Goal: Task Accomplishment & Management: Manage account settings

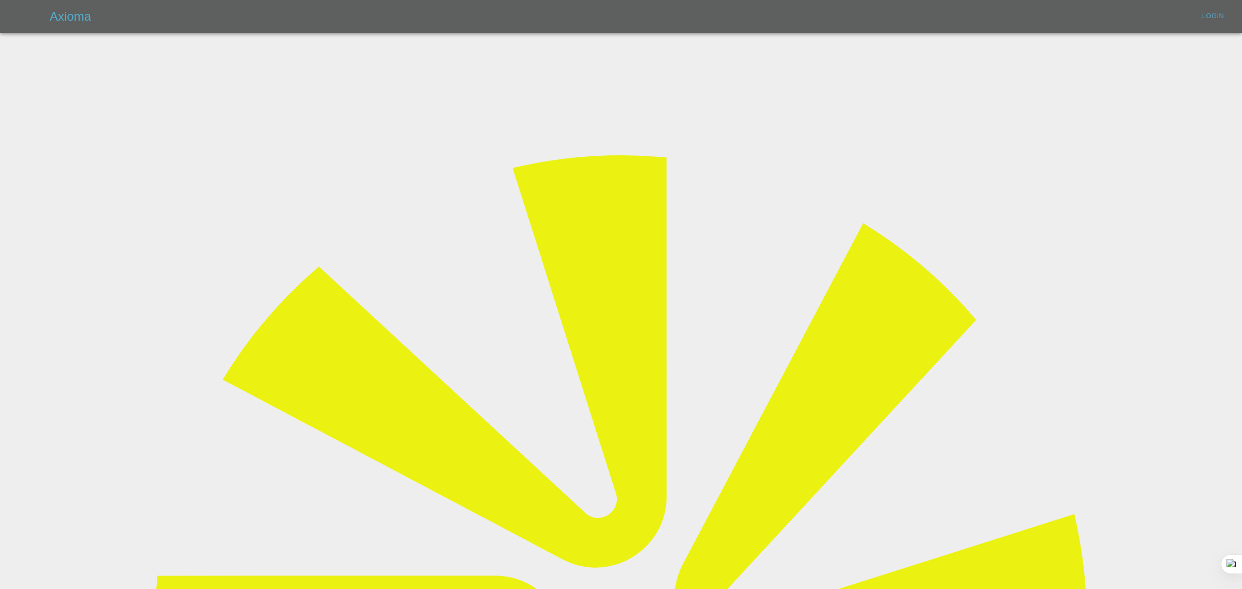
type input "[EMAIL_ADDRESS][DOMAIN_NAME]"
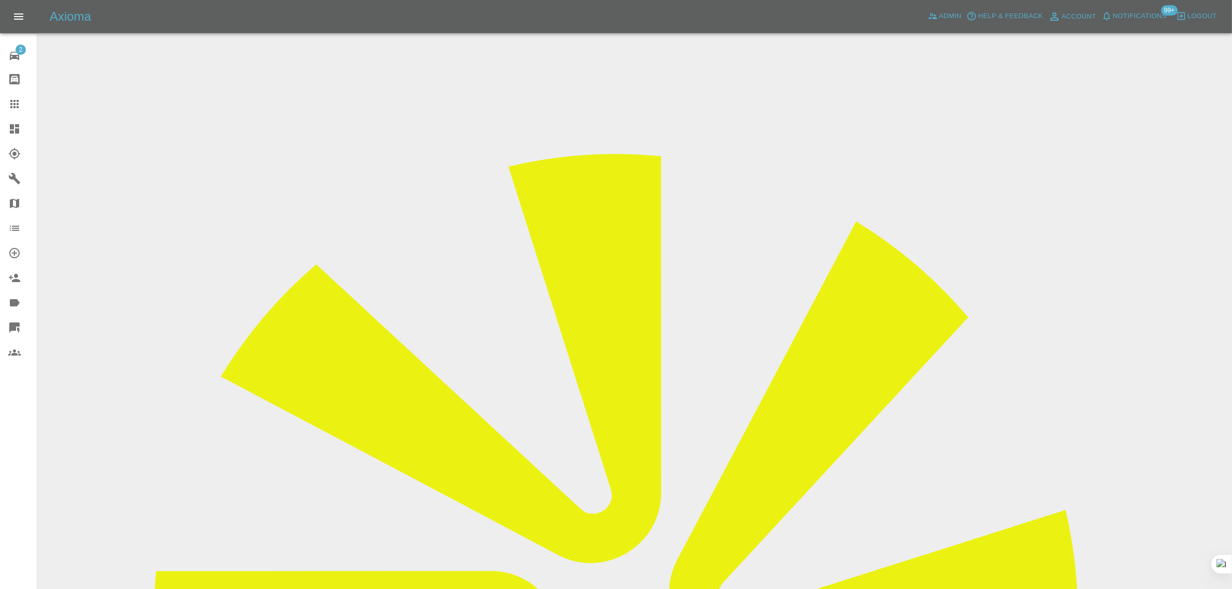
drag, startPoint x: 639, startPoint y: 344, endPoint x: 718, endPoint y: 341, distance: 79.2
copy td "Zoestraw@icloud.com"
drag, startPoint x: 629, startPoint y: 343, endPoint x: 754, endPoint y: 336, distance: 125.9
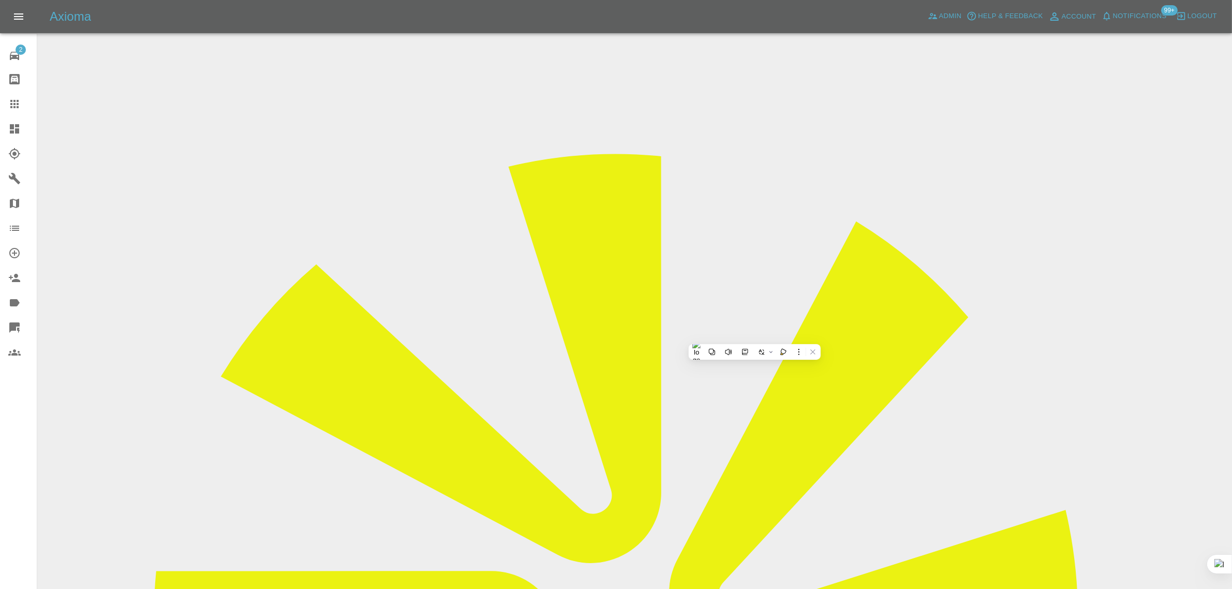
copy td "rosemarietarrant@yahoo.co.uk"
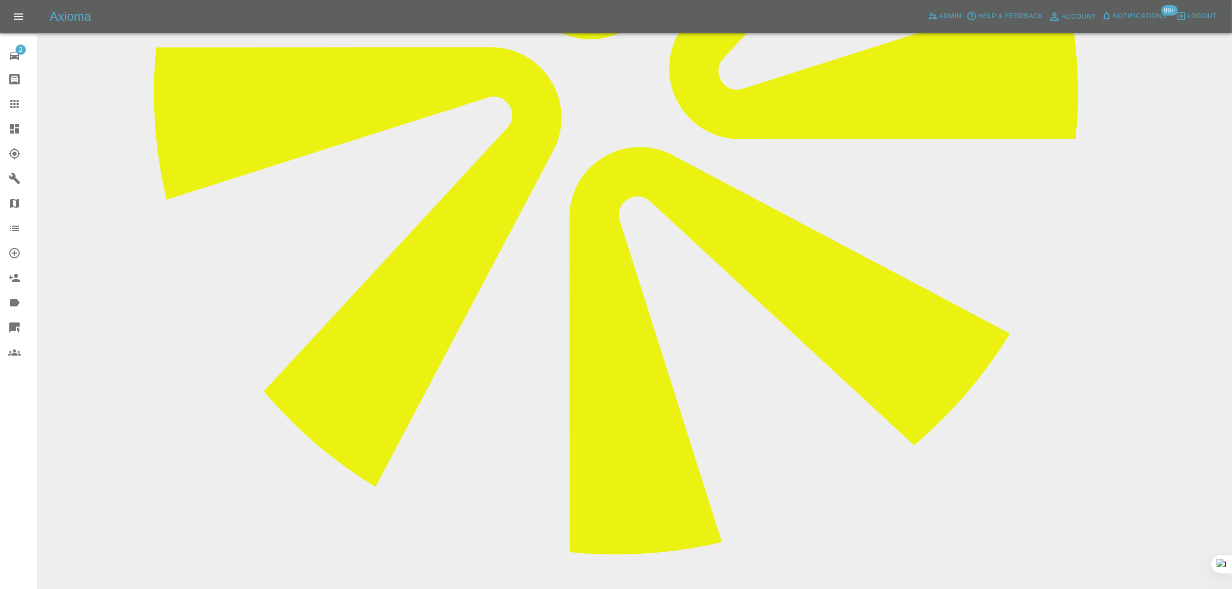
scroll to position [647, 0]
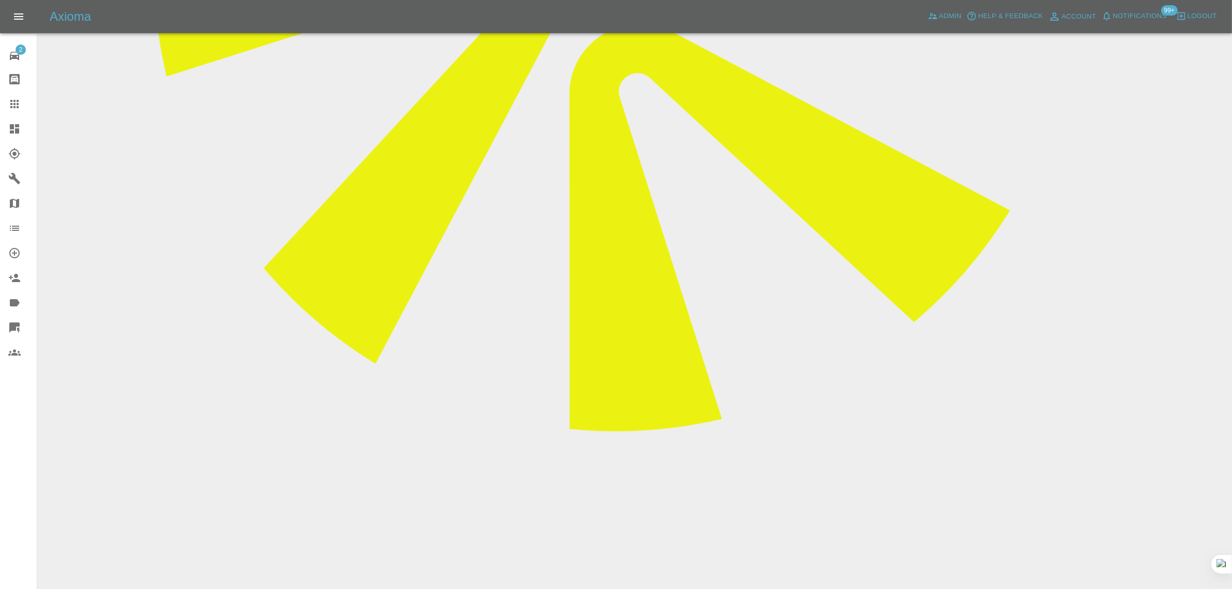
paste textarea "Please contact me on my mobile tel number 07752 799462 it is proving impossible…"
type textarea "Please contact me on my mobile tel number 07752 799462 it is proving impossible…"
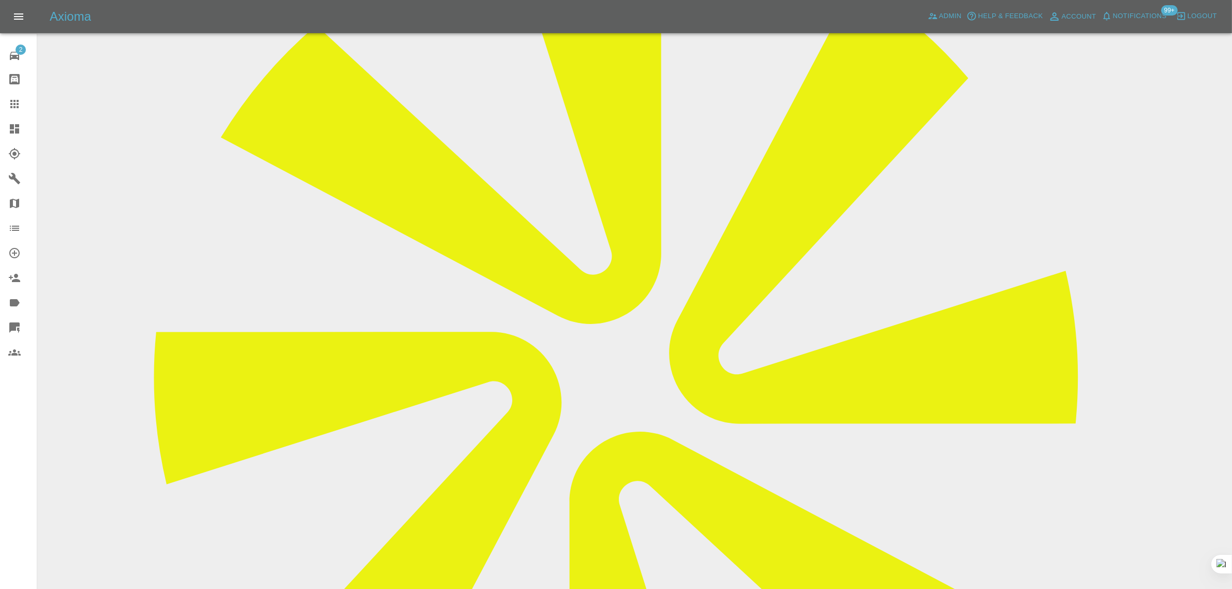
scroll to position [116, 0]
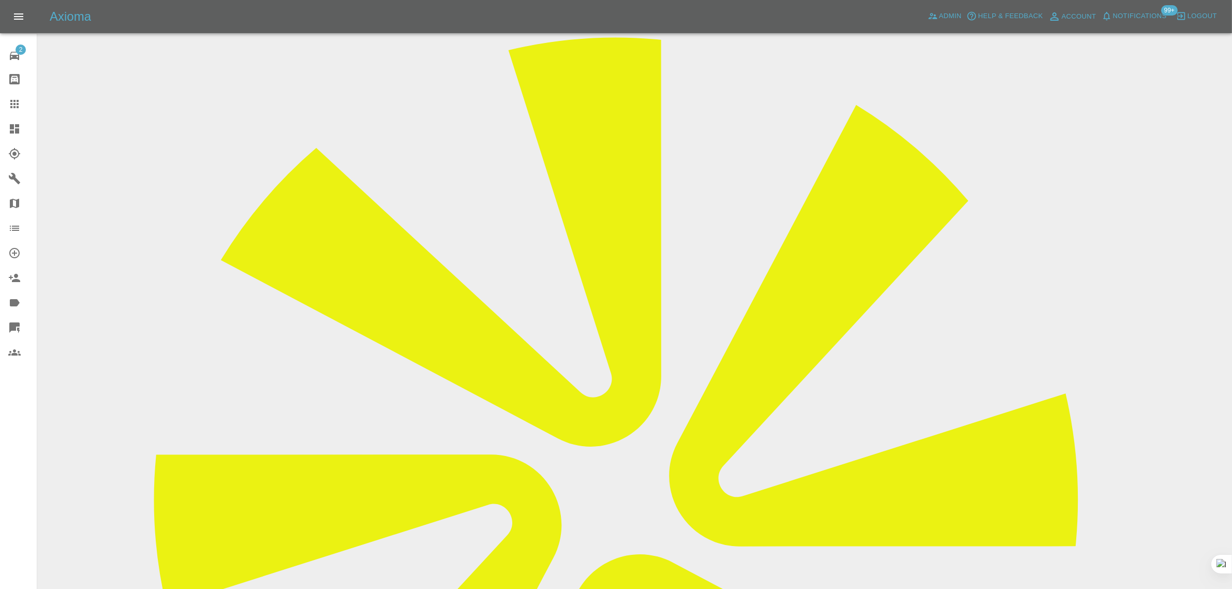
drag, startPoint x: 651, startPoint y: 208, endPoint x: 694, endPoint y: 206, distance: 43.0
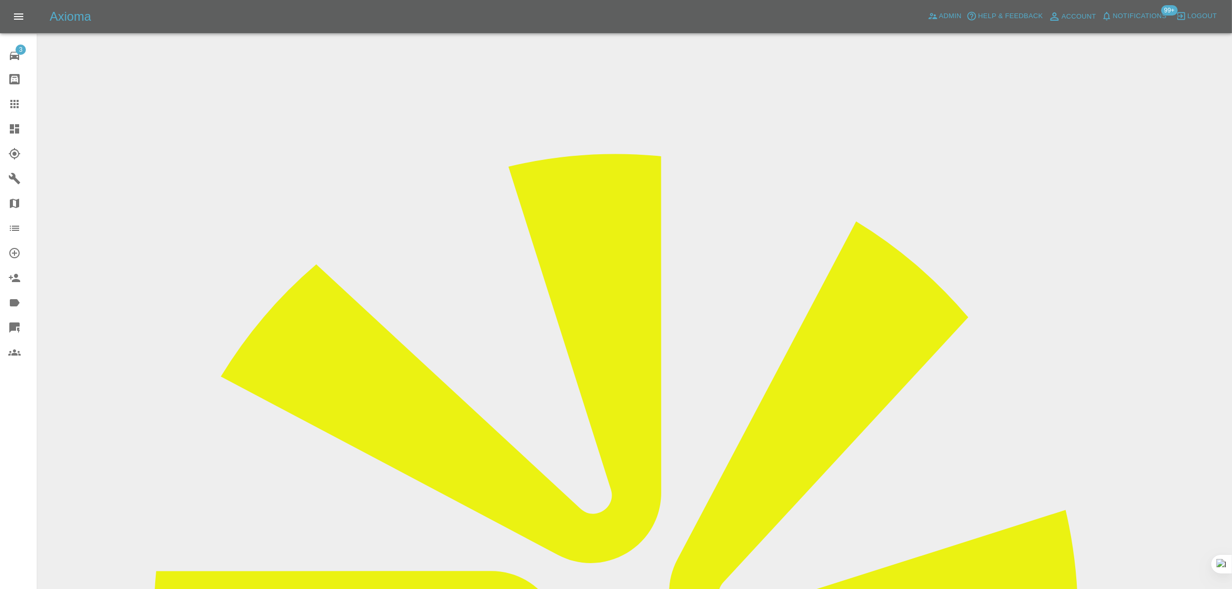
drag, startPoint x: 619, startPoint y: 182, endPoint x: 681, endPoint y: 176, distance: 62.3
copy td "PEUGEOT 208"
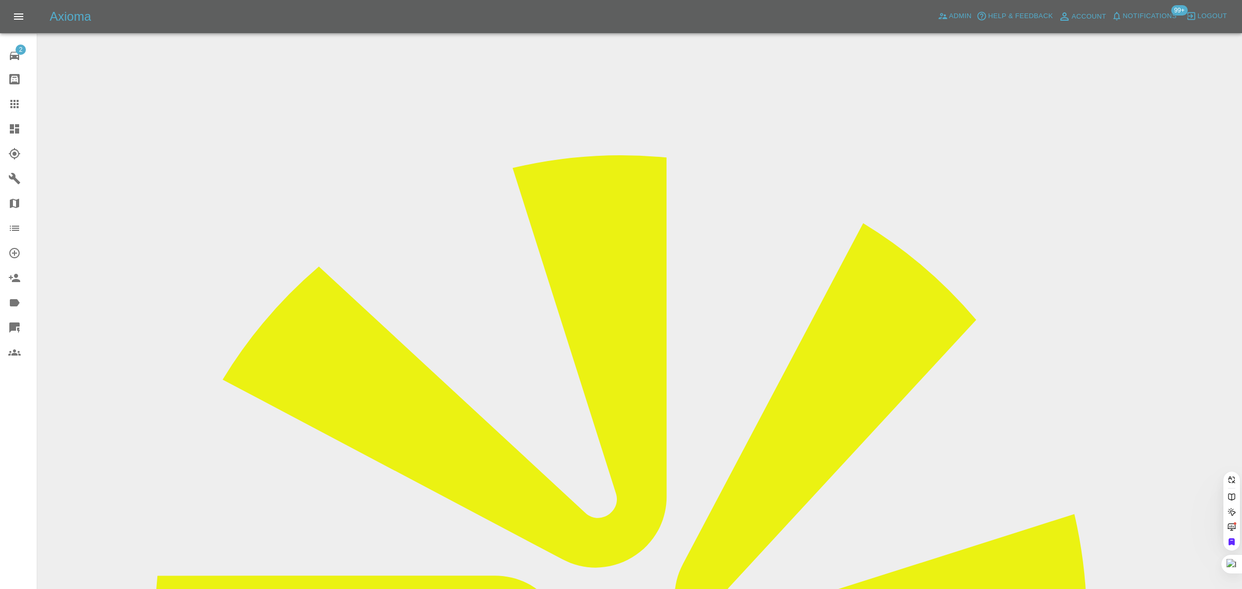
scroll to position [0, 13]
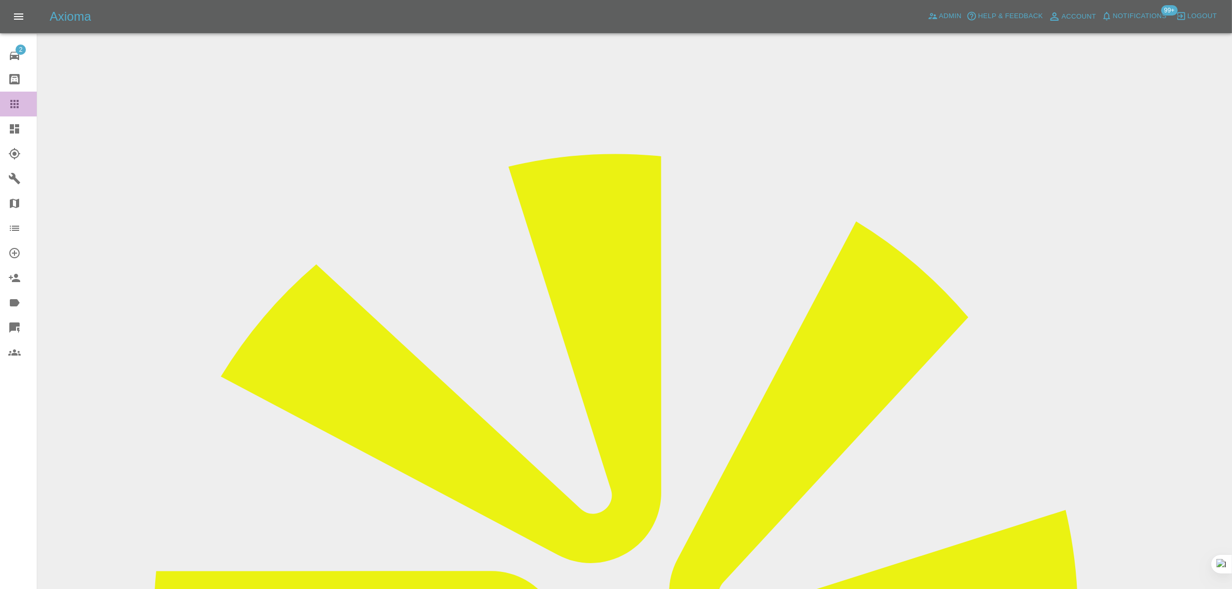
click at [22, 101] on div at bounding box center [22, 104] width 29 height 12
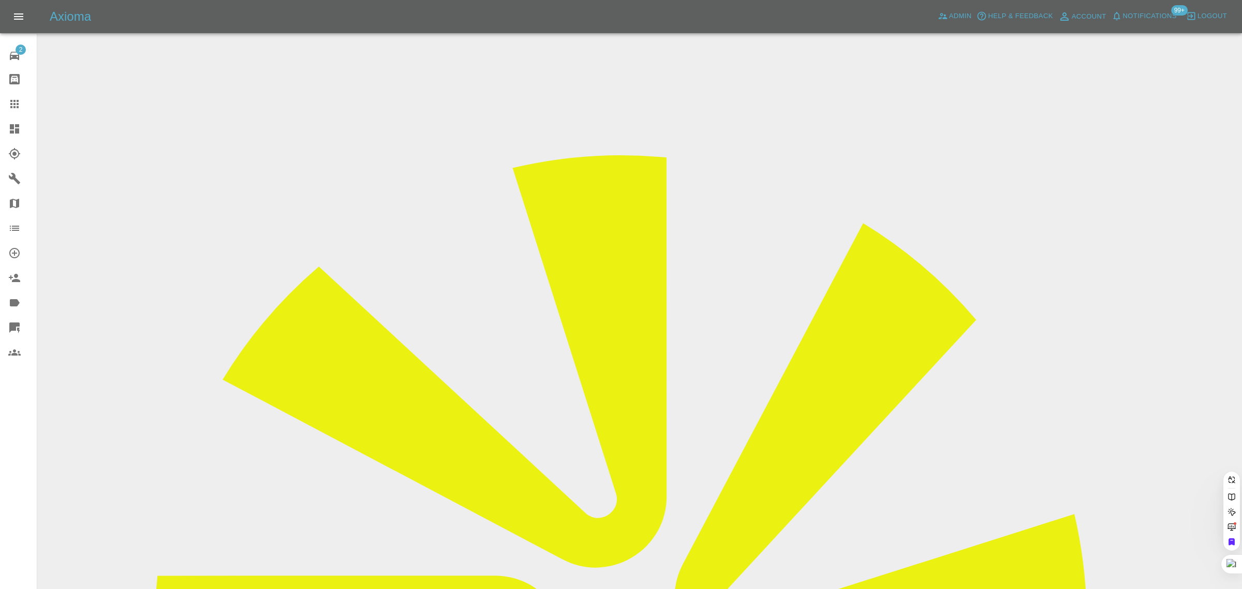
paste input "georgesheard47@gmail.com"
type input "georgesheard47@gmail.co"
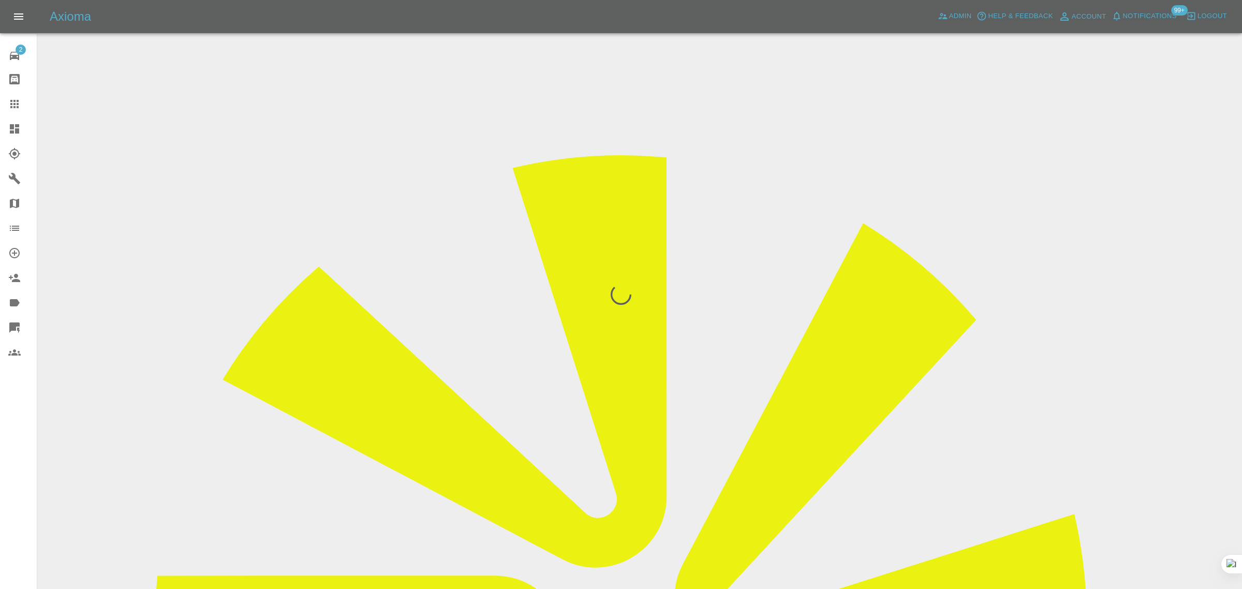
click at [29, 435] on div "2 Repair home Bodyshop home Claims Dashboard Explorer Garages Map Organization …" at bounding box center [18, 294] width 37 height 589
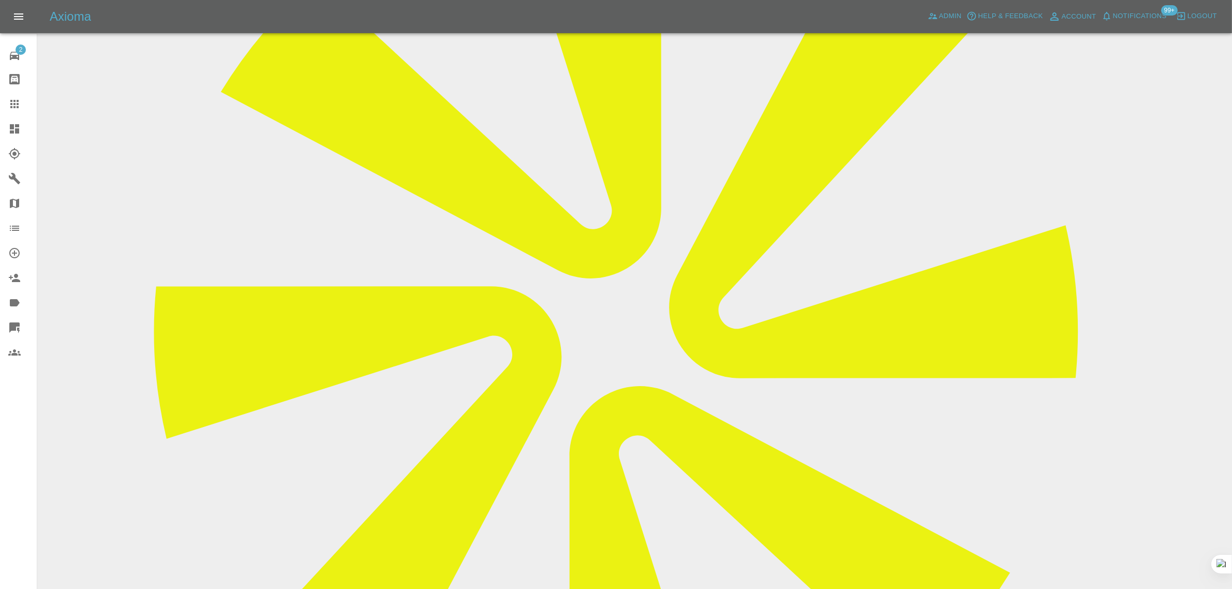
scroll to position [65, 0]
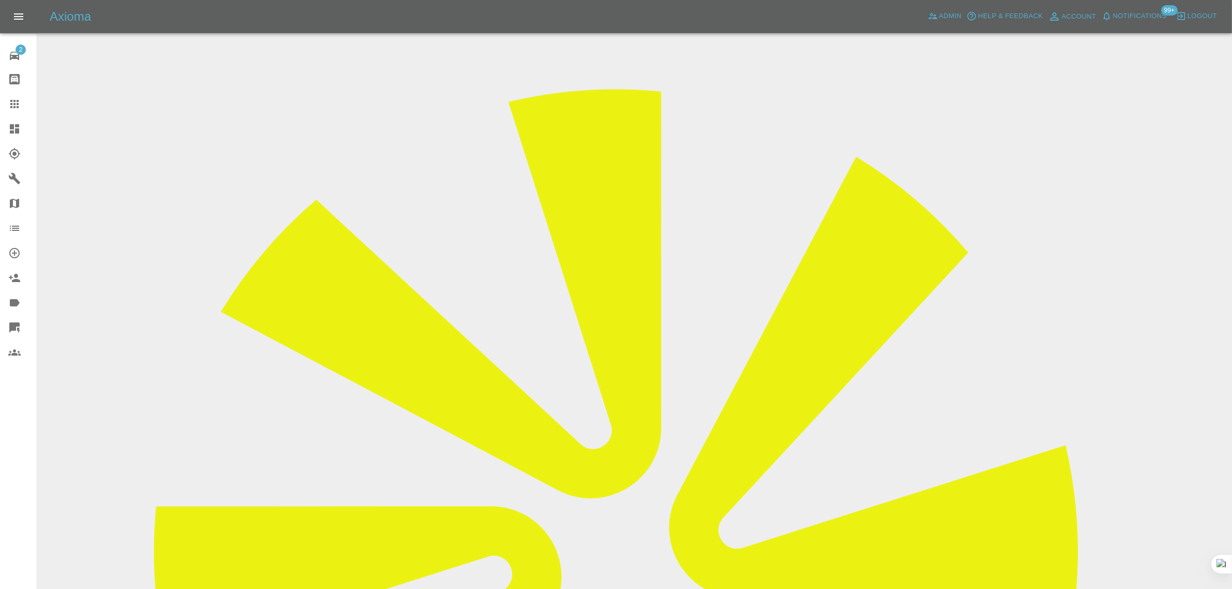
click at [5, 107] on link "Claims" at bounding box center [18, 104] width 37 height 25
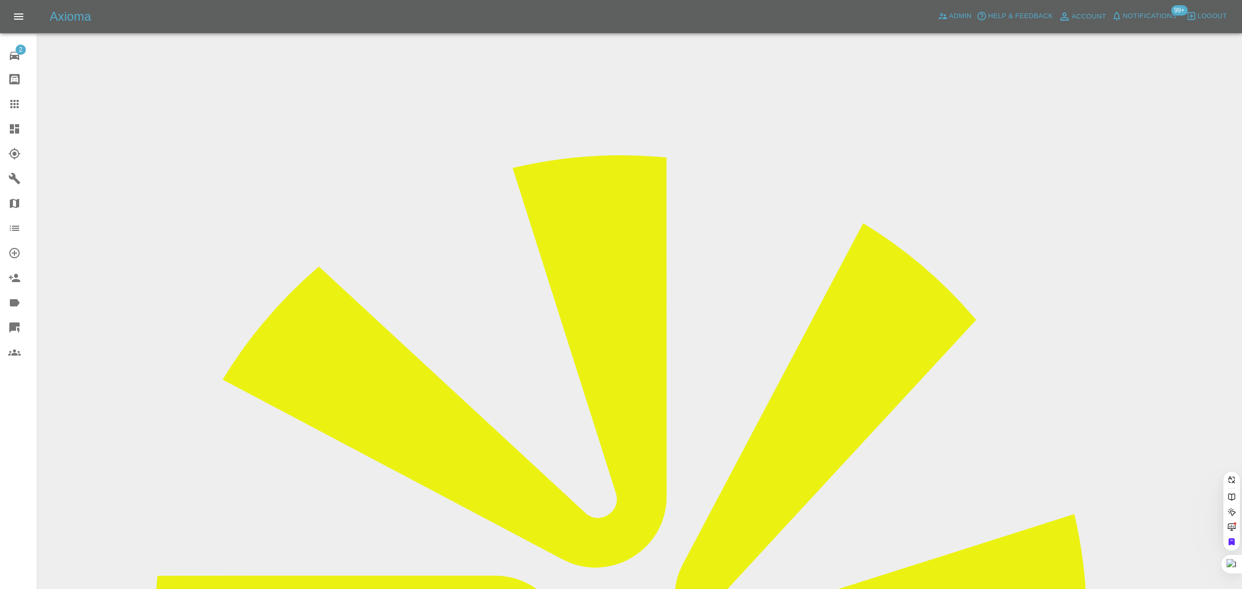
paste input "alanzammit11@gmail.com"
type input "alanzammit11@gmail.com"
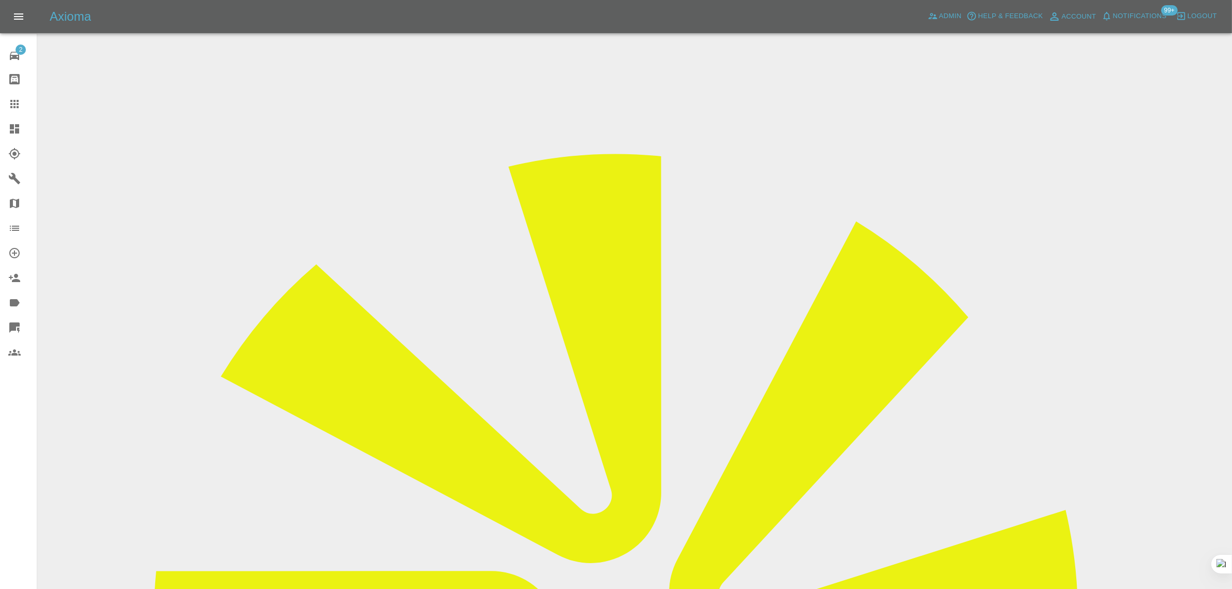
click at [18, 99] on icon at bounding box center [14, 104] width 12 height 12
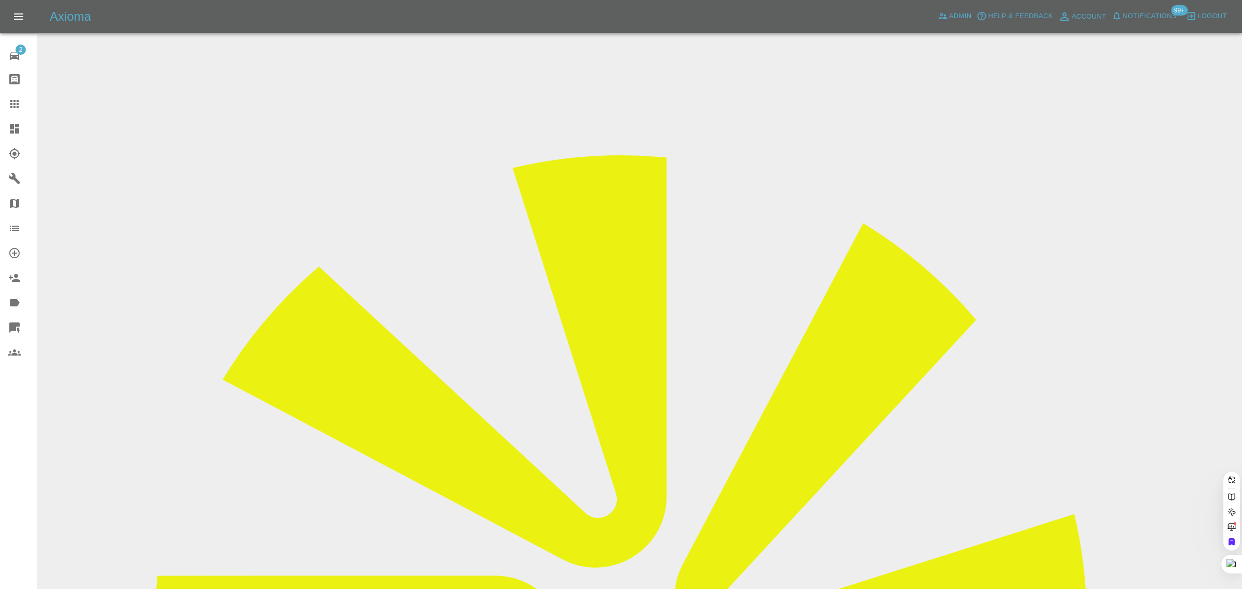
paste input "c.kenmore@vehnet.com"
type input "c.kenmore@vehnet.com"
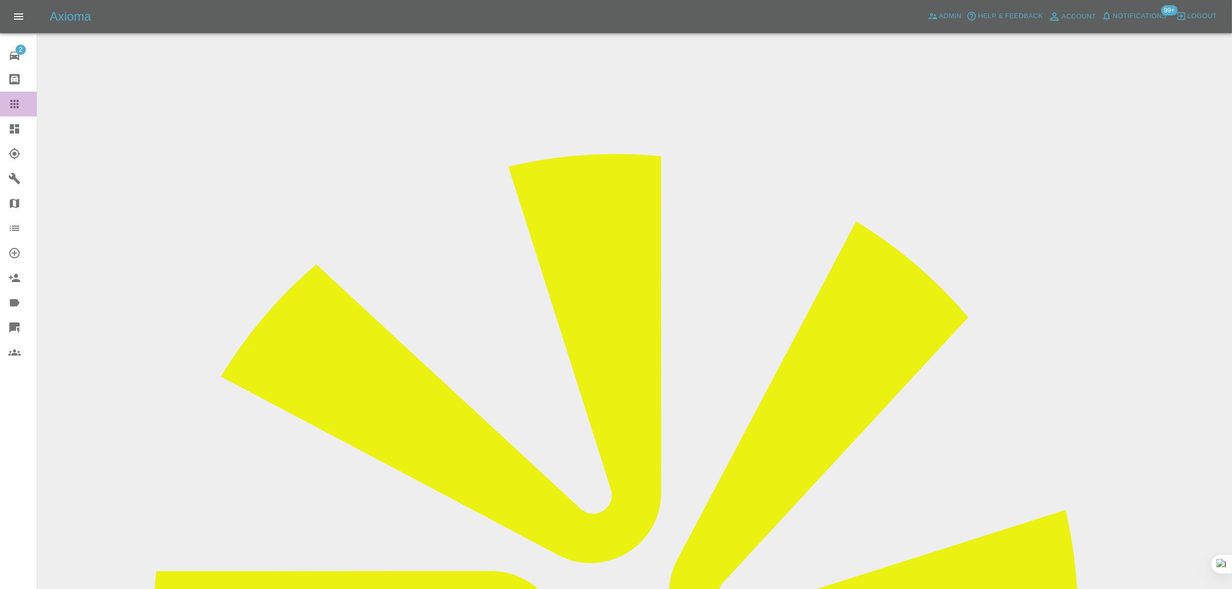
click at [11, 98] on icon at bounding box center [14, 104] width 12 height 12
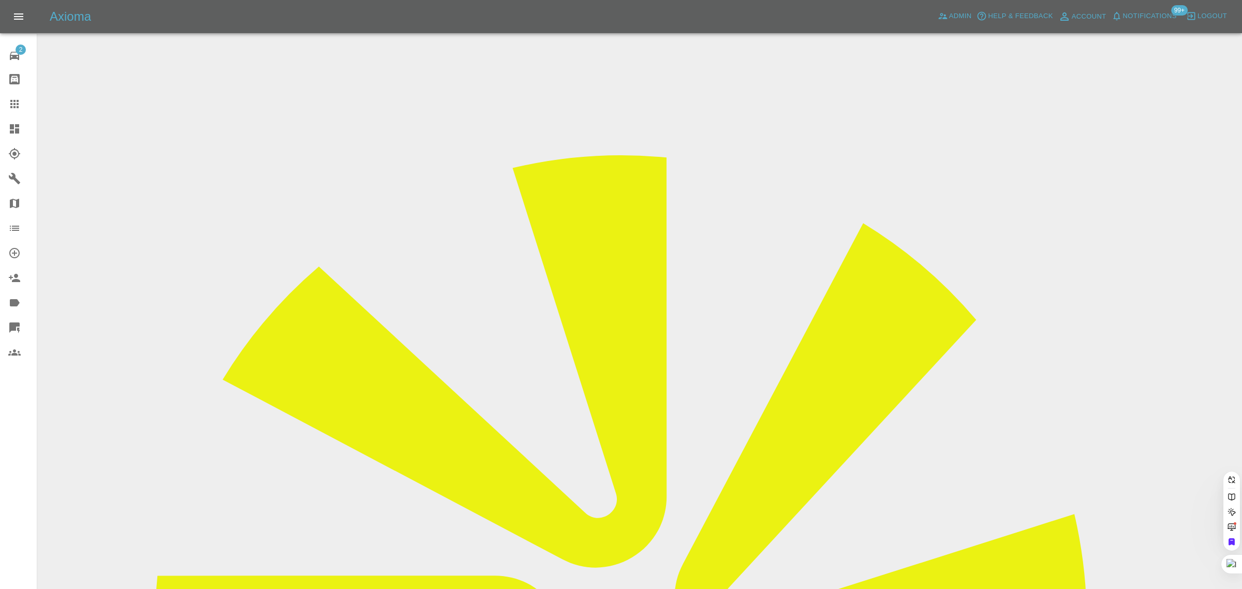
paste input "jbarradas.uk@gmail.com"
type input "jbarradas.uk@gmail.com"
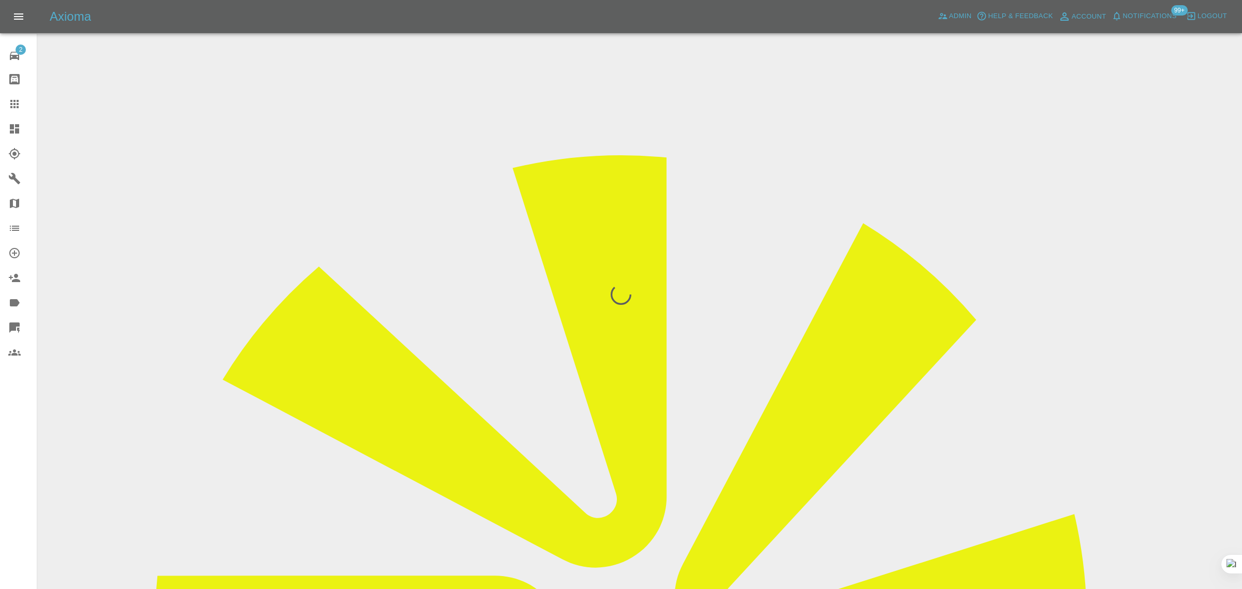
click at [12, 407] on div "2 Repair home Bodyshop home Claims Dashboard Explorer Garages Map Organization …" at bounding box center [18, 294] width 37 height 589
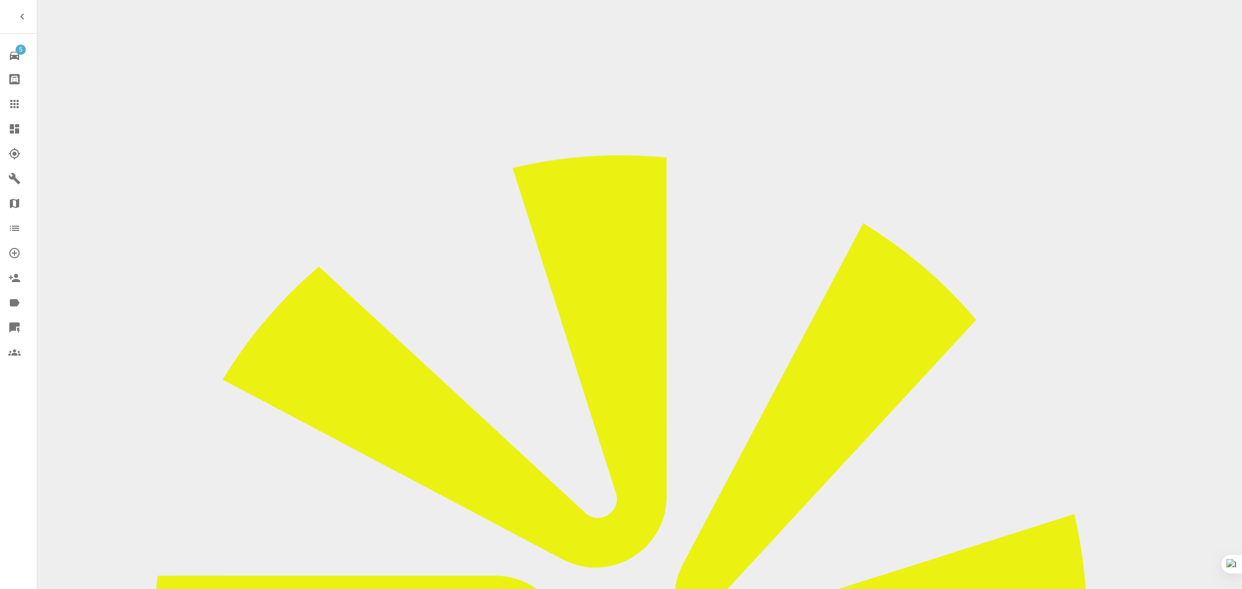
checkbox input "true"
paste input "I need as soon as possible. I need return the car for the hire. Please come to …"
type input "I need as soon as possible. I need return the car for the hire. Please come to …"
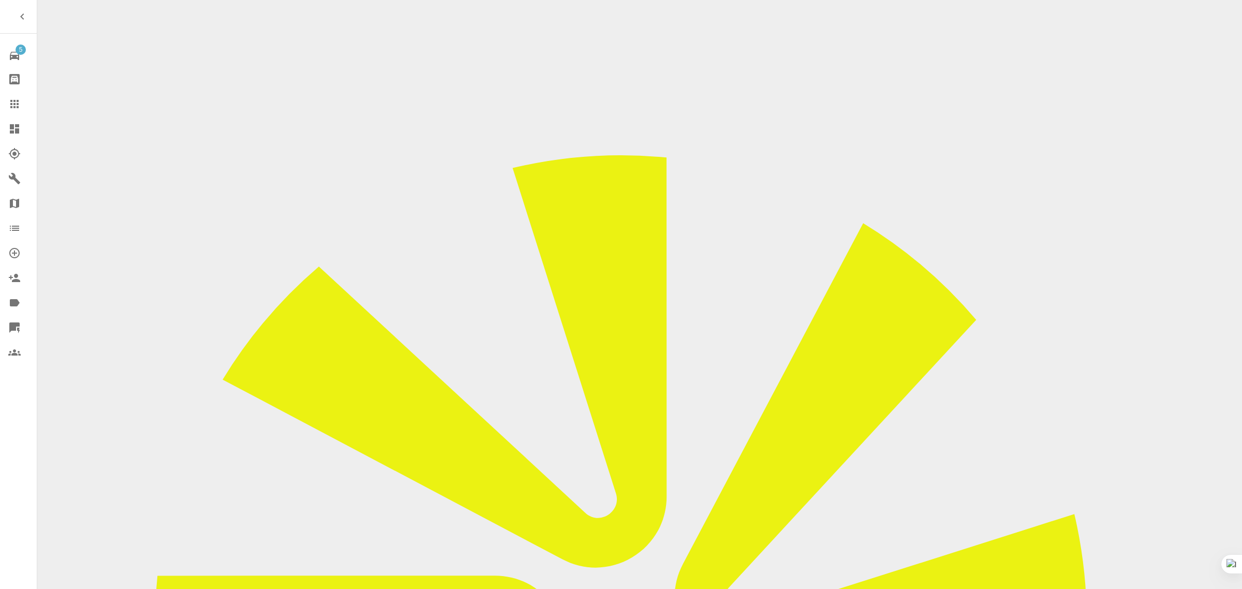
click at [14, 98] on icon at bounding box center [14, 104] width 12 height 12
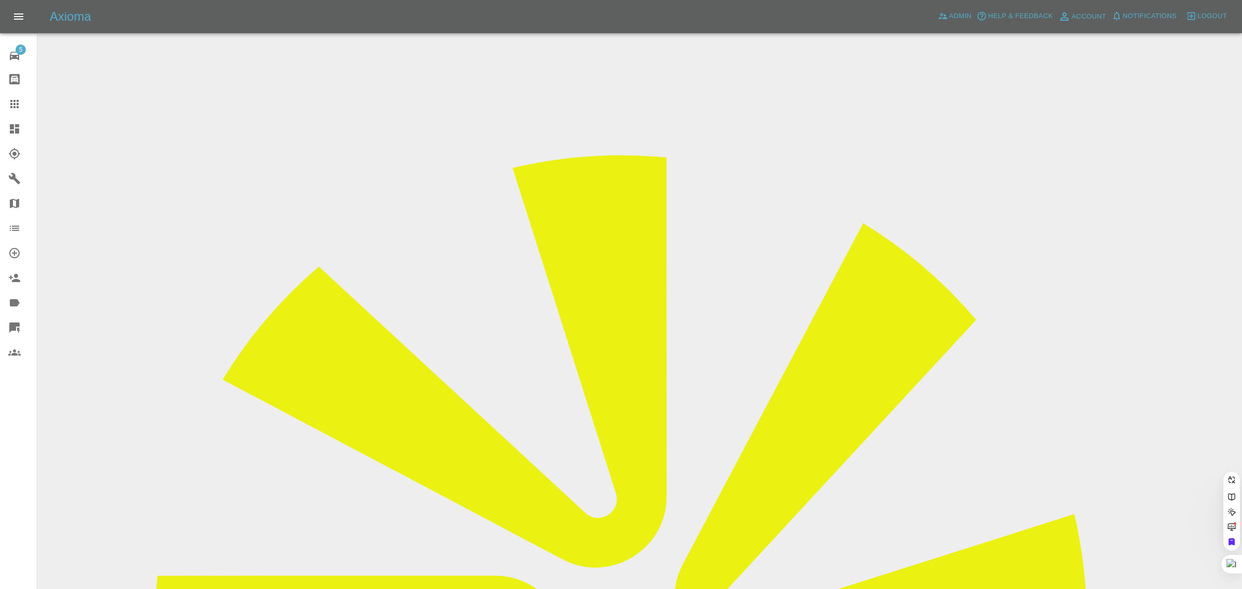
paste input "mar4e27@gmail.com"
type input "mar4e27@gmail.com"
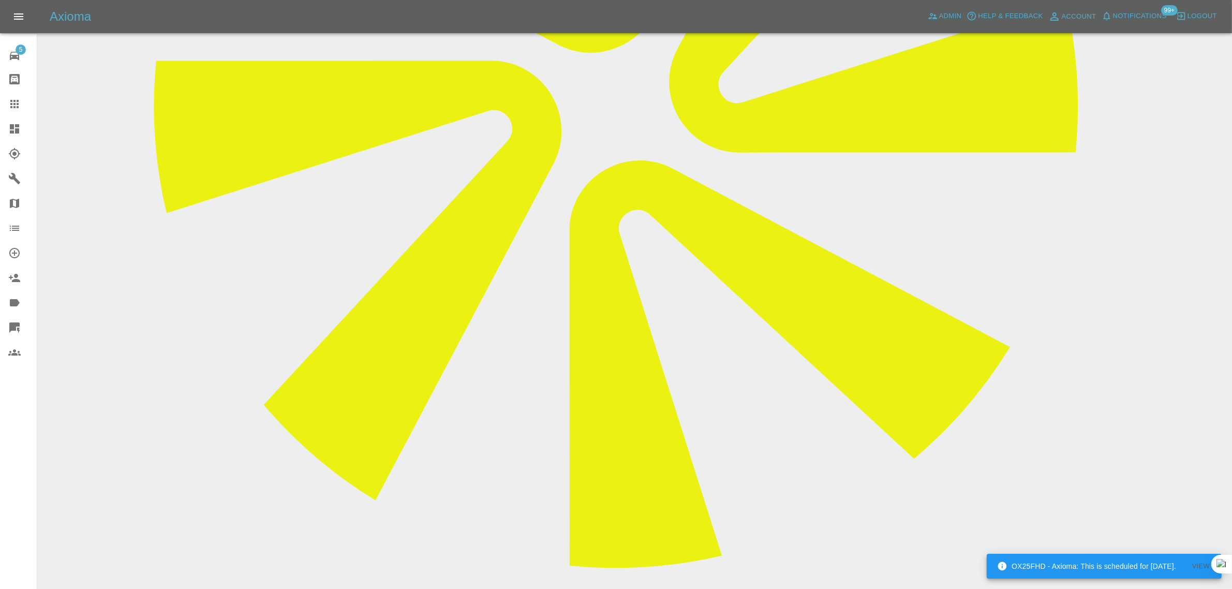
scroll to position [517, 0]
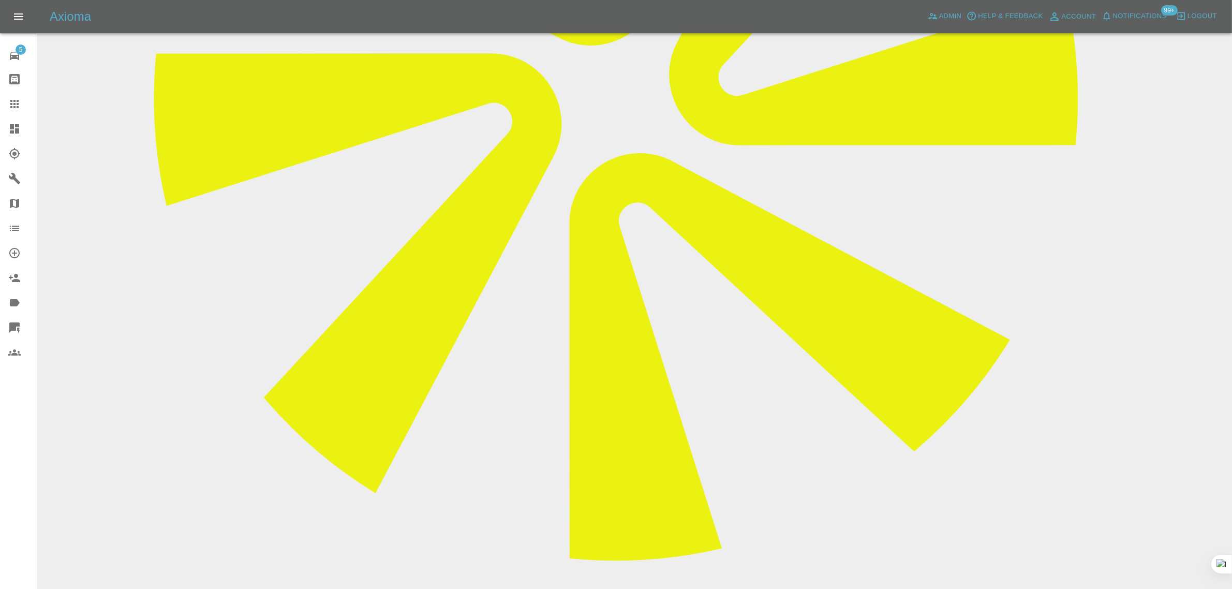
paste textarea "I would like to cancel my booking for car repair scheduled on 22nd September. P…"
type textarea "I would like to cancel my booking for car repair scheduled on 22nd September. P…"
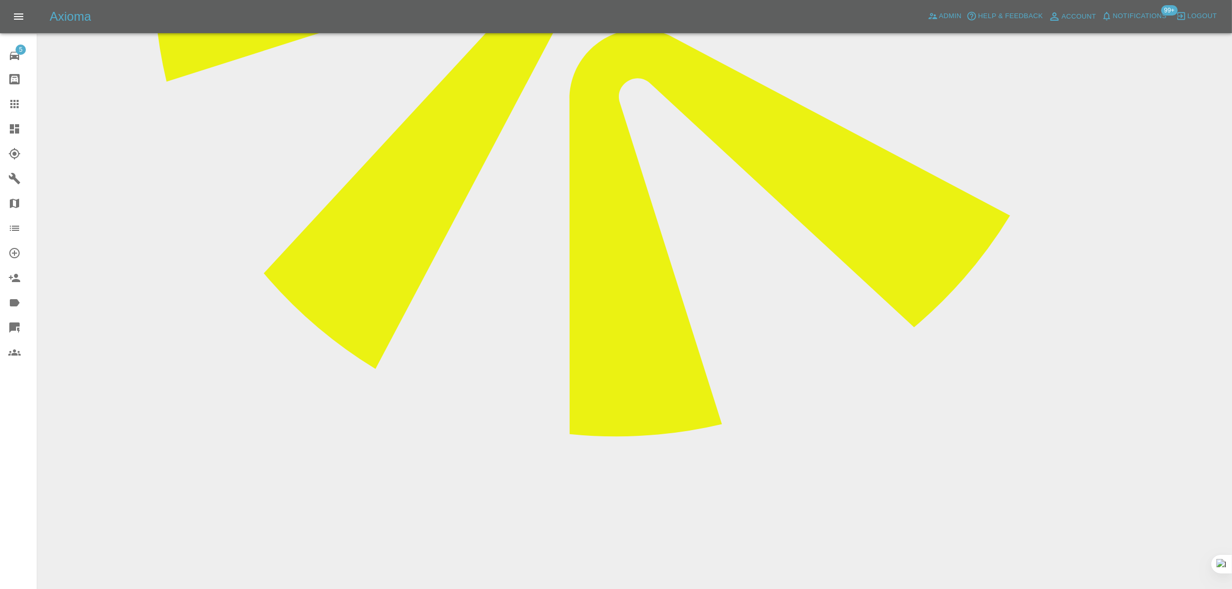
scroll to position [647, 0]
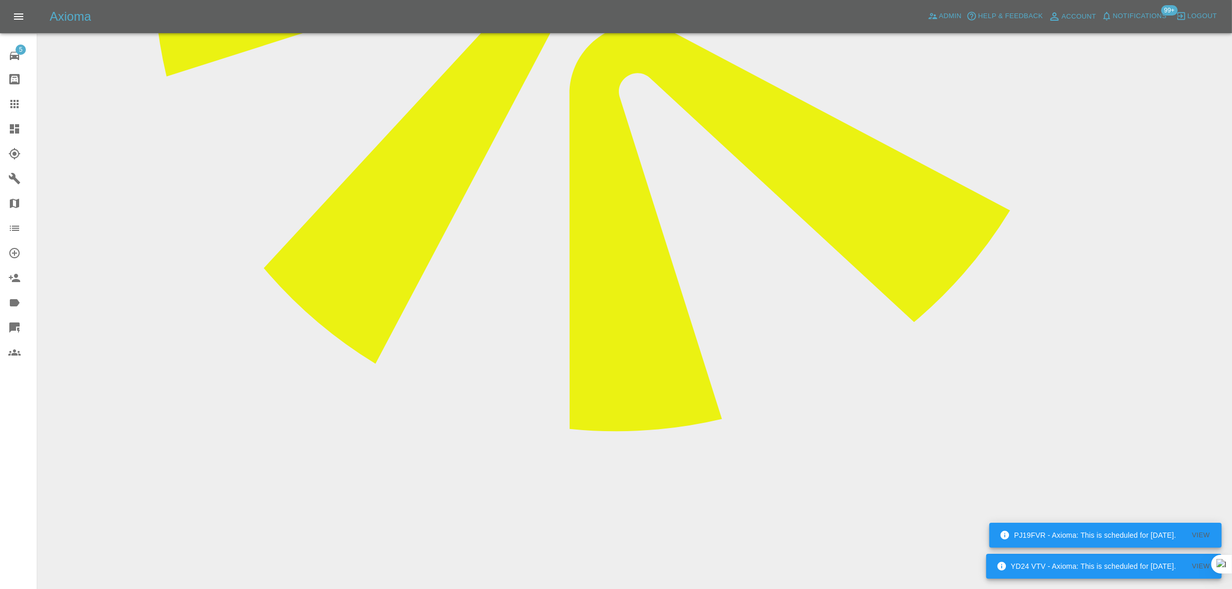
click at [26, 110] on div at bounding box center [22, 104] width 29 height 12
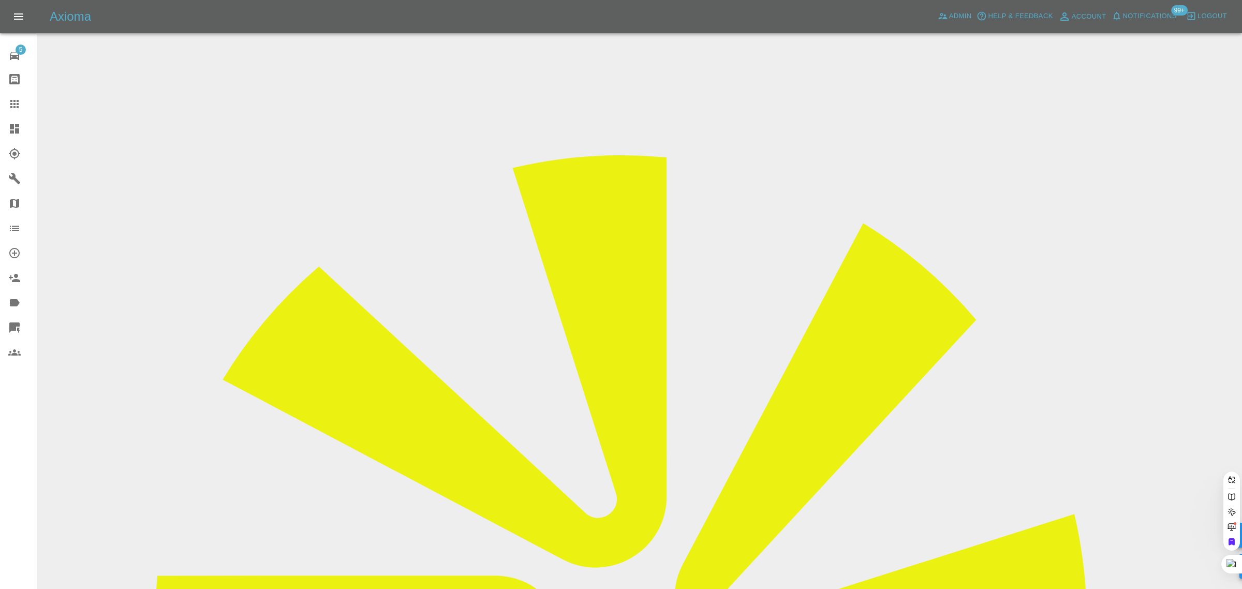
paste input "PRoutledge@carryliftgroup.com"
type input "PRoutledge@carryliftgroup.com"
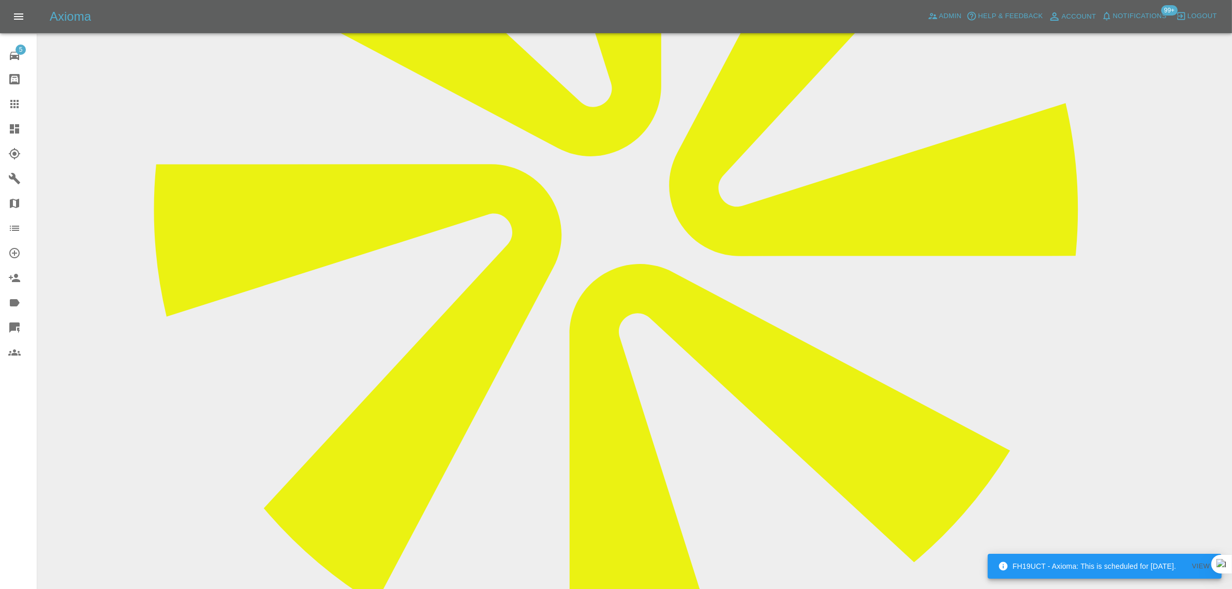
scroll to position [601, 0]
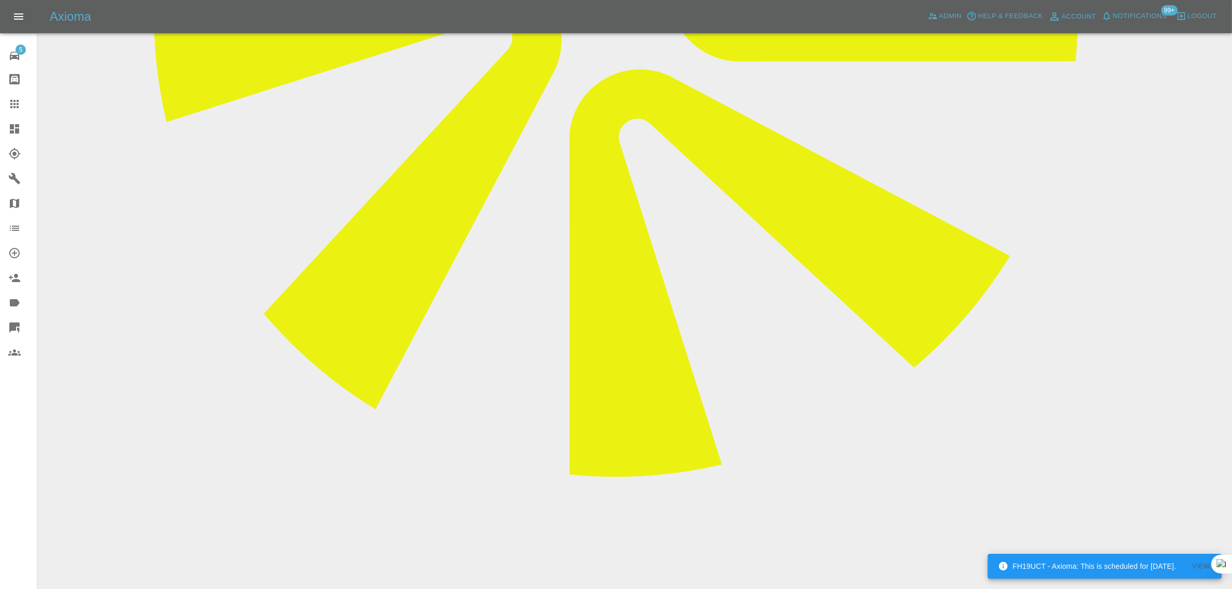
paste textarea "Hi, just to let you know I will not be proceeding with your offer. Many thanks …"
type textarea "Hi, just to let you know I will not be proceeding with your offer. Many thanks …"
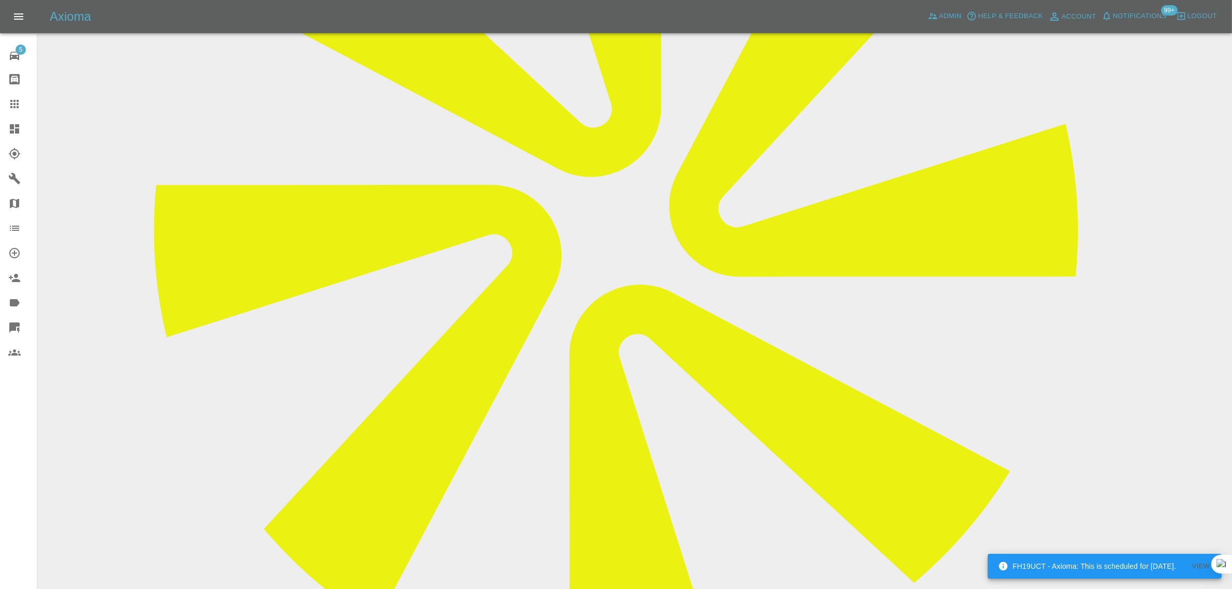
scroll to position [148, 0]
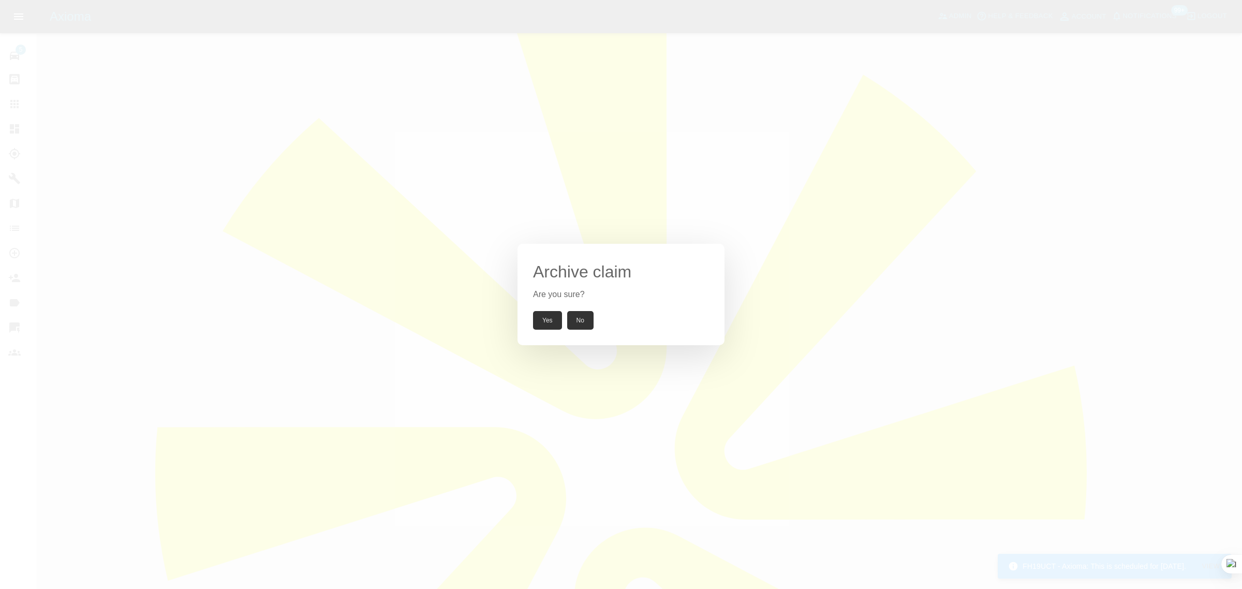
click at [553, 319] on button "Yes" at bounding box center [547, 320] width 29 height 19
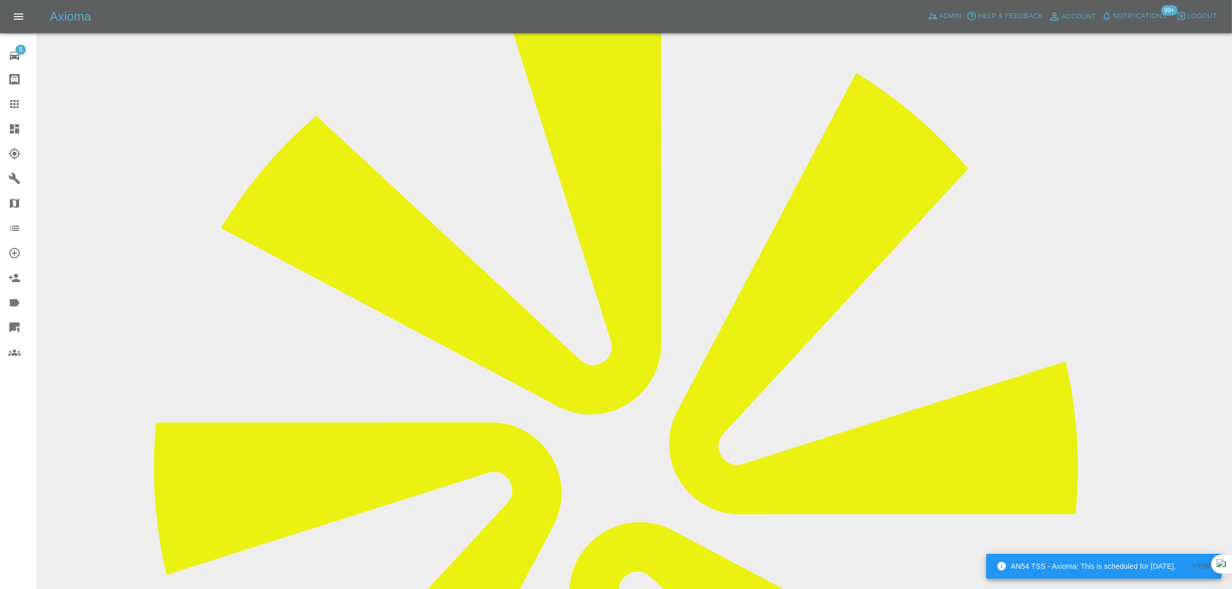
click at [17, 97] on link "Claims" at bounding box center [18, 104] width 37 height 25
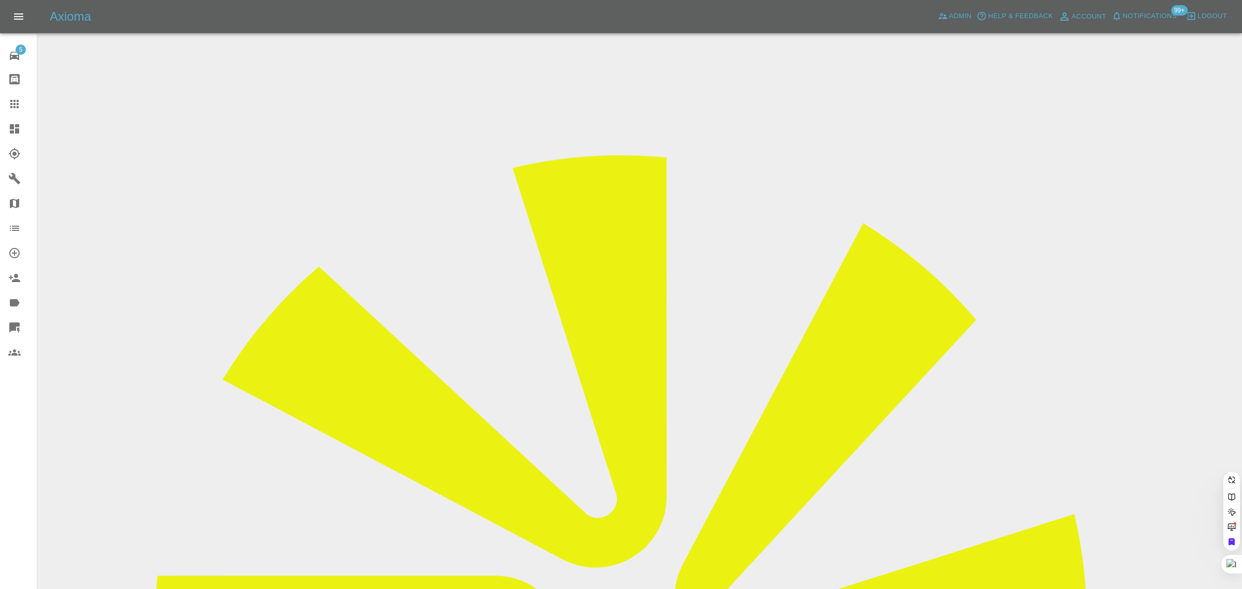
paste input "emmatall4@gmail.com"
type input "emmatall4@gmail.co"
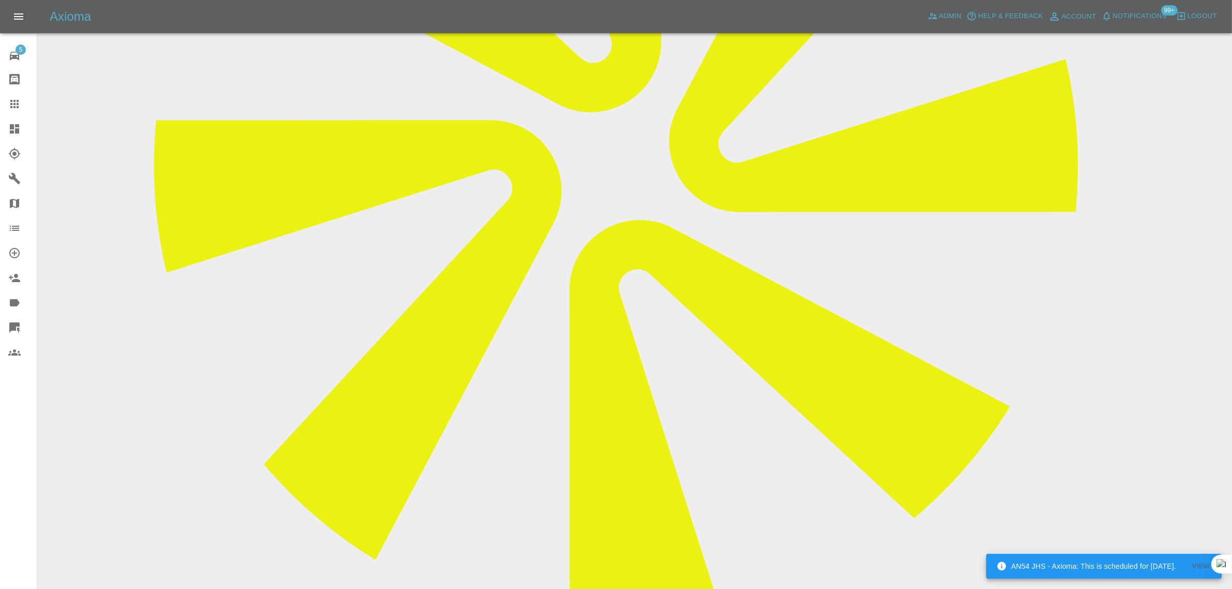
scroll to position [453, 0]
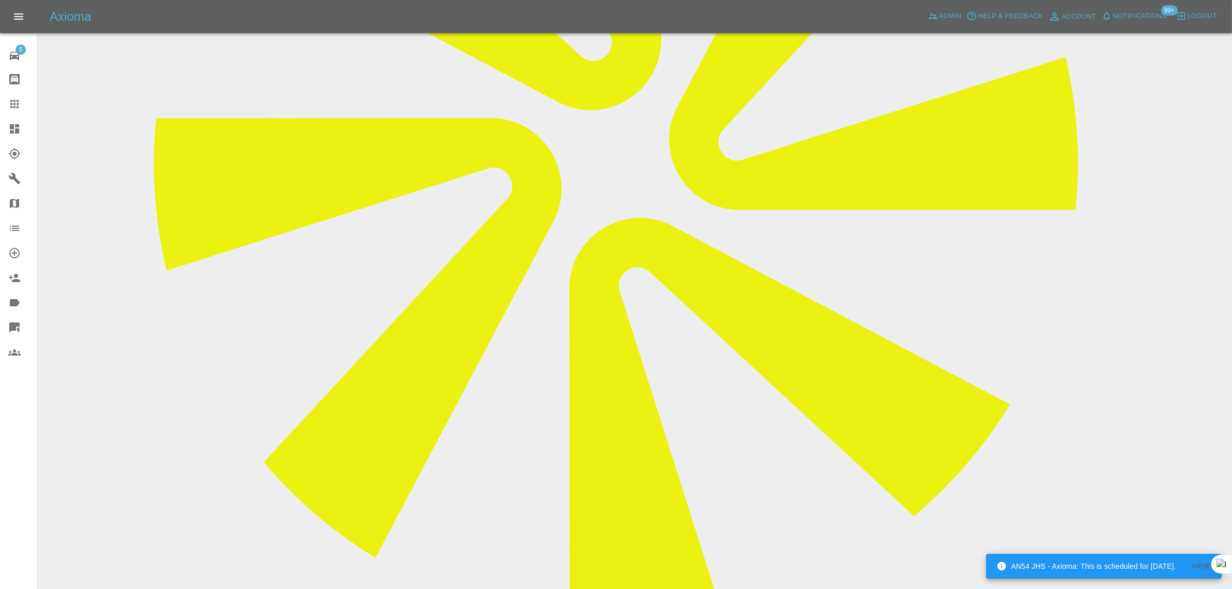
paste textarea "Thanks for your help and understanding. I just need to support my Mum who is qu…"
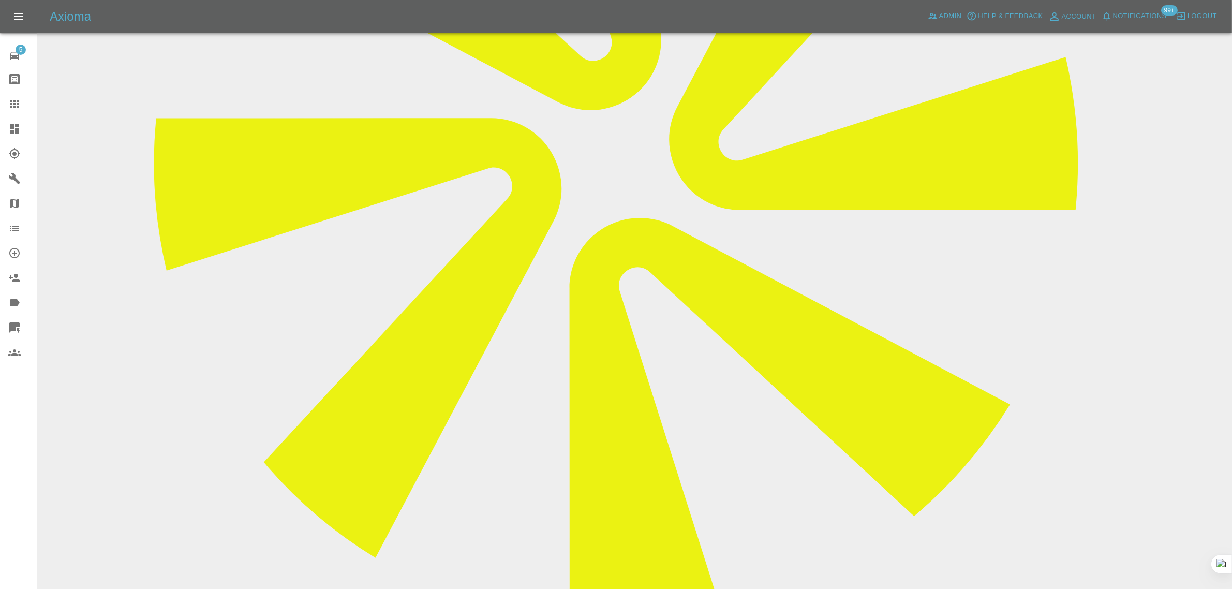
type textarea "Thanks for your help and understanding. I just need to support my Mum who is qu…"
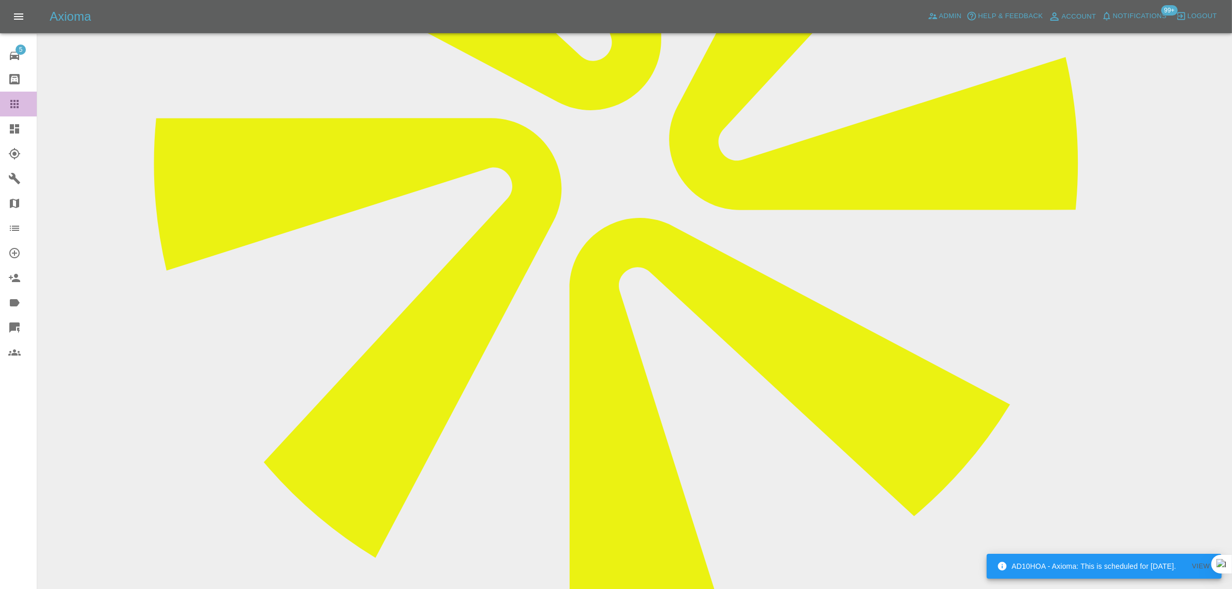
click at [25, 98] on div at bounding box center [22, 104] width 29 height 12
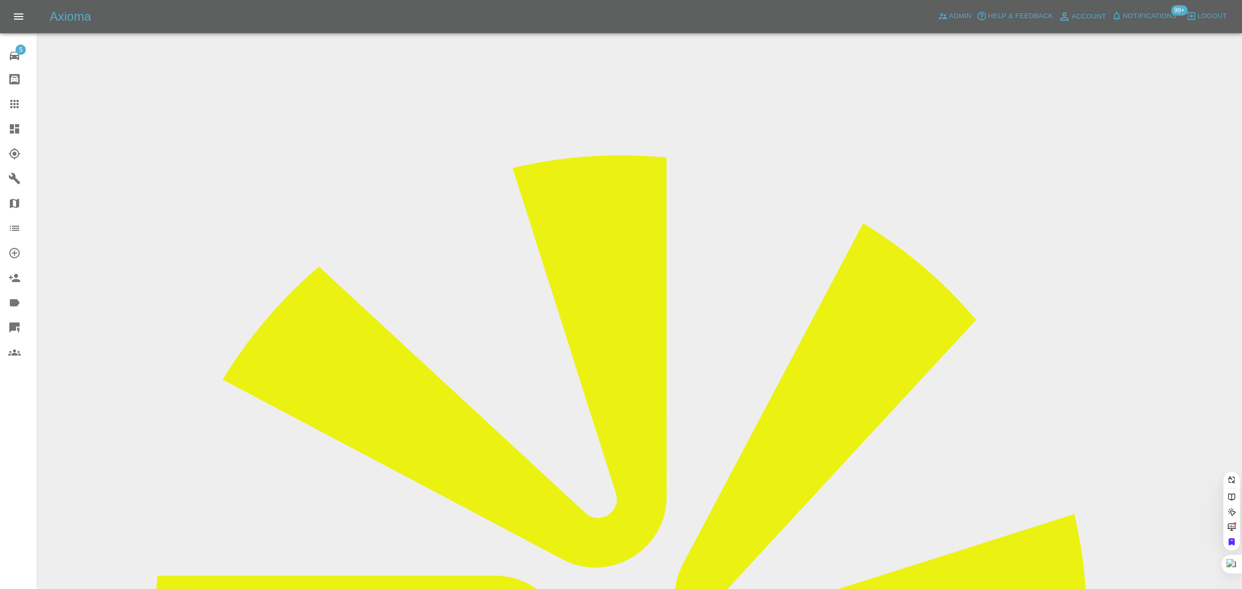
paste input "pfrbbr@gmail.com"
type input "pfrbbr@gmail.com"
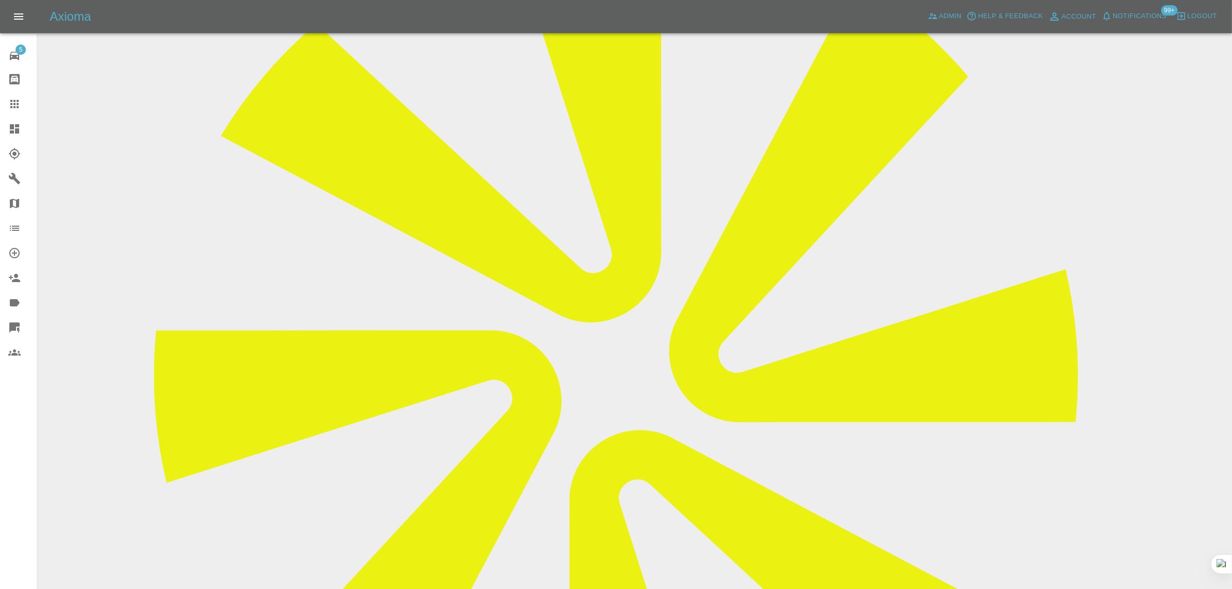
scroll to position [453, 0]
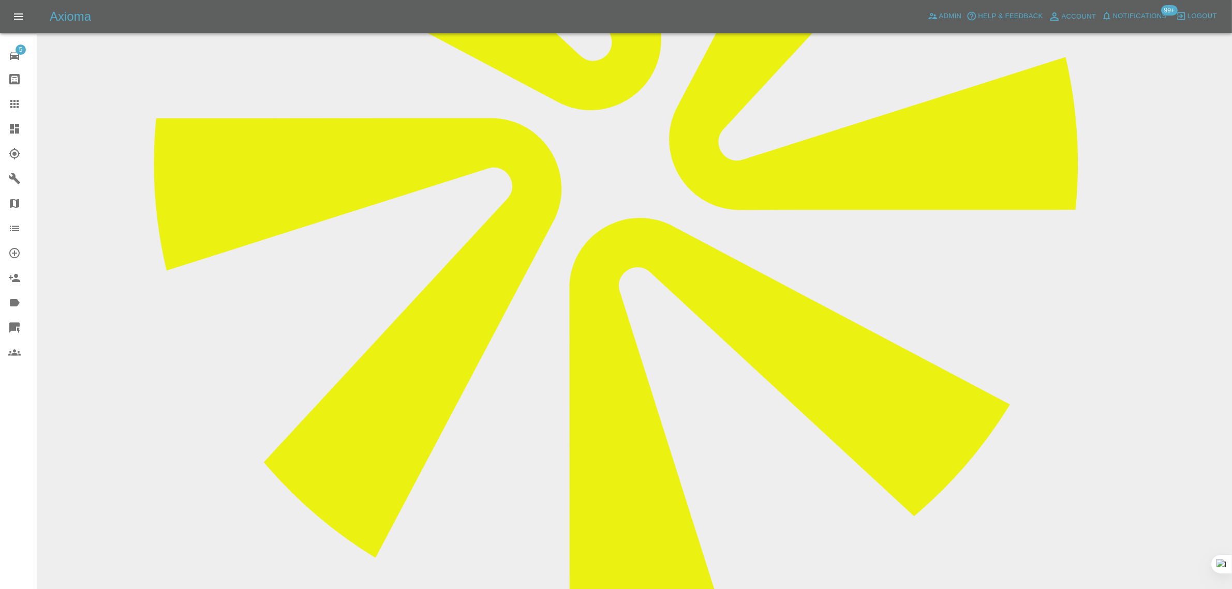
paste textarea "From: pfrbbr@gmail.com Sent: 2025-09-08 17:56:44.218000+00:00 To: Axioma Estima…"
type textarea "From: pfrbbr@gmail.com Sent: 2025-09-08 17:56:44.218000+00:00 To: Axioma Estima…"
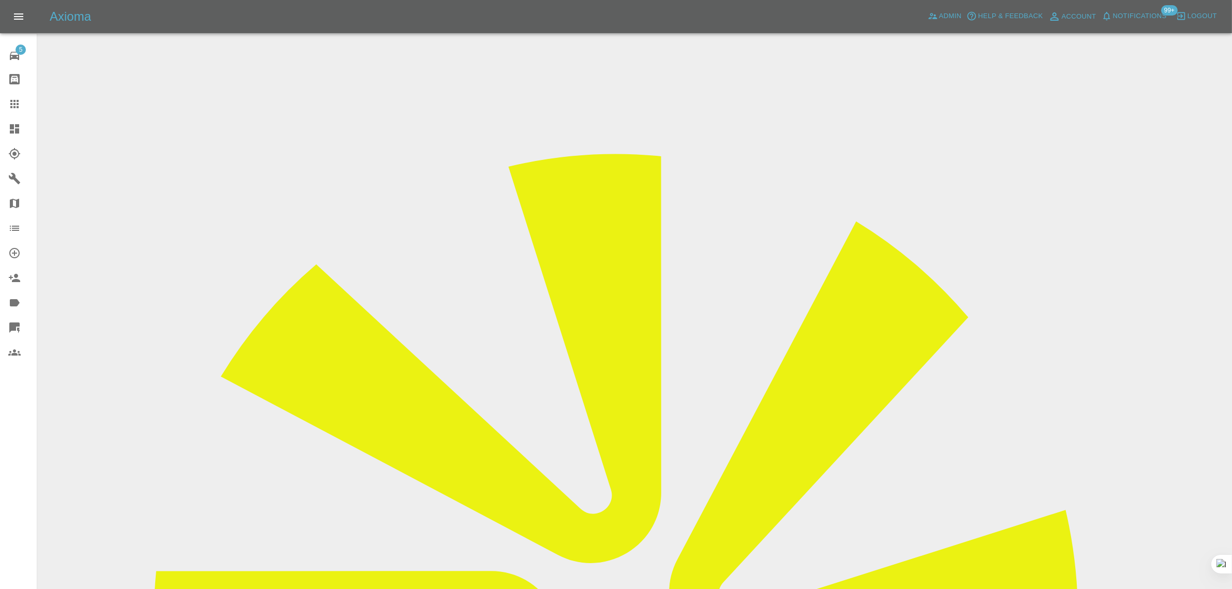
scroll to position [323, 0]
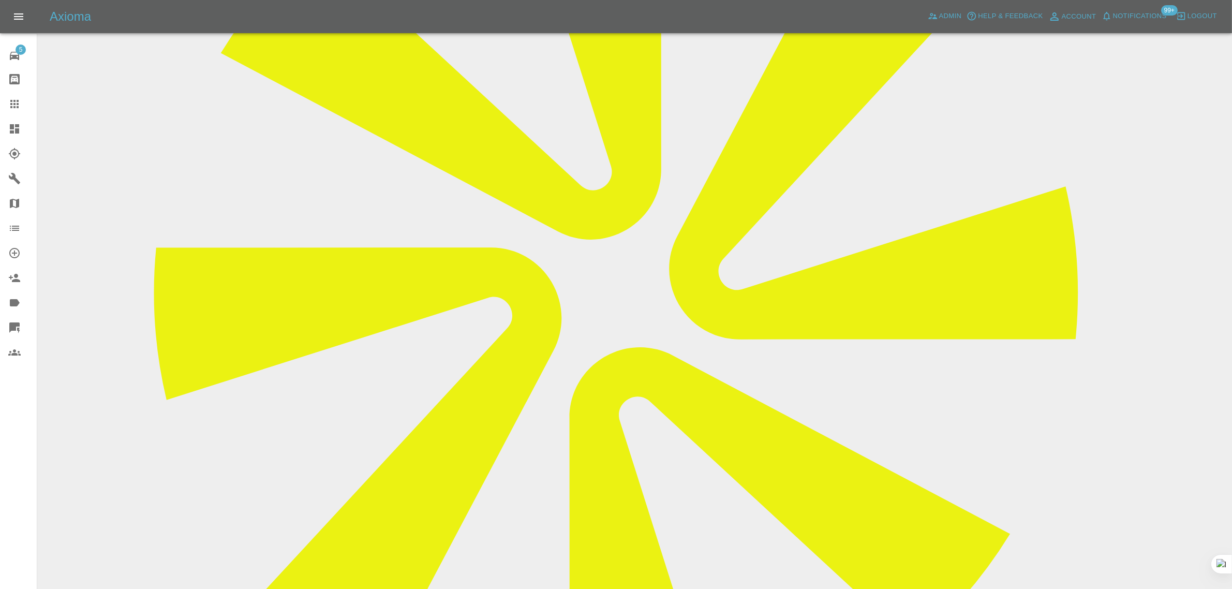
click at [17, 96] on link "Claims" at bounding box center [18, 104] width 37 height 25
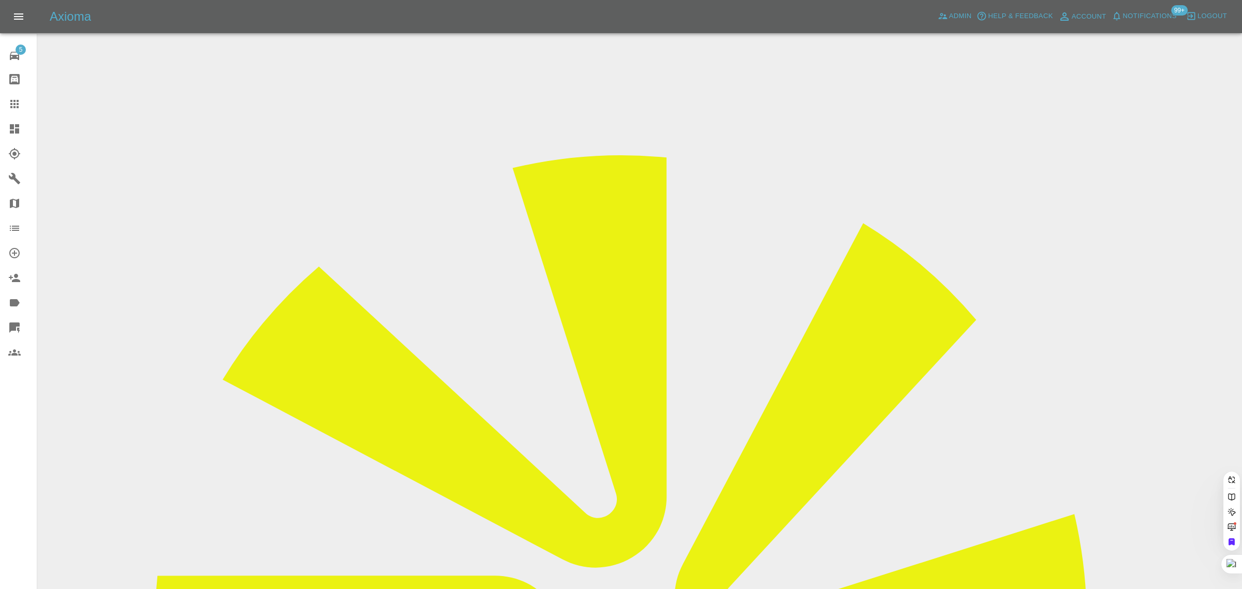
paste input "sueslater46@gmail.com"
type input "sueslater46@gmail.com"
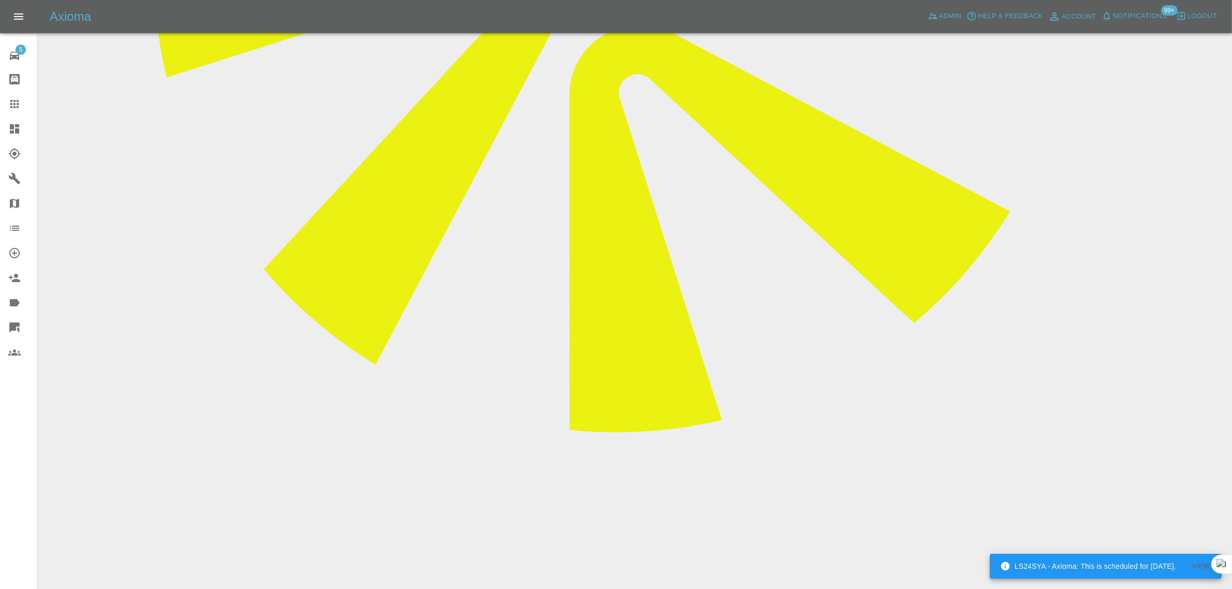
scroll to position [647, 0]
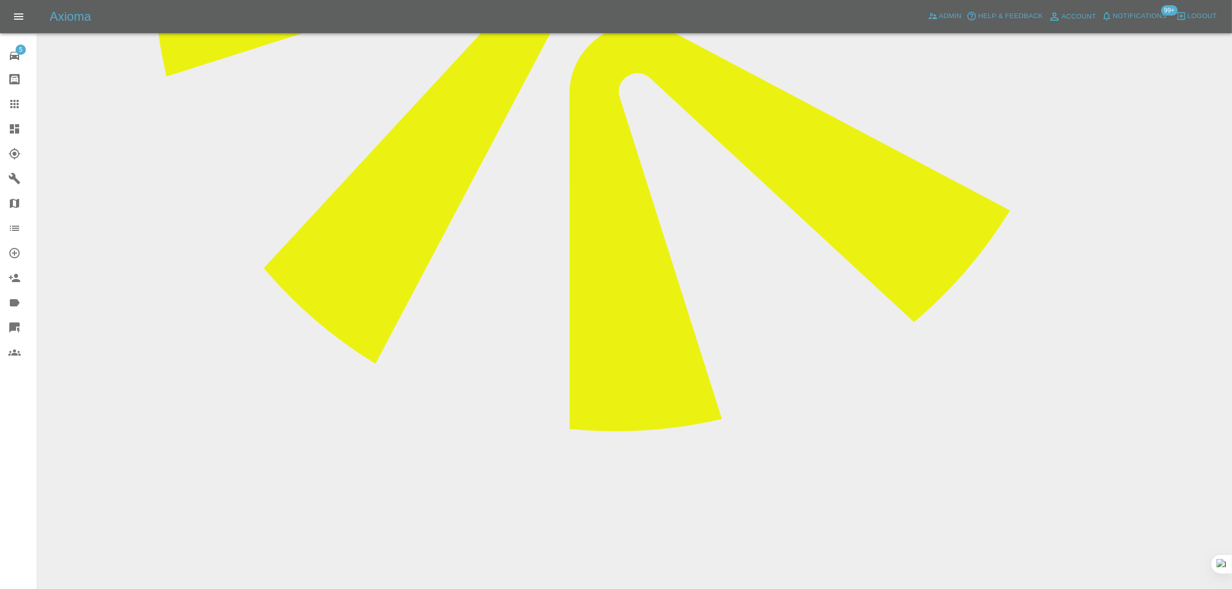
click at [20, 94] on link "Claims" at bounding box center [18, 104] width 37 height 25
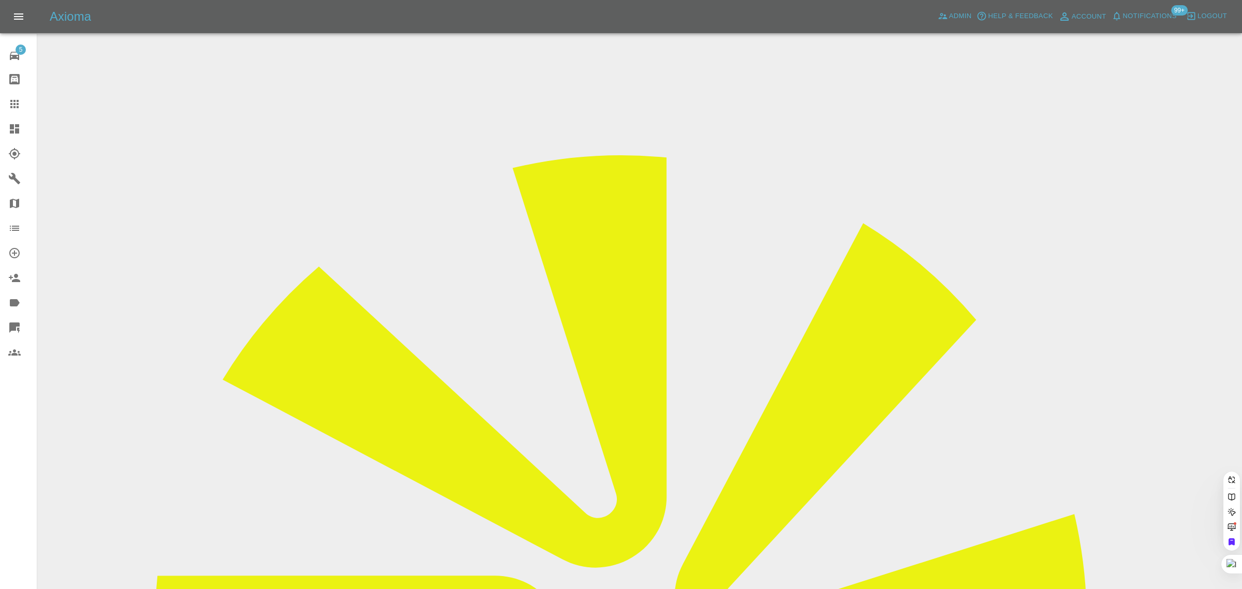
paste input "s.eyers@btinternet.com"
type input "s.eyers@btinternet.com"
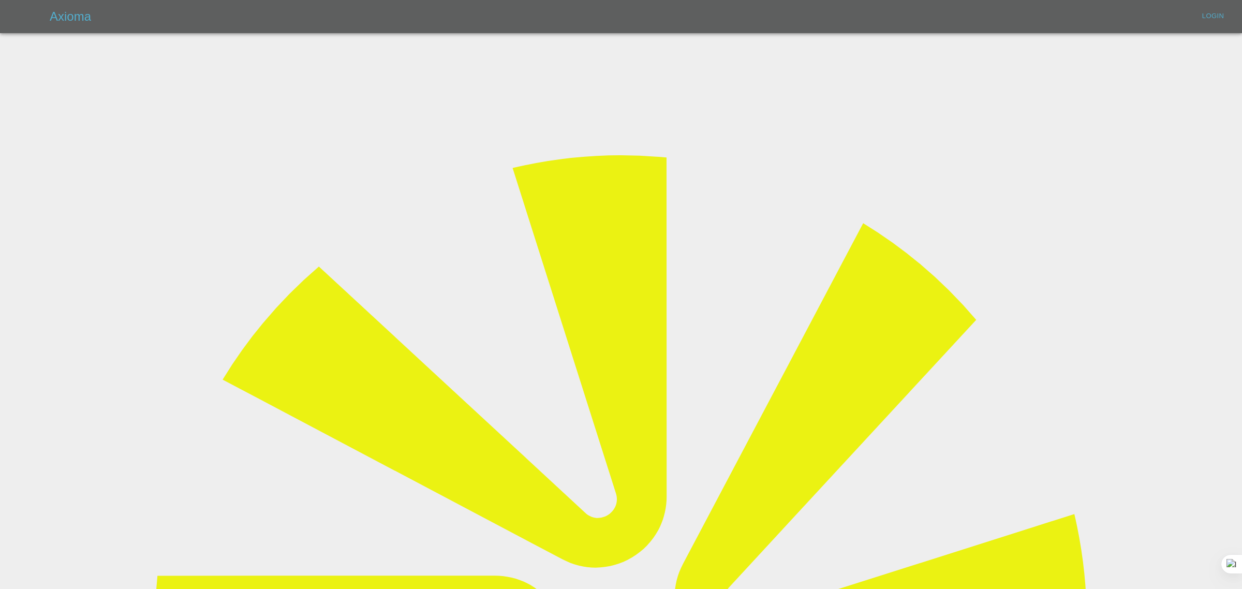
type input "bookkeeping@fifoaccounting.com"
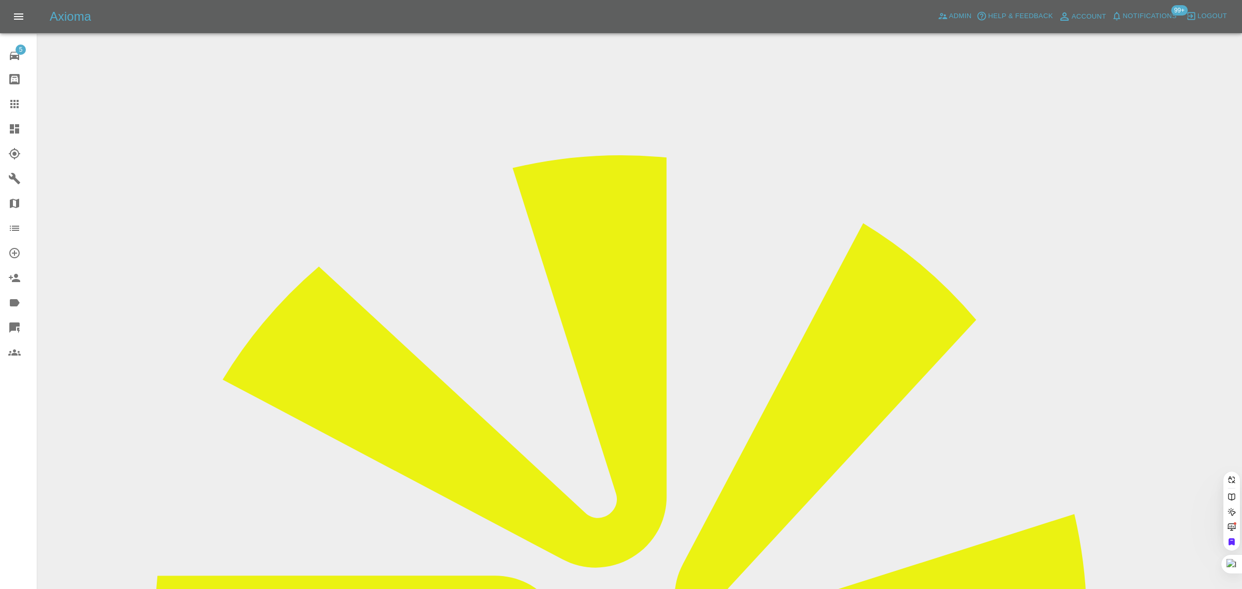
paste input "s.eyers@btinternet.com"
type input "s.eyers@btinternet.com"
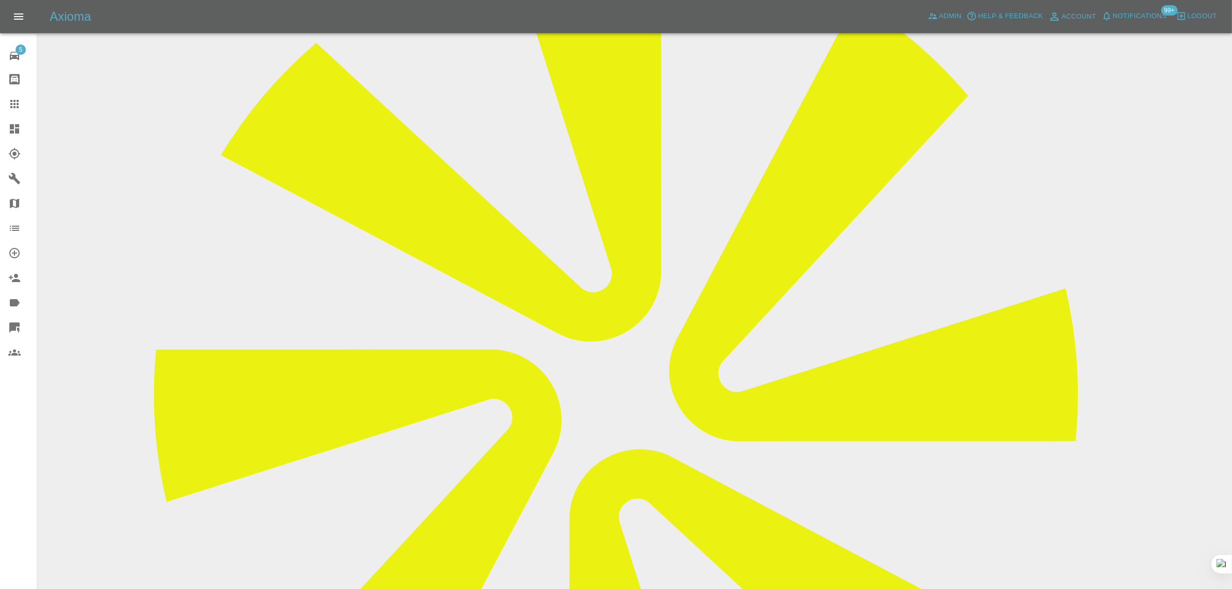
scroll to position [517, 0]
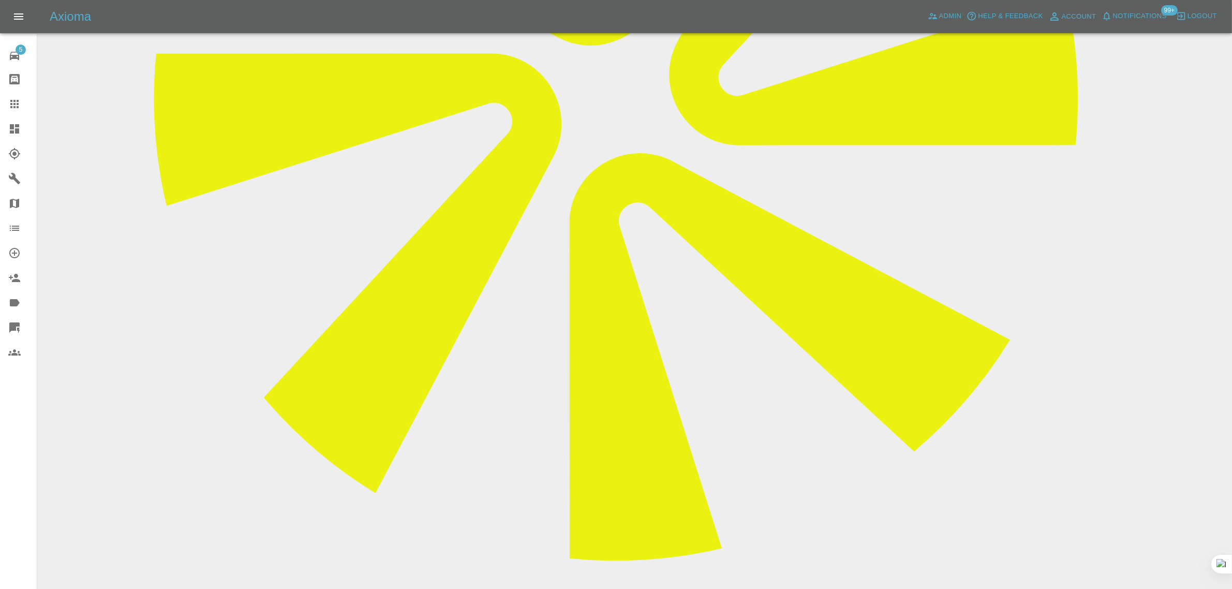
paste textarea "Subject: I've been assigned a repairer, for the 15th September, please can I re…"
drag, startPoint x: 494, startPoint y: 373, endPoint x: 413, endPoint y: 358, distance: 82.6
type textarea "I've been assigned a repairer, for the 15th September, please can I rearrange t…"
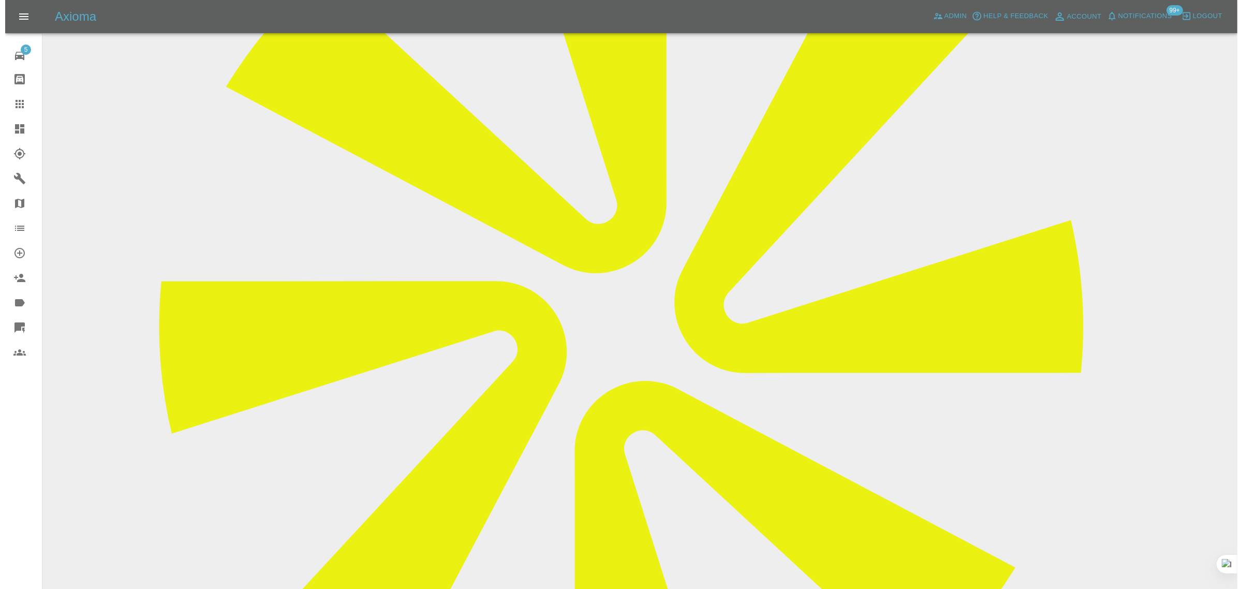
scroll to position [65, 0]
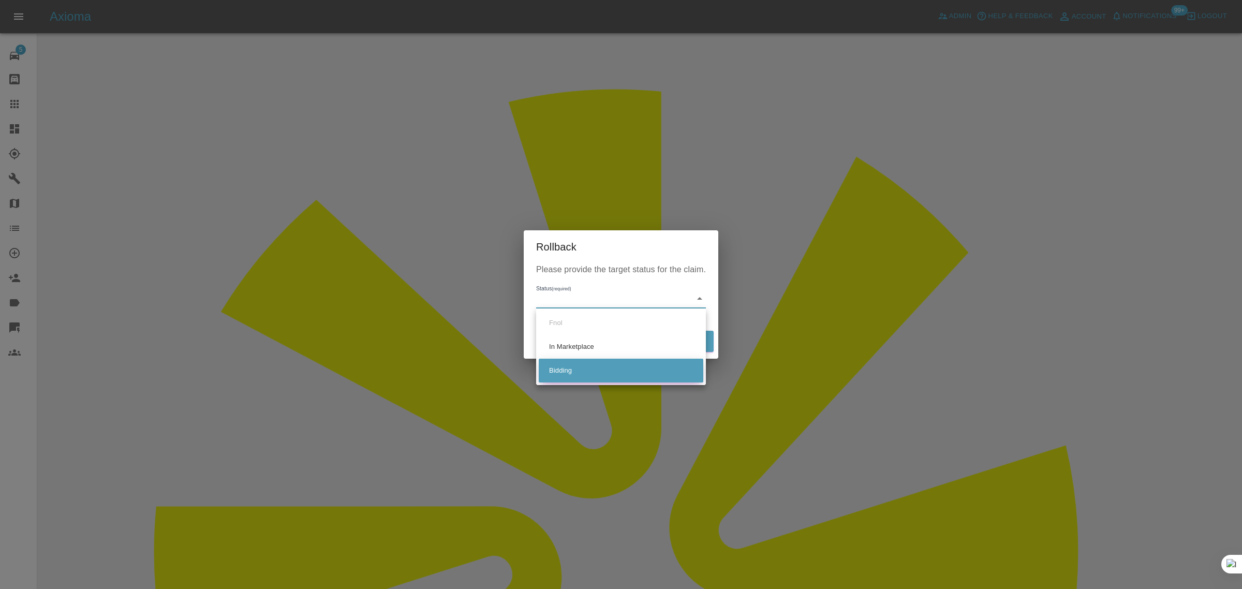
click at [565, 367] on li "Bidding" at bounding box center [621, 371] width 165 height 24
type input "bidding"
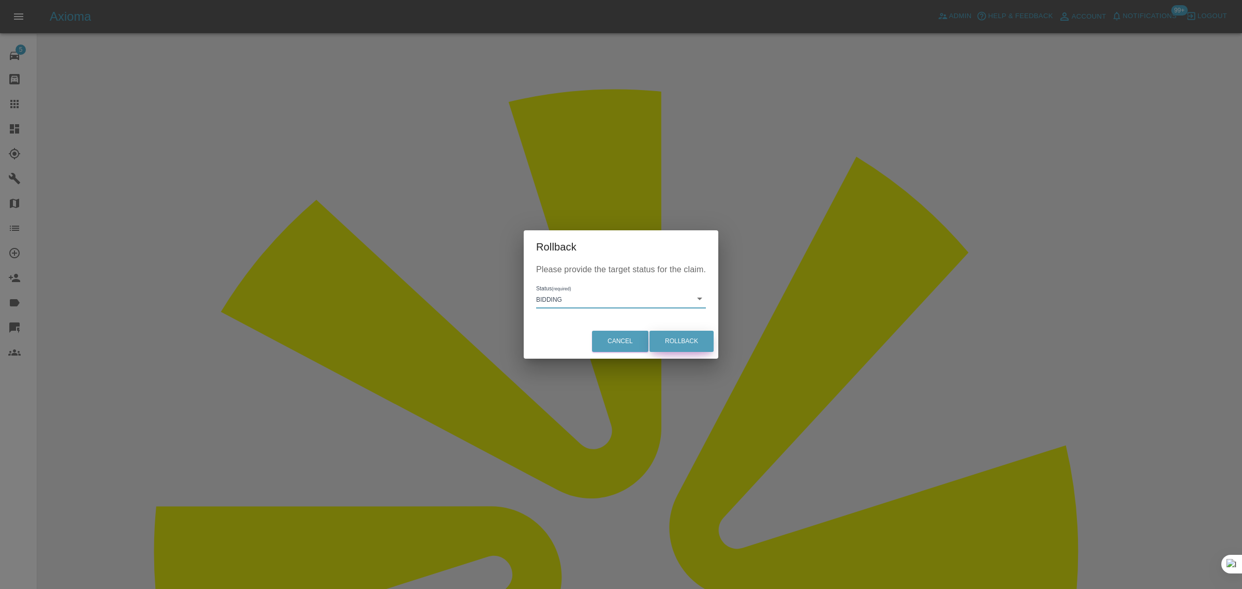
click at [671, 342] on button "Rollback" at bounding box center [681, 341] width 64 height 21
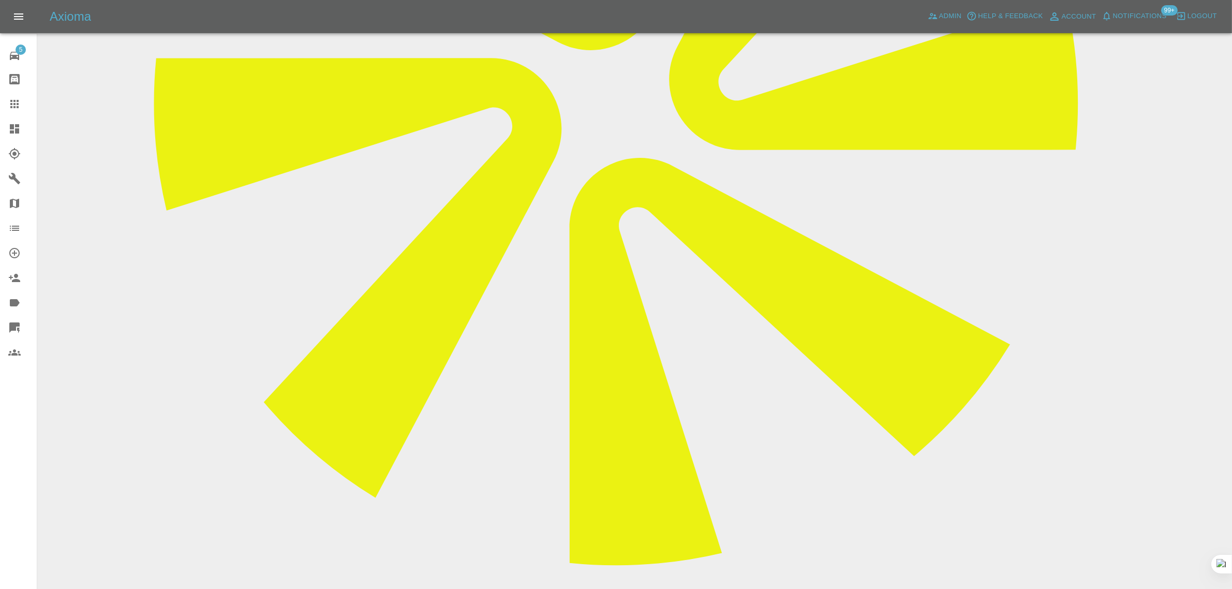
scroll to position [517, 0]
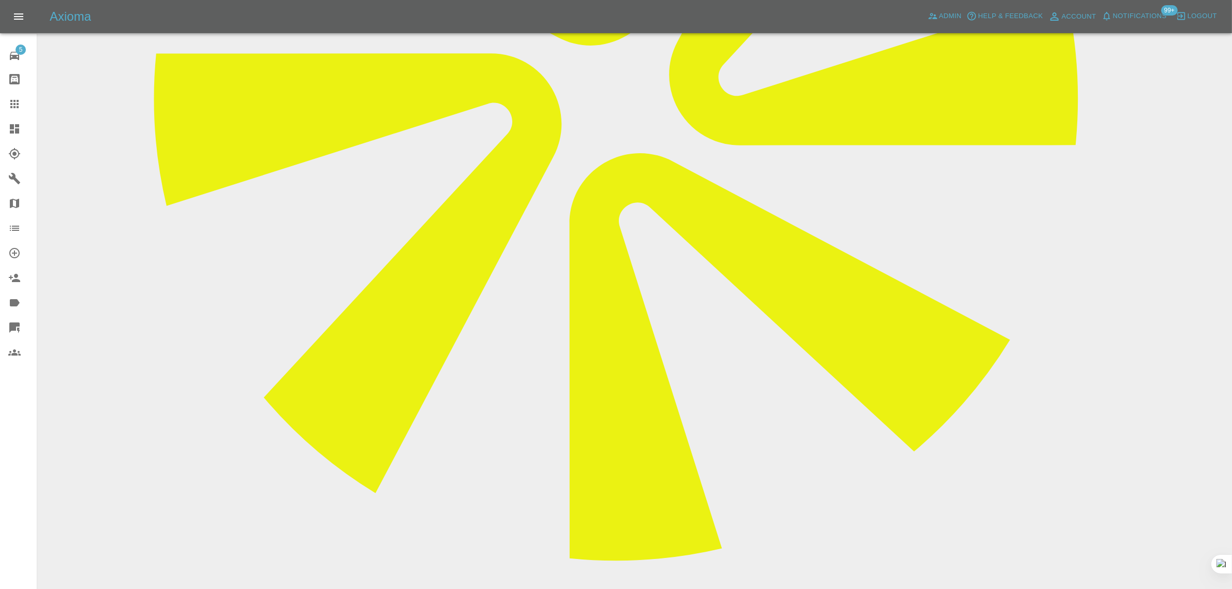
click at [16, 112] on link "Claims" at bounding box center [18, 104] width 37 height 25
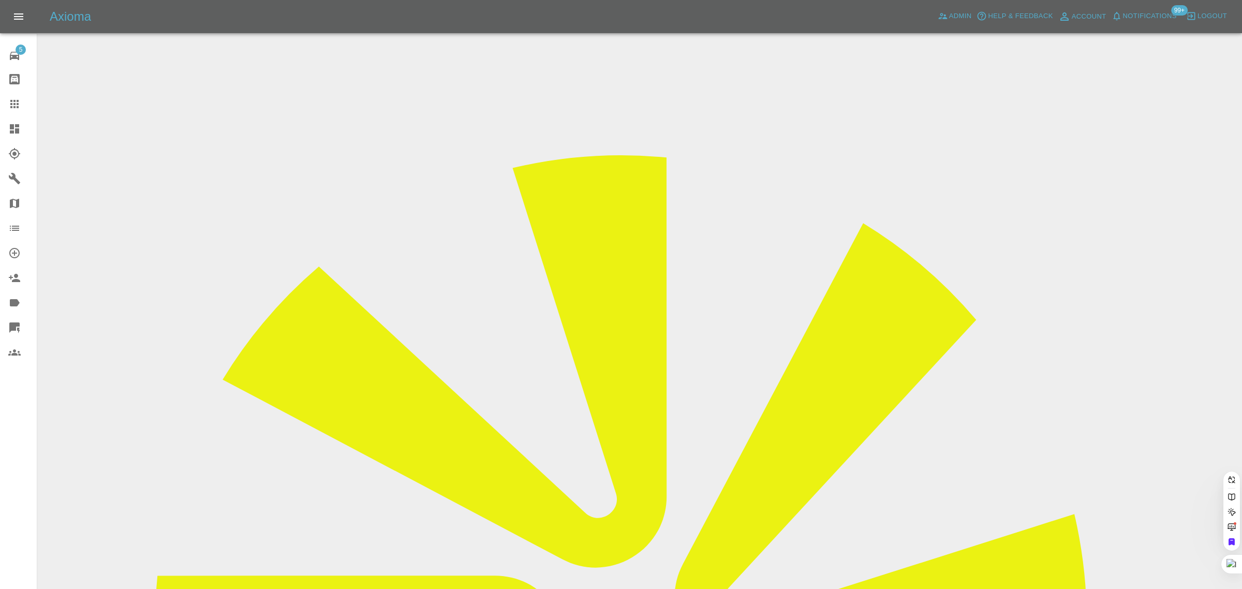
paste input "suleman.ali2@googlemail.com"
type input "suleman.ali2@googlemail.com"
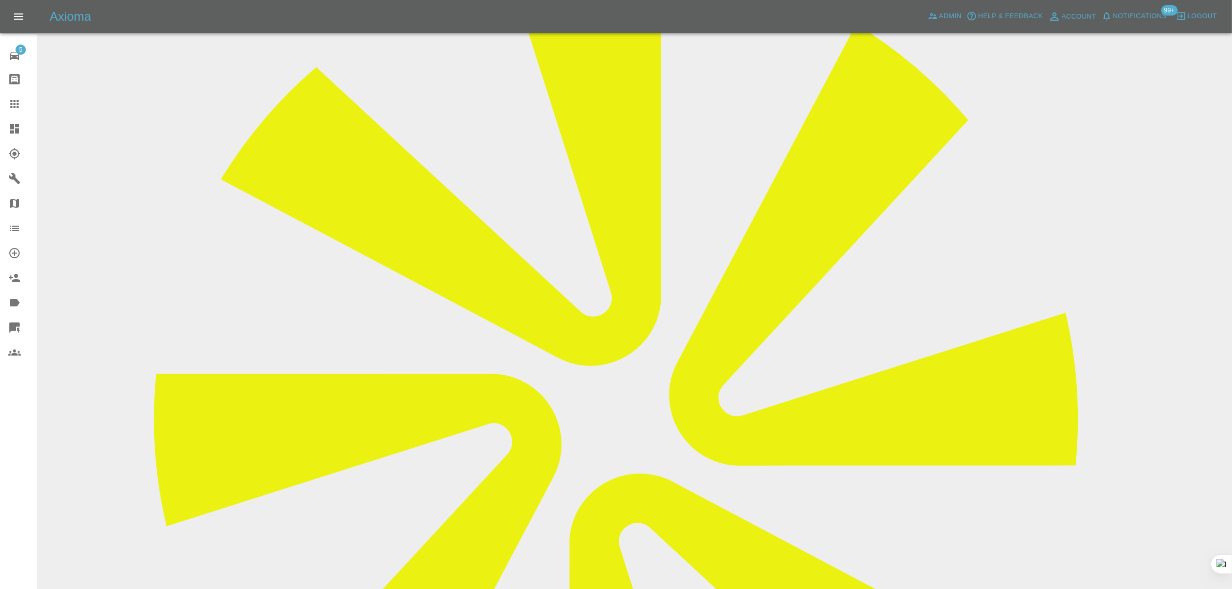
scroll to position [388, 0]
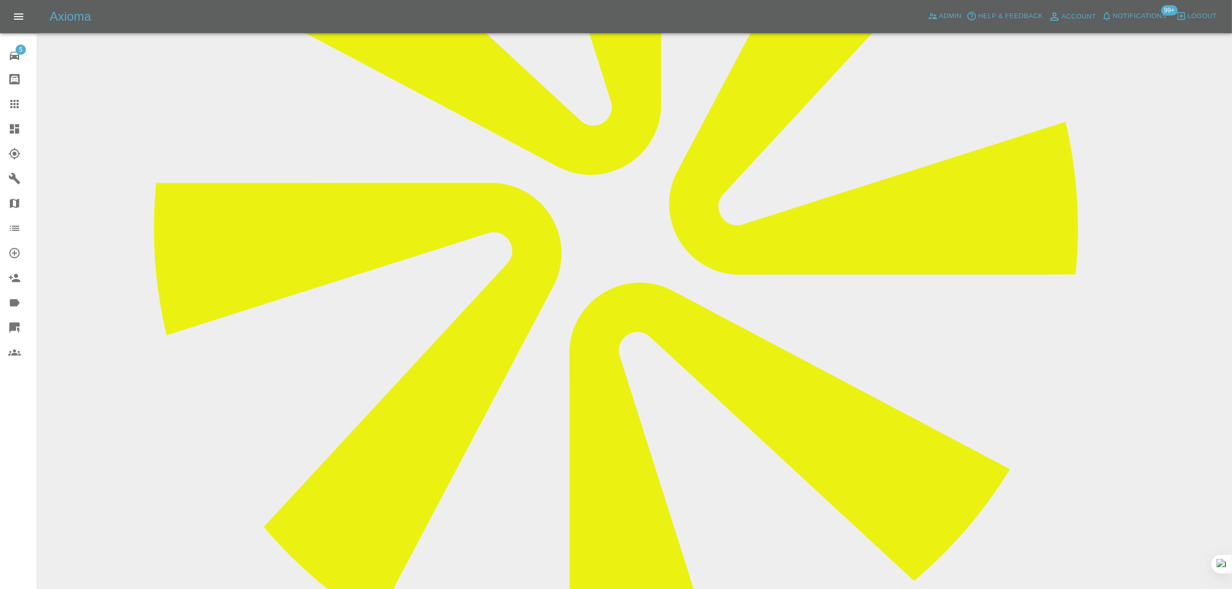
paste textarea "there is no visible damage so pictures will not help. the door looks perfect fr…"
type textarea "there is no visible damage so pictures will not help. the door looks perfect fr…"
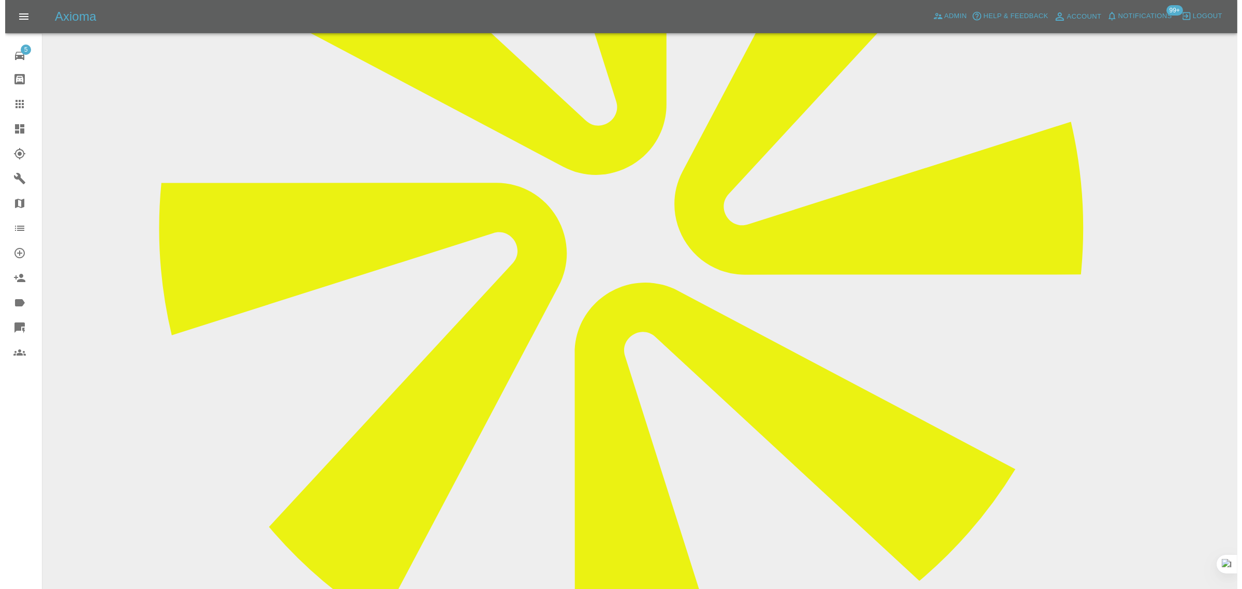
scroll to position [0, 0]
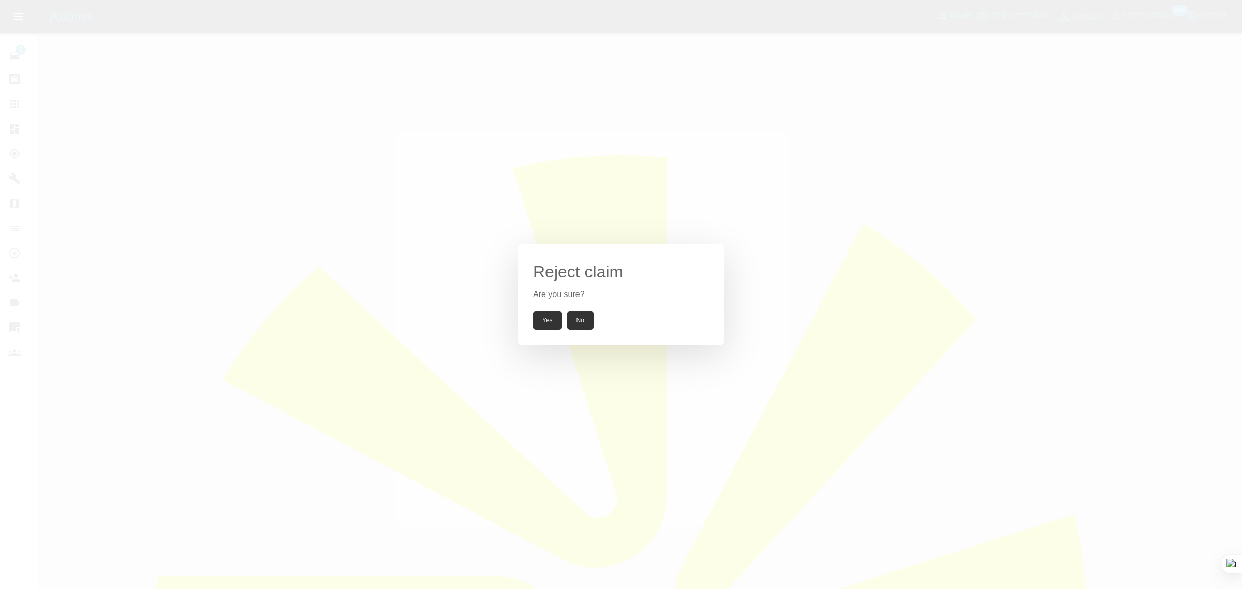
click at [550, 318] on button "Yes" at bounding box center [547, 320] width 29 height 19
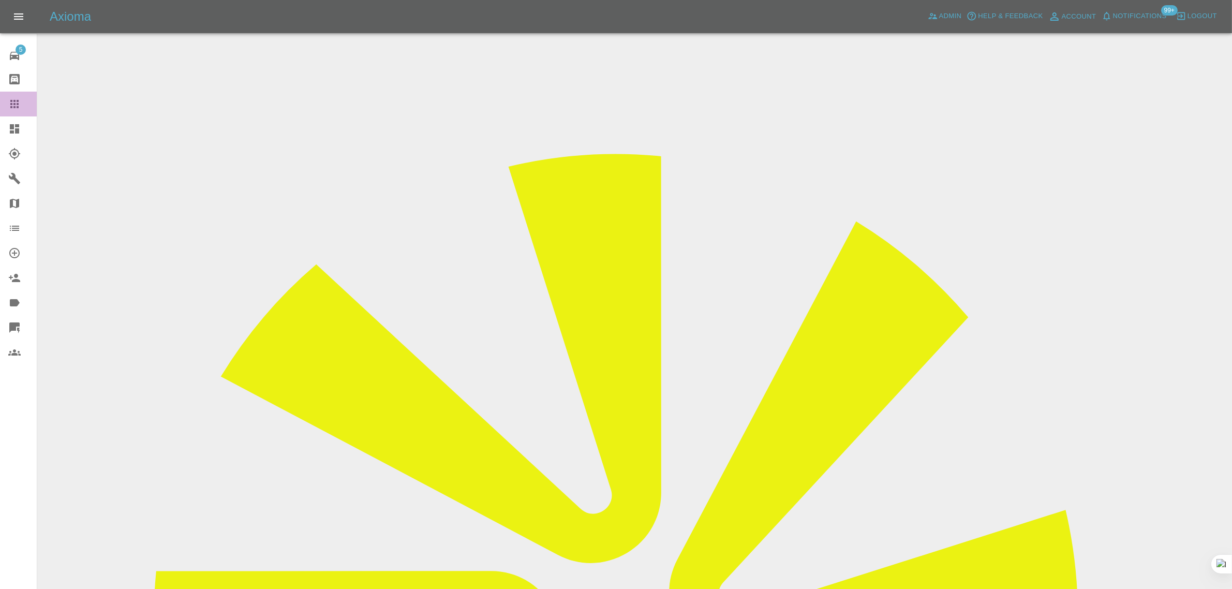
click at [21, 101] on div at bounding box center [22, 104] width 29 height 12
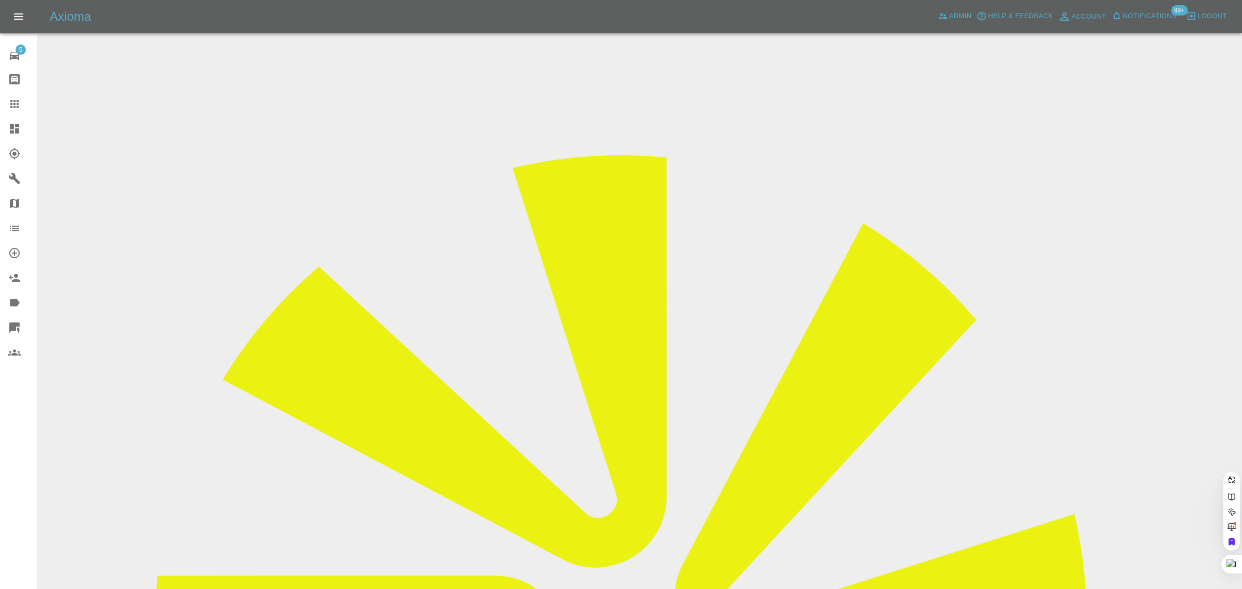
paste input "wthomp.wt@gmail.com"
type input "wthomp.wt@gmail.com"
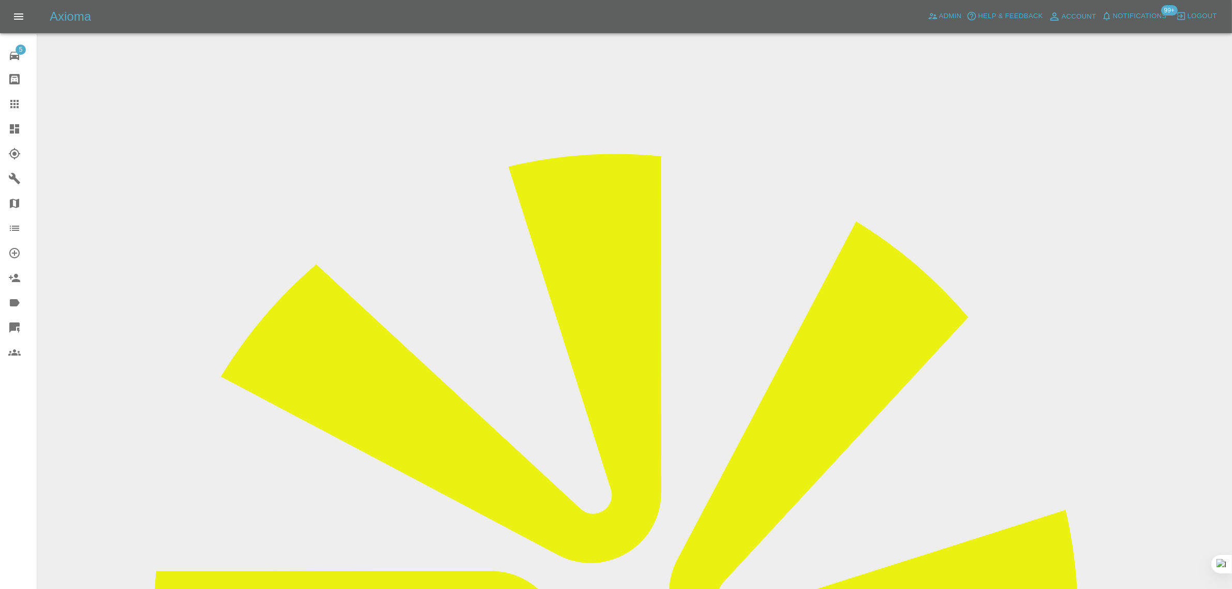
drag, startPoint x: 992, startPoint y: 159, endPoint x: 1062, endPoint y: 161, distance: 69.9
copy tr "Ice Smart Repairs"
click at [12, 102] on icon at bounding box center [14, 104] width 12 height 12
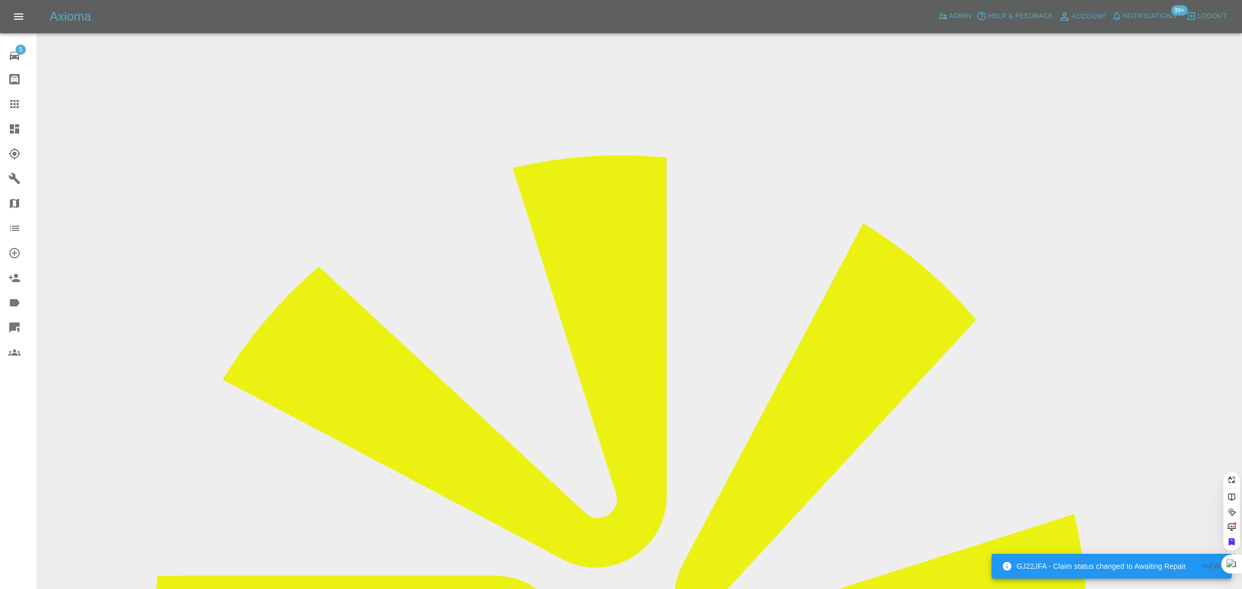
paste input "shafi.shaikh@hotmail.com"
type input "shafi.shaikh@hotmail.com"
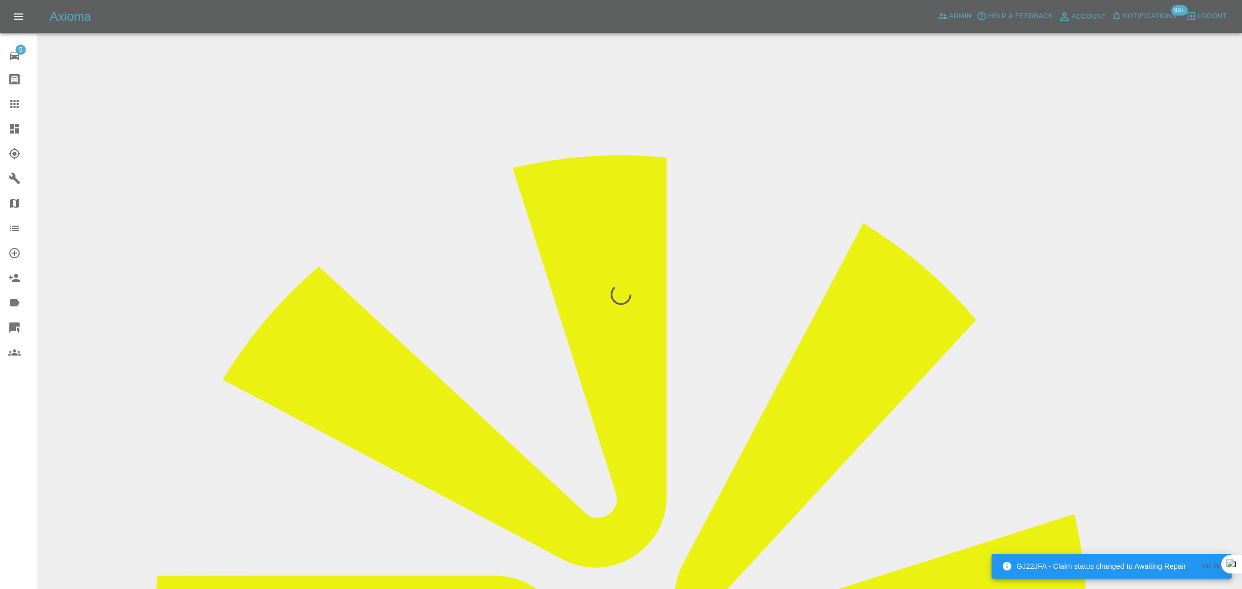
click at [13, 453] on div "5 Repair home Bodyshop home Claims Dashboard Explorer Garages Map Organization …" at bounding box center [18, 294] width 37 height 589
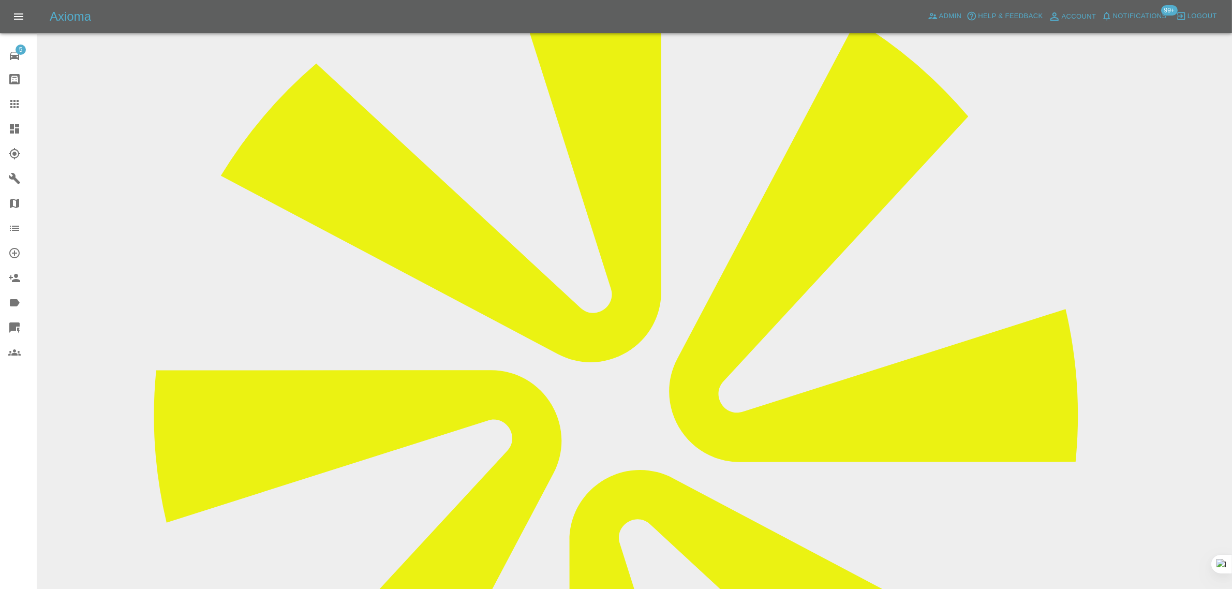
scroll to position [194, 0]
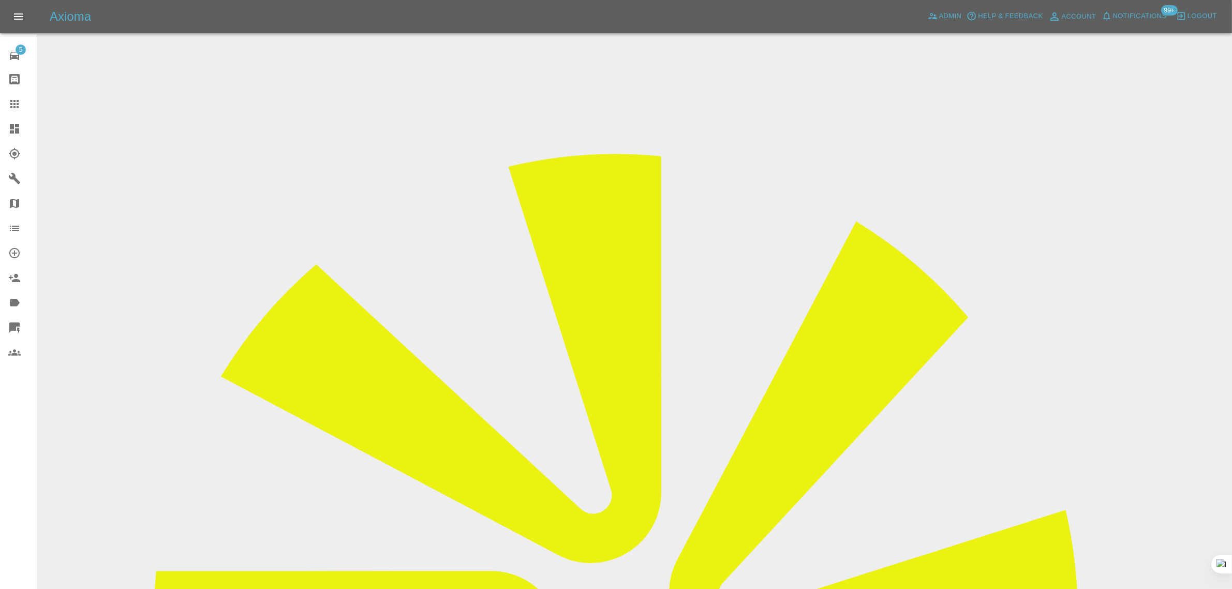
drag, startPoint x: 111, startPoint y: 397, endPoint x: 178, endPoint y: 395, distance: 67.3
copy p "[STREET_ADDRESS][PERSON_NAME]"
drag, startPoint x: 180, startPoint y: 400, endPoint x: 114, endPoint y: 400, distance: 65.7
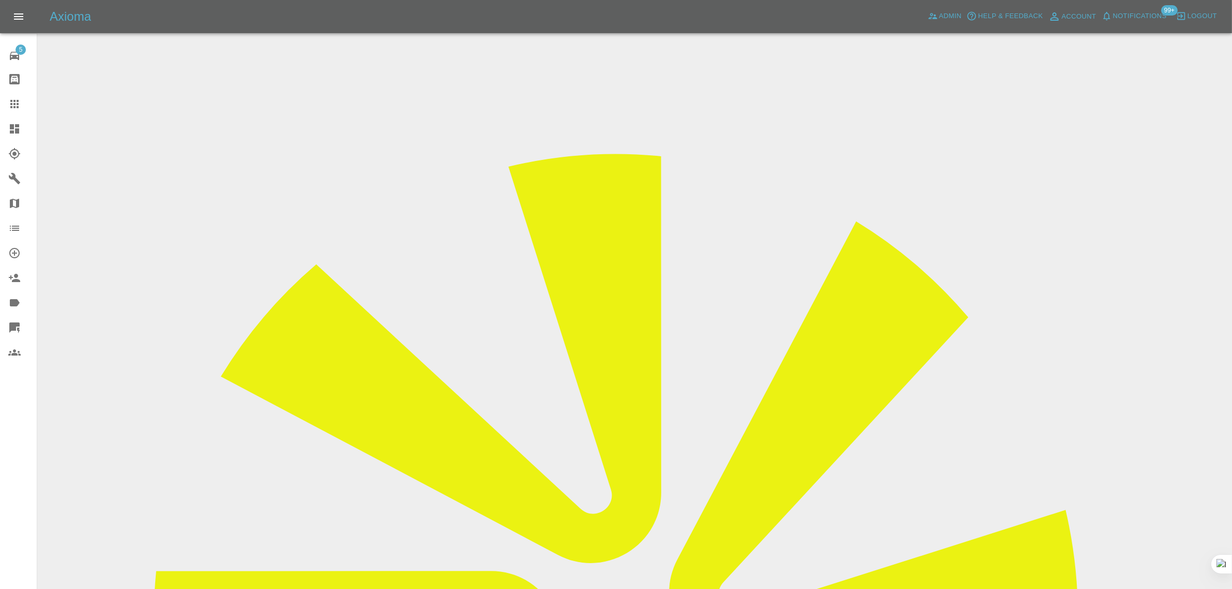
copy p "[STREET_ADDRESS][PERSON_NAME]"
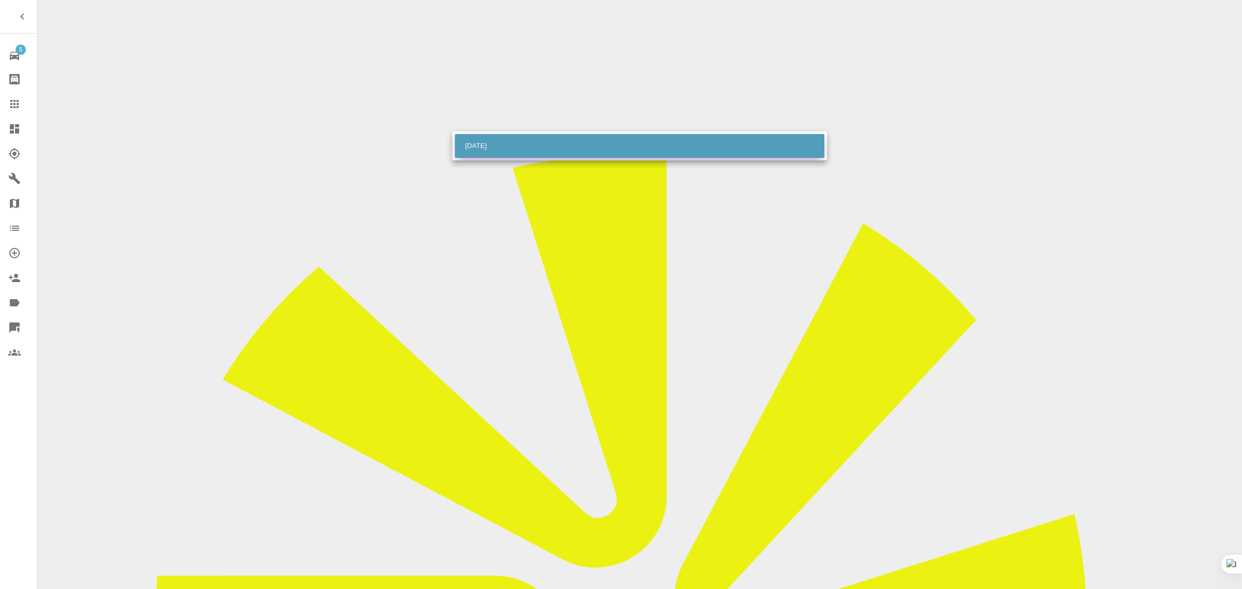
click at [480, 148] on li "[DATE]" at bounding box center [639, 146] width 369 height 24
type input "[DATE]T00:00:00.000Z"
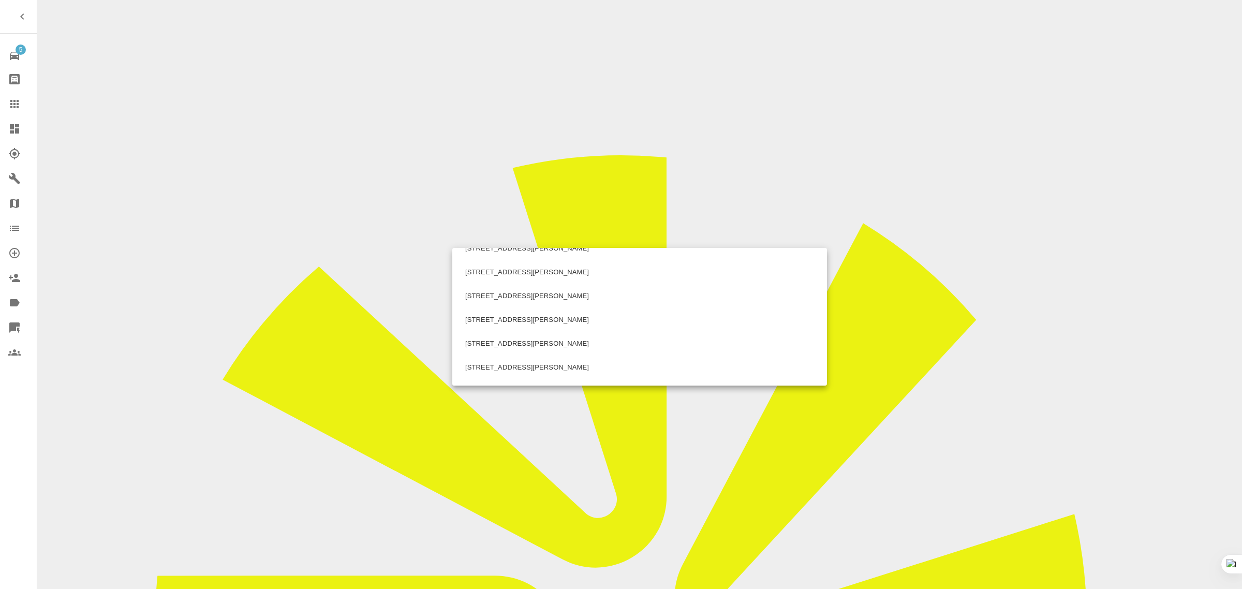
scroll to position [308, 0]
click at [415, 254] on div at bounding box center [621, 294] width 1242 height 589
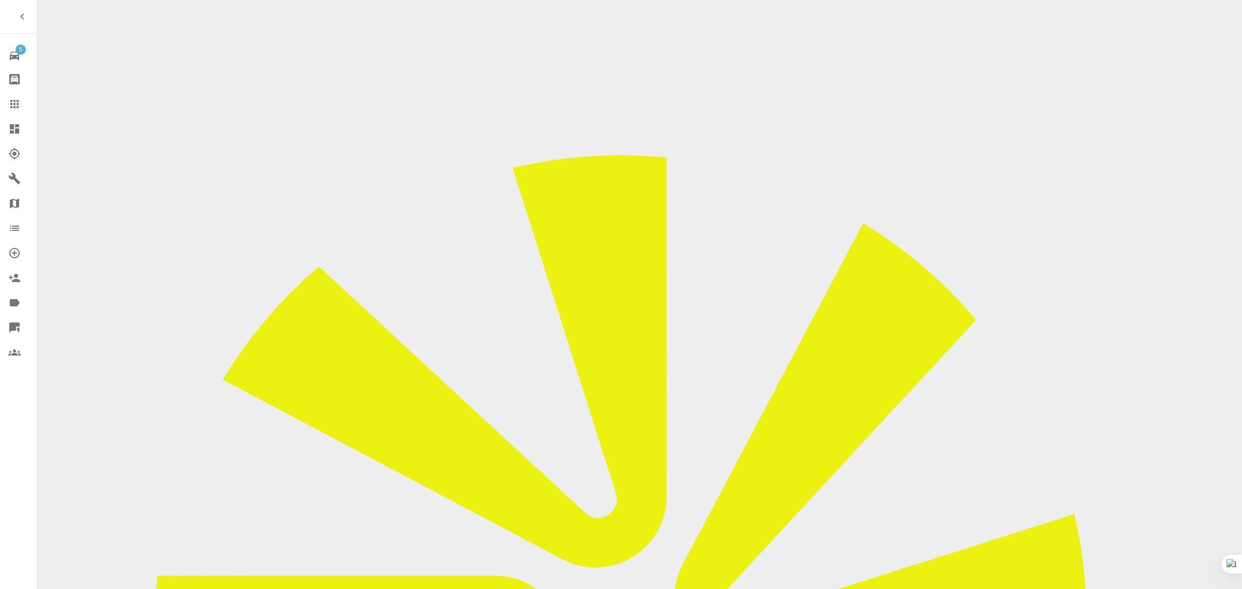
checkbox input "true"
paste input "58 Jacklin Drive"
type input "58 Jacklin Drive"
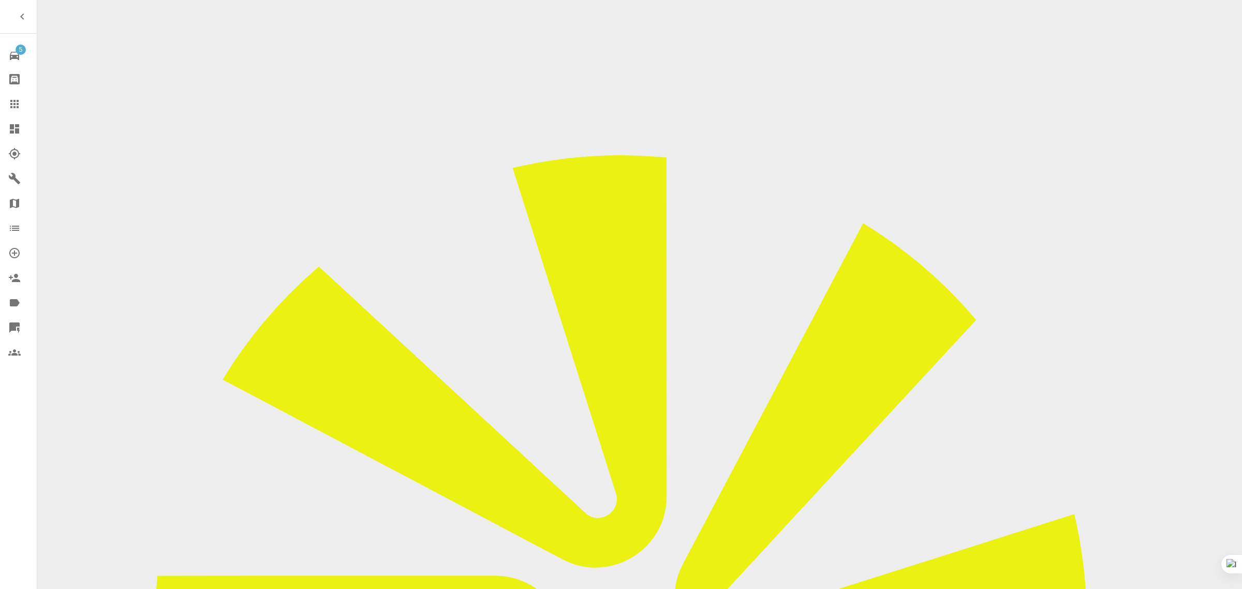
click at [18, 102] on icon at bounding box center [14, 104] width 12 height 12
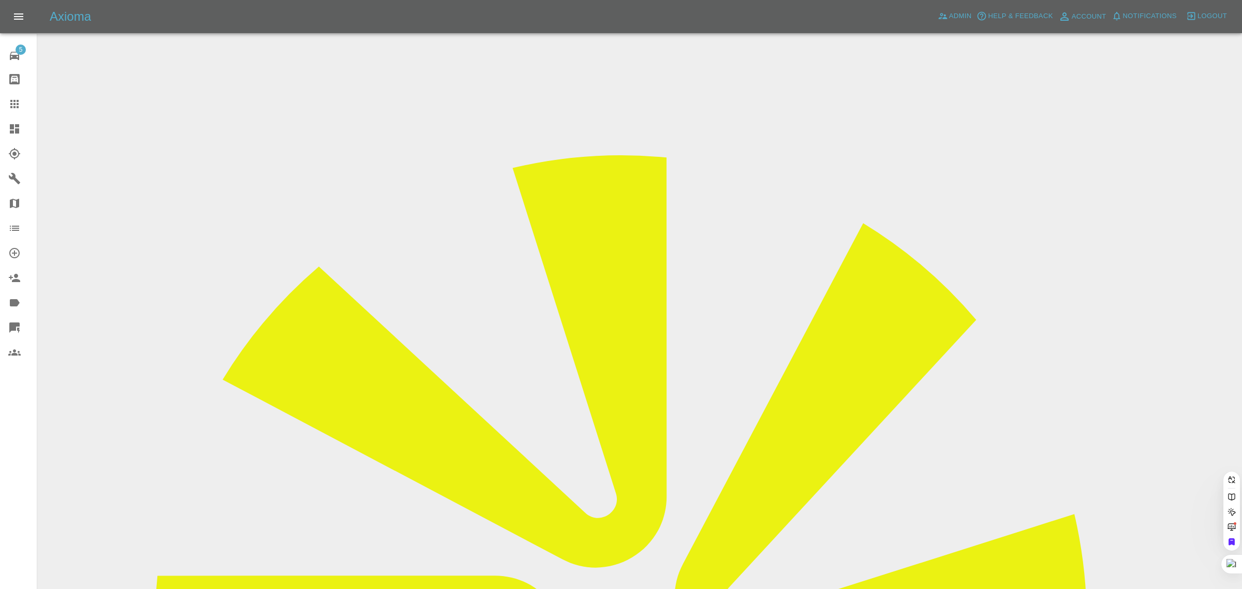
paste input "martiniquebartley7@gmail.com"
type input "martiniquebartley7@gmail.com"
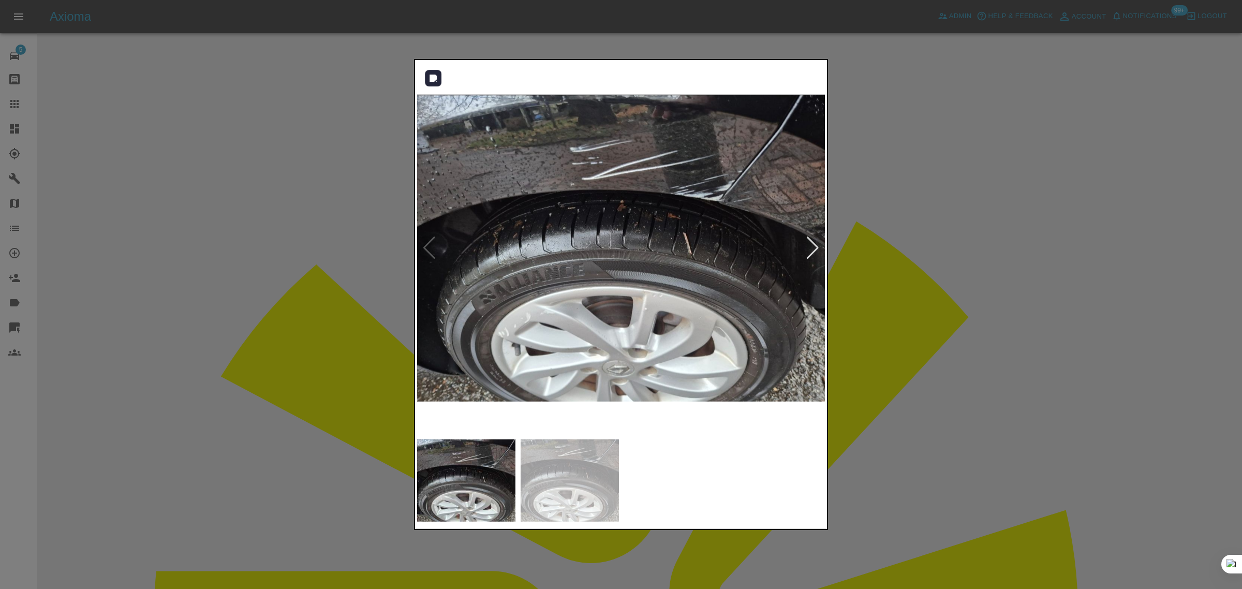
click at [808, 249] on div at bounding box center [813, 247] width 14 height 23
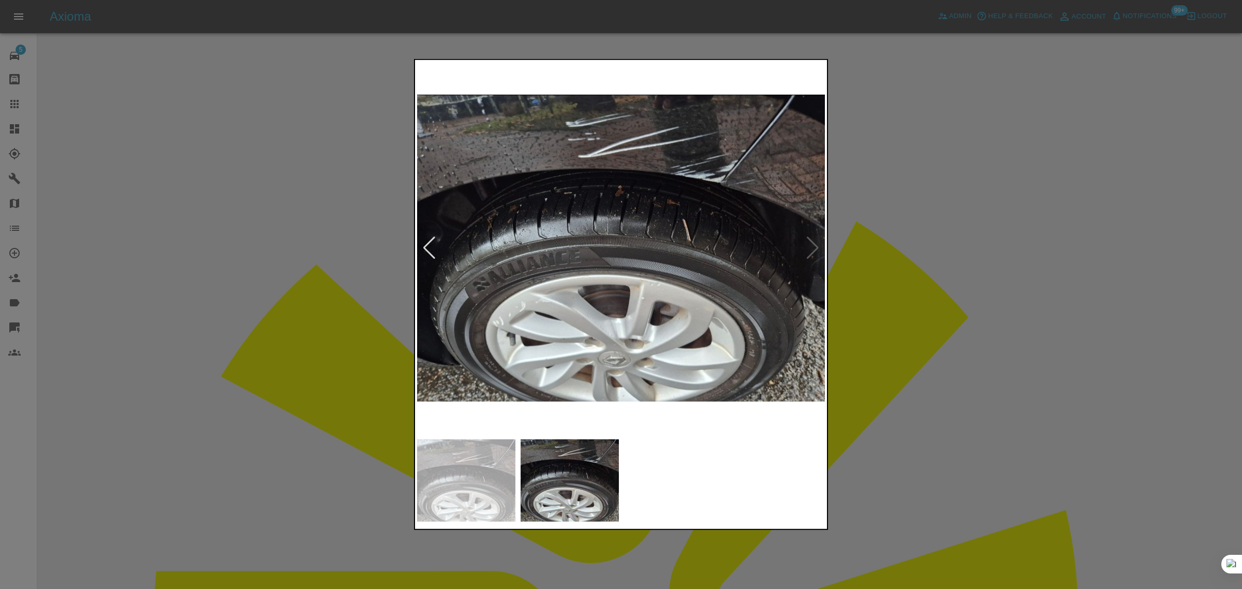
drag, startPoint x: 269, startPoint y: 534, endPoint x: 270, endPoint y: 525, distance: 9.3
click at [270, 533] on div at bounding box center [621, 294] width 1242 height 589
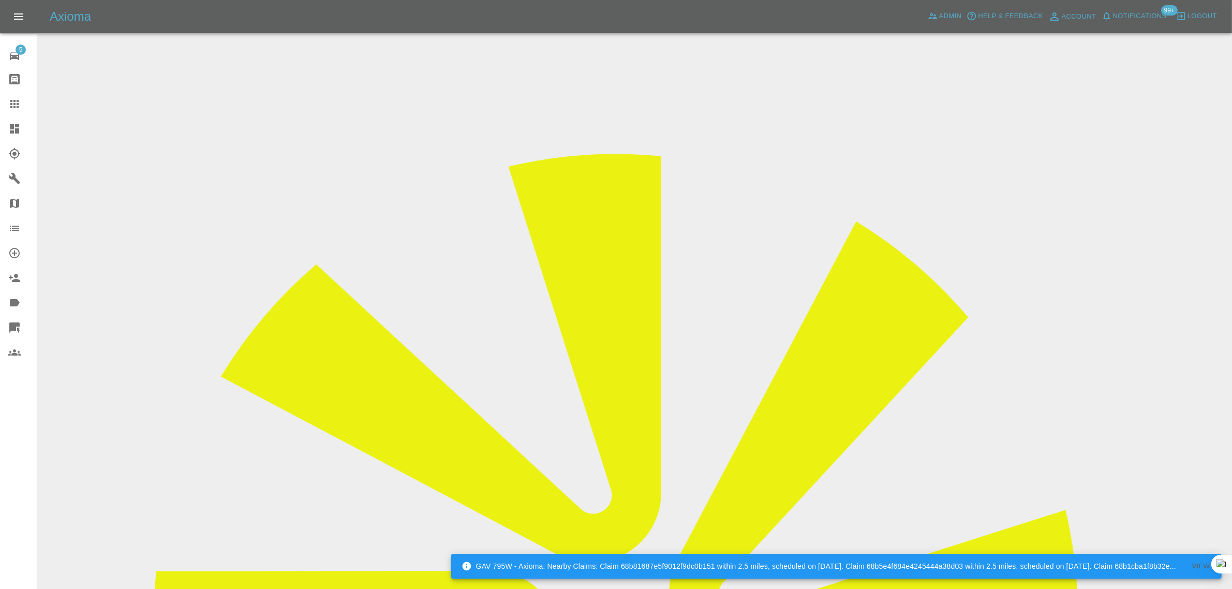
click at [0, 0] on input "Choose images" at bounding box center [0, 0] width 0 height 0
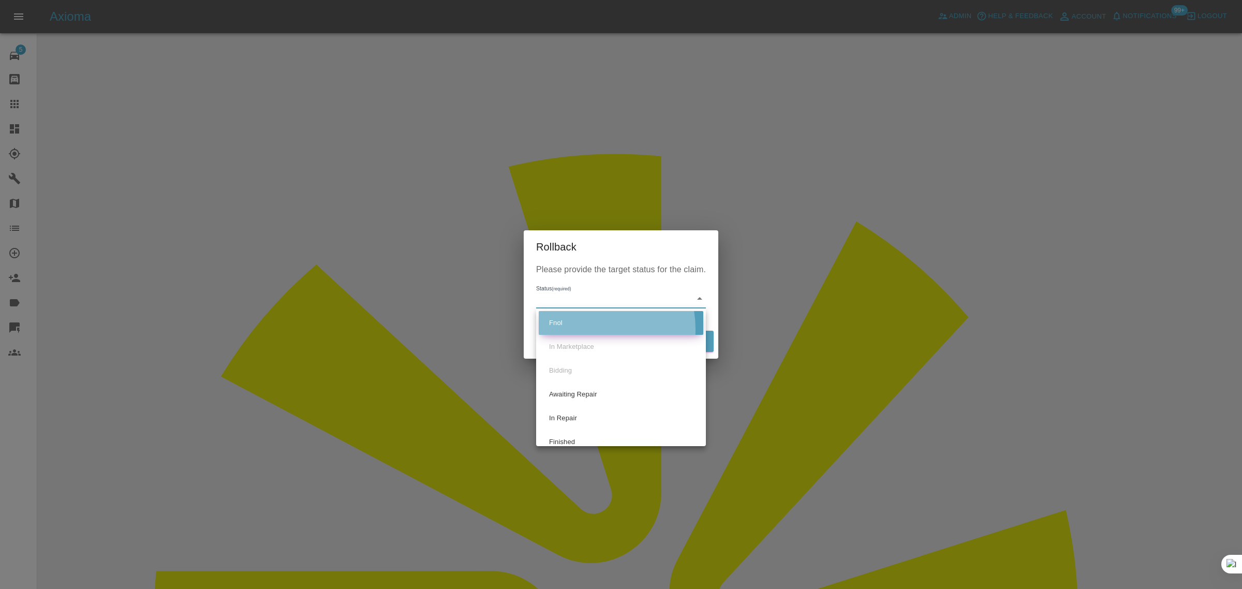
click at [583, 329] on li "Fnol" at bounding box center [621, 323] width 165 height 24
type input "fnol"
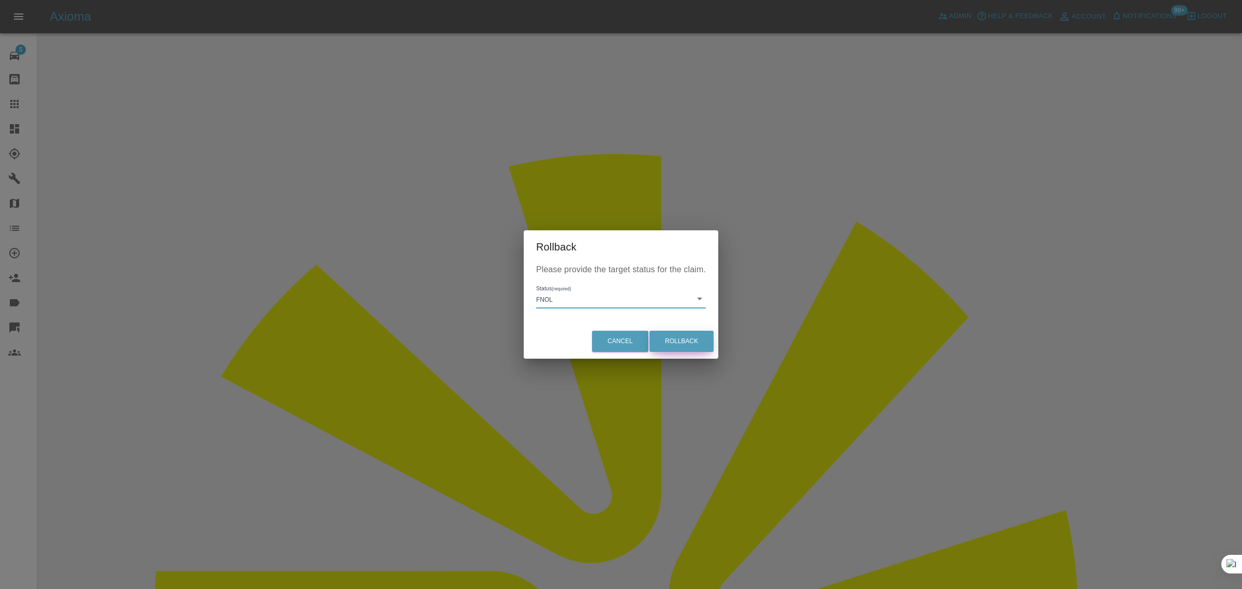
click at [710, 337] on button "Rollback" at bounding box center [681, 341] width 64 height 21
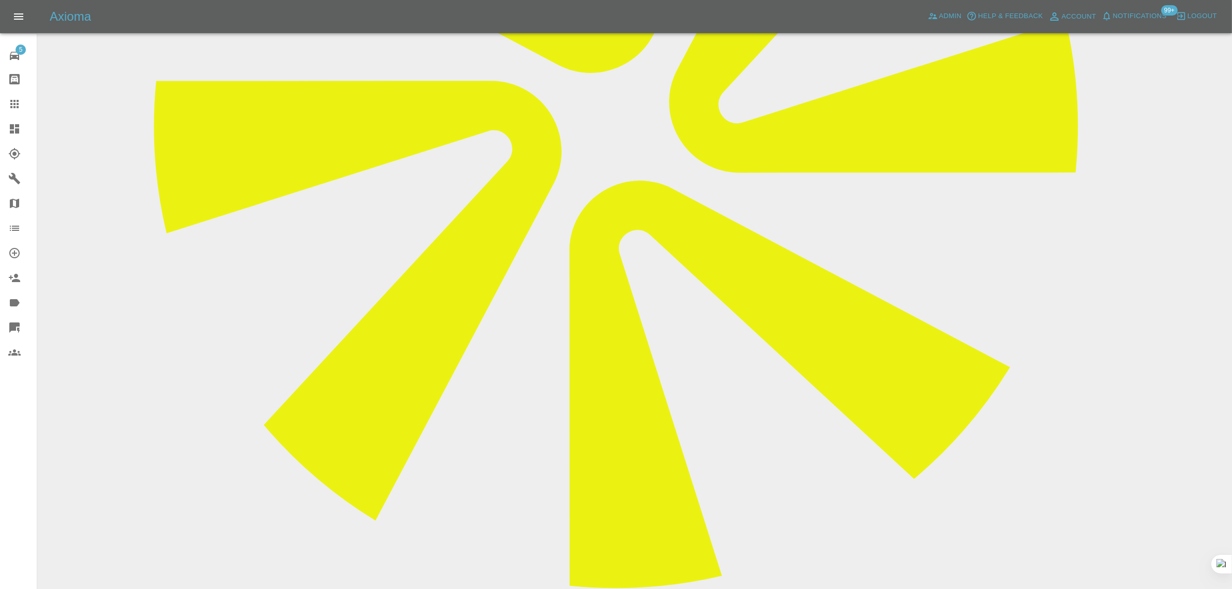
scroll to position [517, 0]
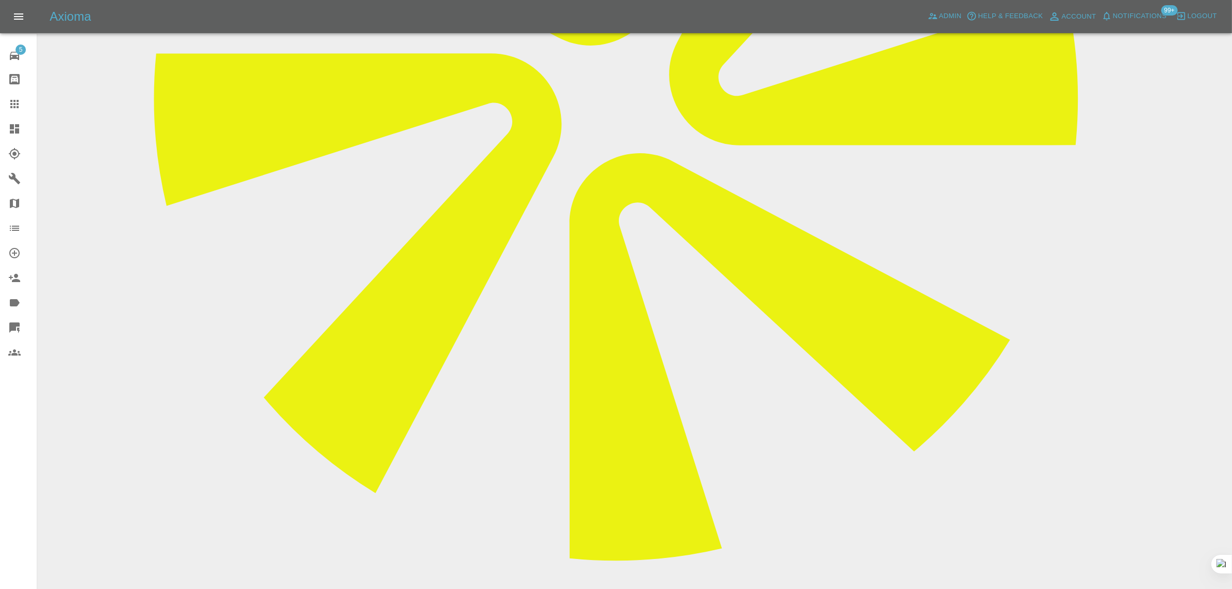
type textarea "new images added"
click at [28, 99] on div at bounding box center [22, 104] width 29 height 12
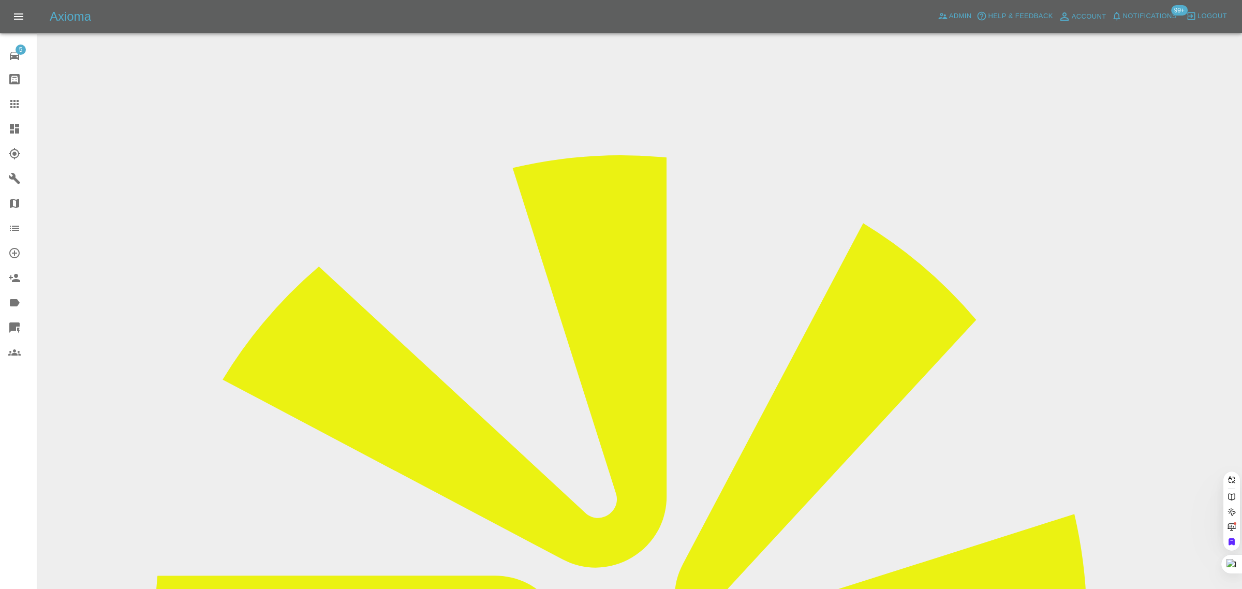
paste input "maclenon@gmail.com"
type input "maclenon@gmail.com"
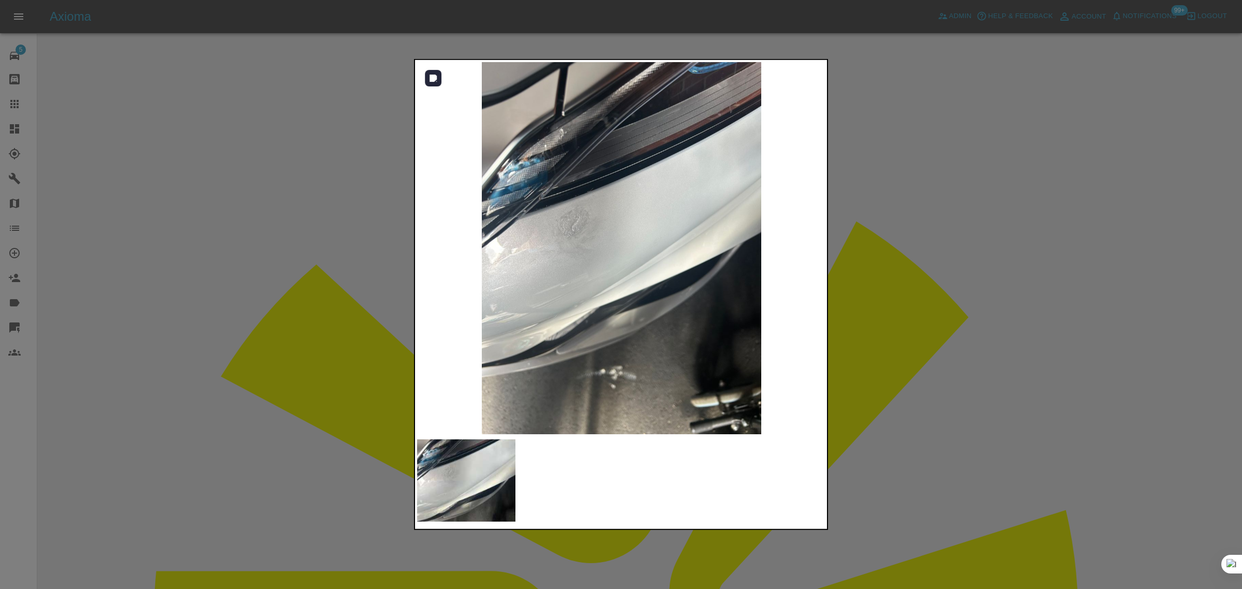
click at [803, 268] on img at bounding box center [621, 248] width 409 height 372
drag, startPoint x: 877, startPoint y: 244, endPoint x: 862, endPoint y: 252, distance: 16.9
click at [876, 244] on div at bounding box center [621, 294] width 1242 height 589
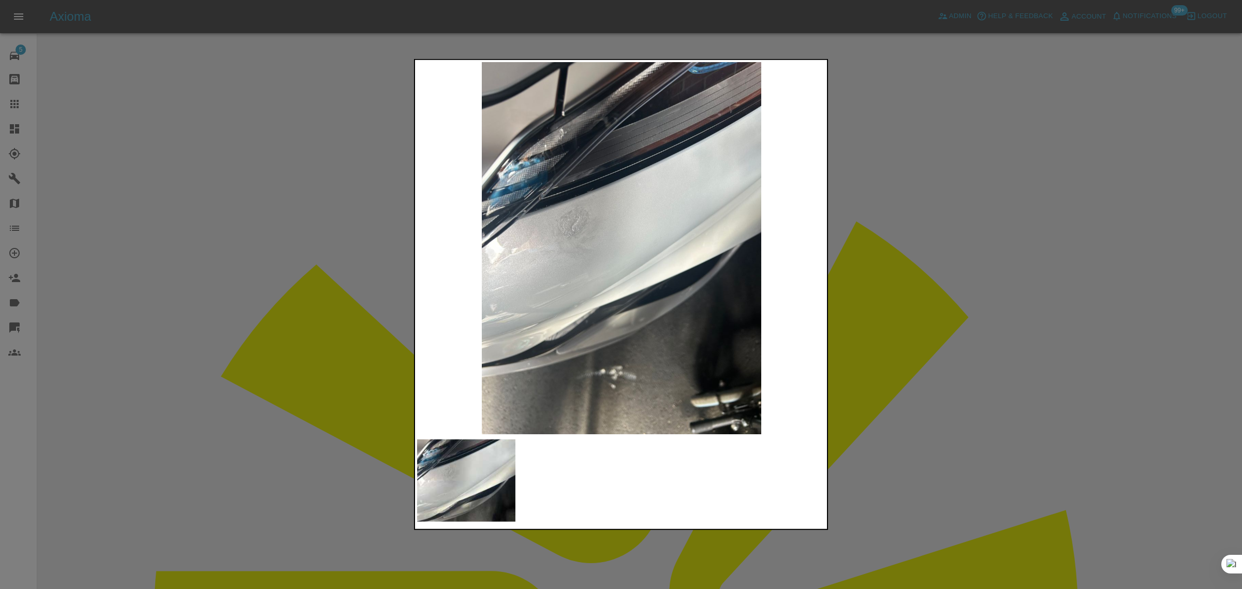
click at [262, 323] on div at bounding box center [621, 294] width 1242 height 589
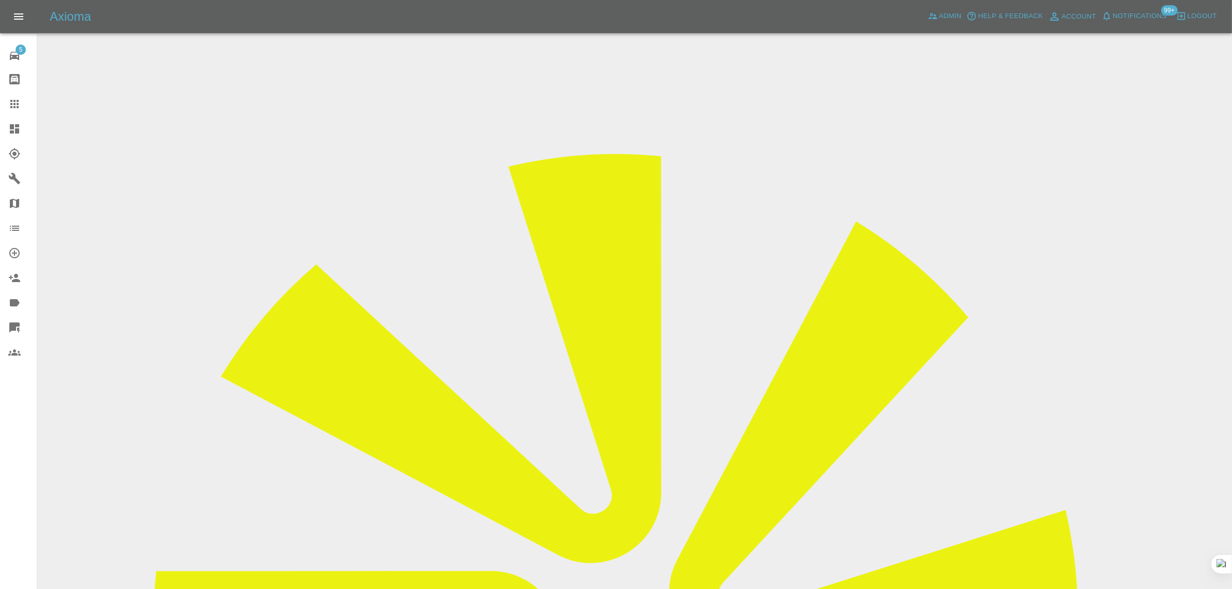
click at [0, 0] on input "Choose images" at bounding box center [0, 0] width 0 height 0
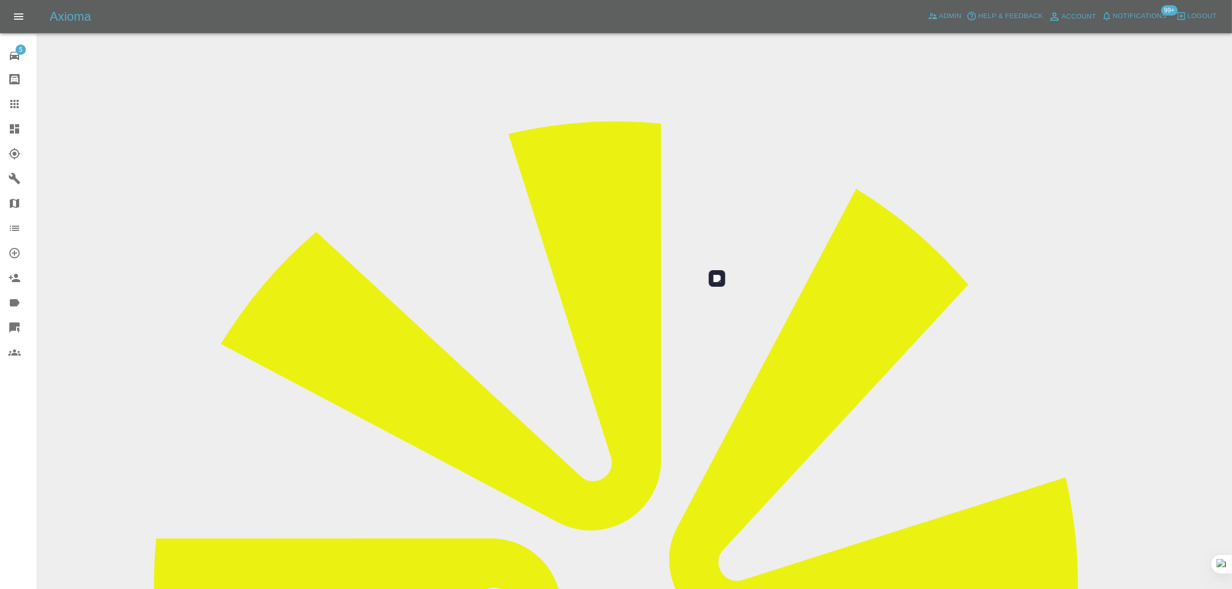
scroll to position [51, 0]
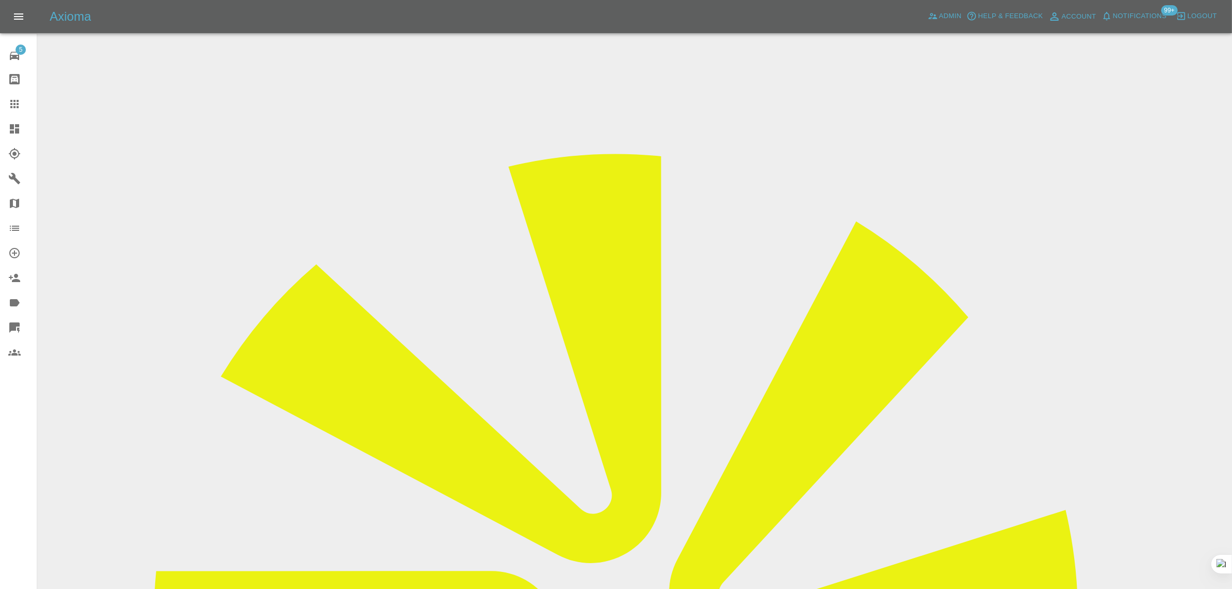
click at [14, 100] on icon at bounding box center [14, 104] width 8 height 8
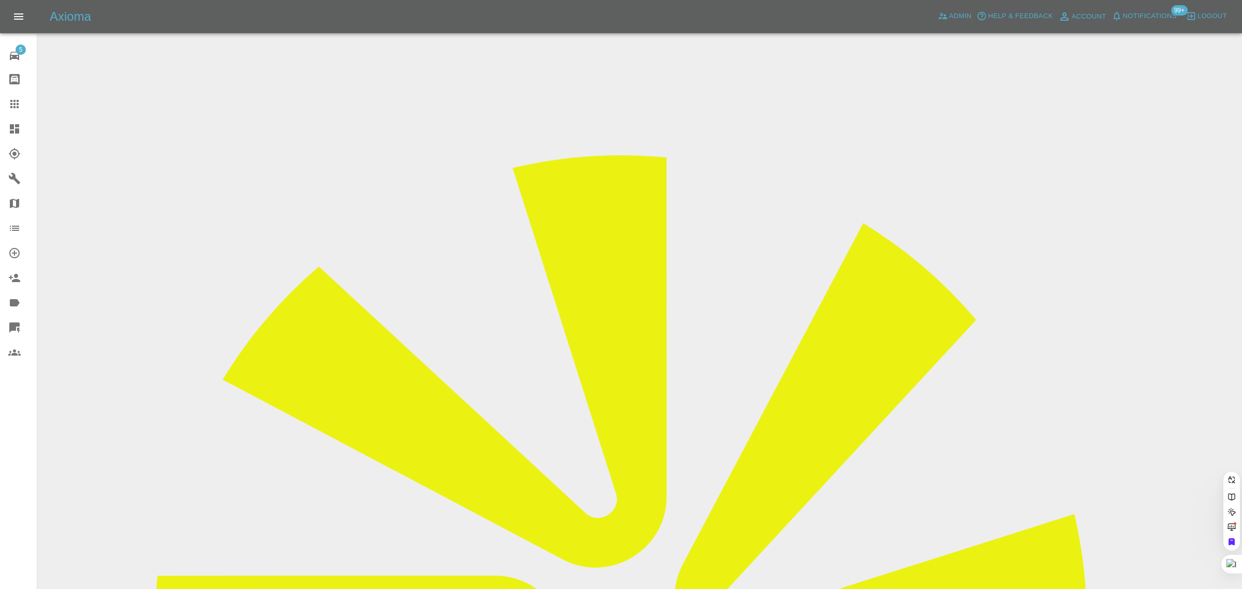
paste input "barry.lf@avios.com"
type input "barry.lf@avios.com"
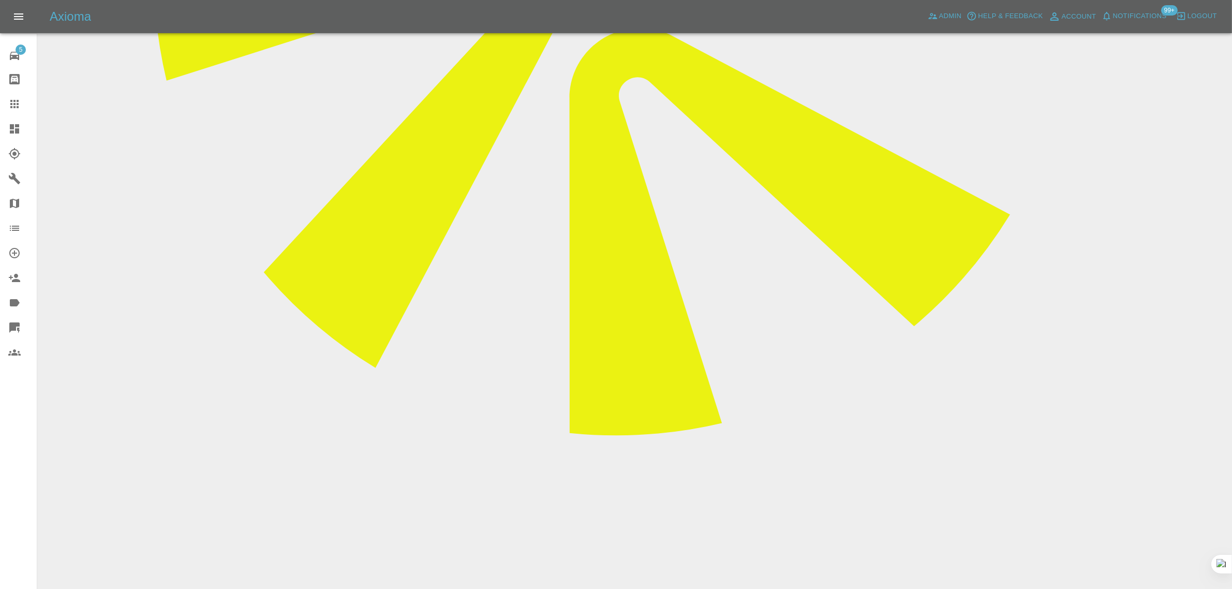
scroll to position [647, 0]
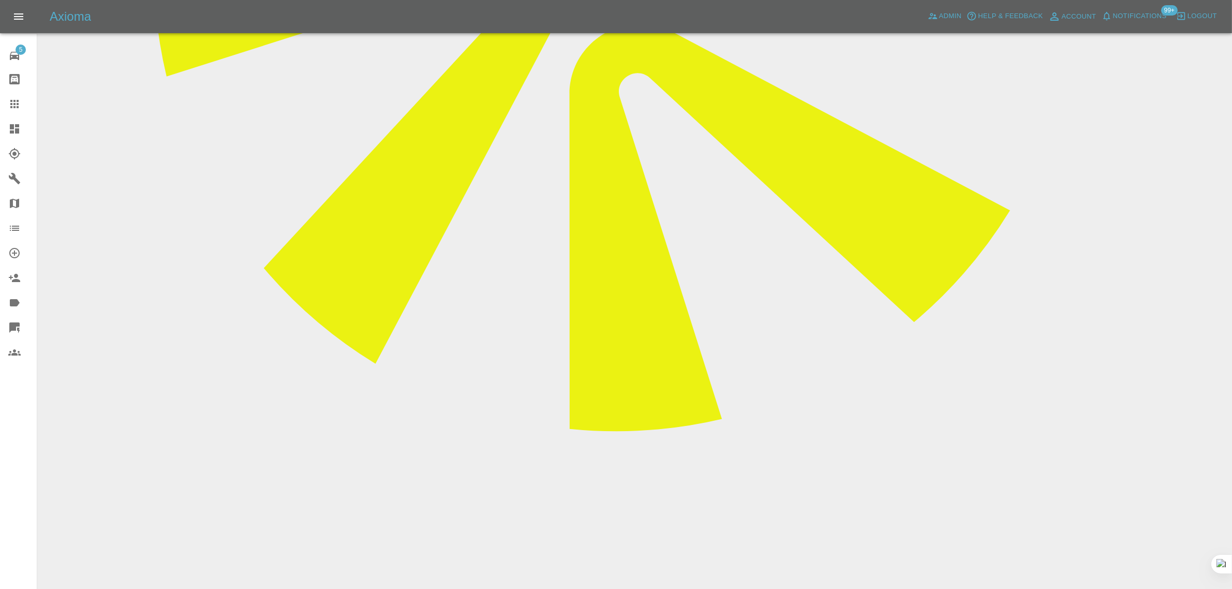
click at [7, 97] on link "Claims" at bounding box center [18, 104] width 37 height 25
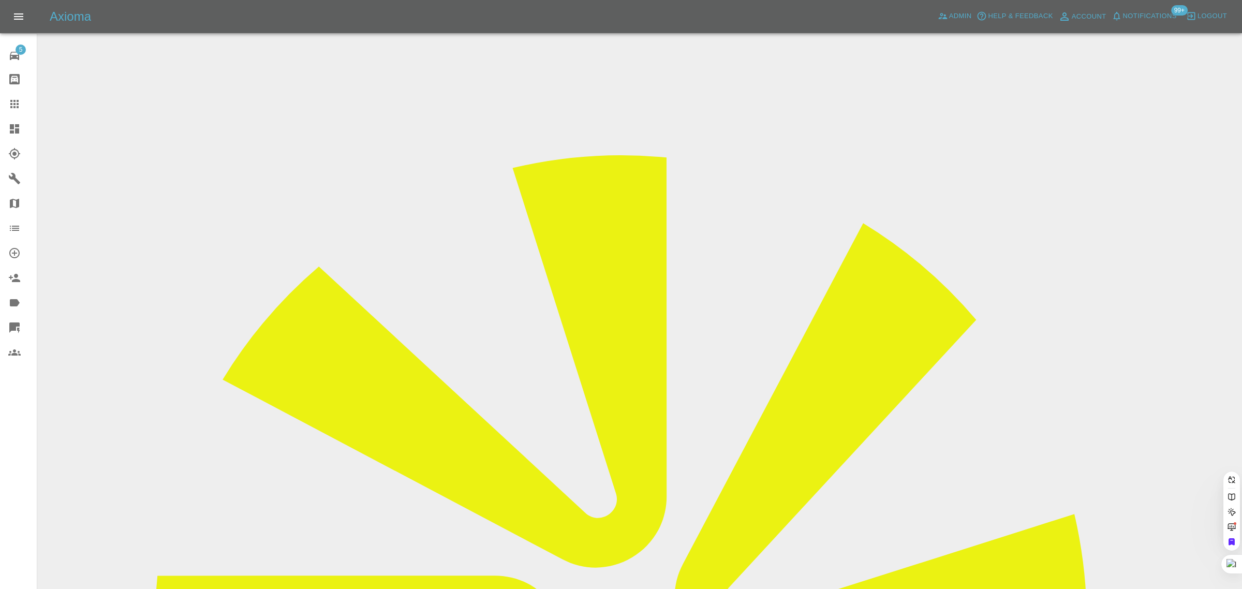
paste input "storbeckw@gmail.com"
type input "storbeckw@gmail.com"
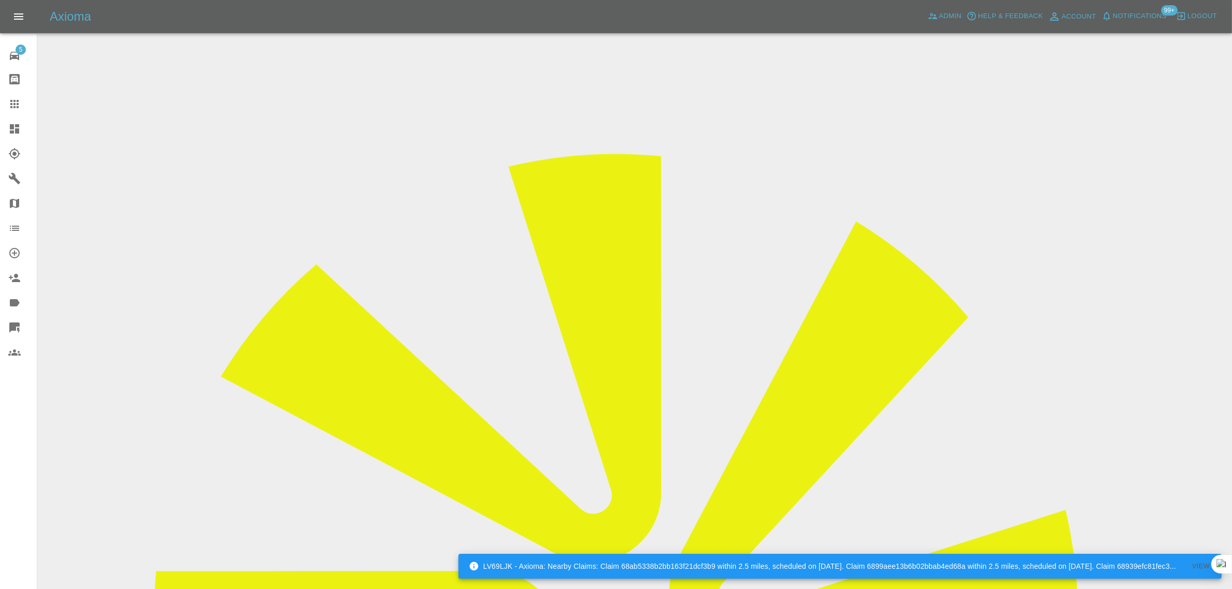
click at [17, 102] on icon at bounding box center [14, 104] width 12 height 12
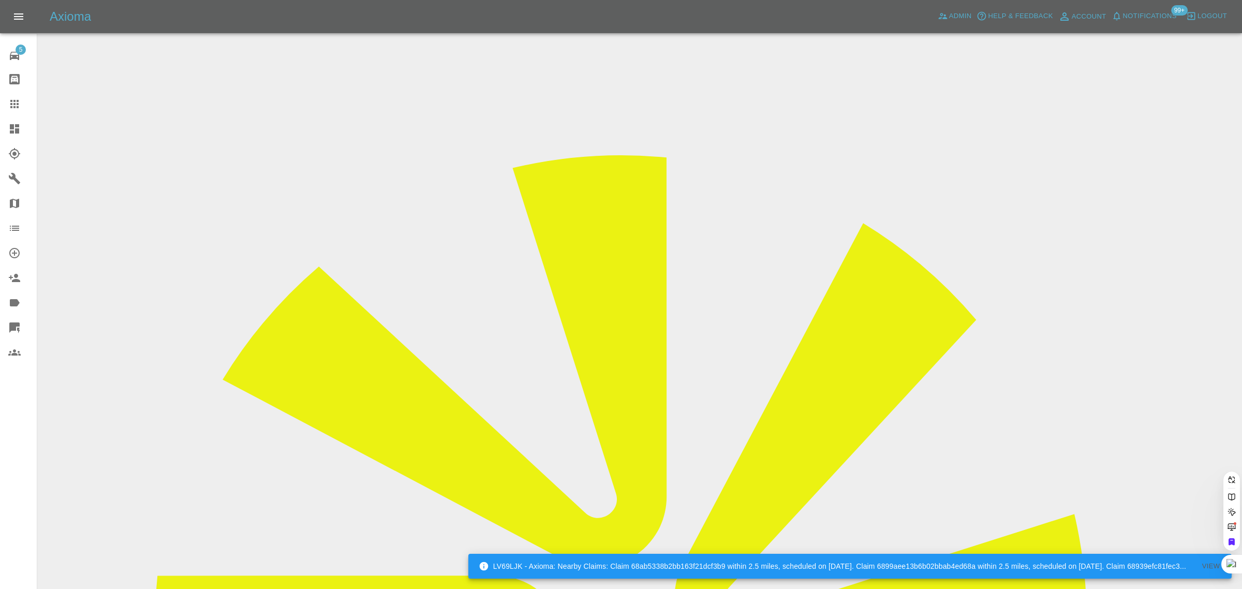
paste input "[EMAIL_ADDRESS][DOMAIN_NAME]"
type input "[EMAIL_ADDRESS][DOMAIN_NAME]"
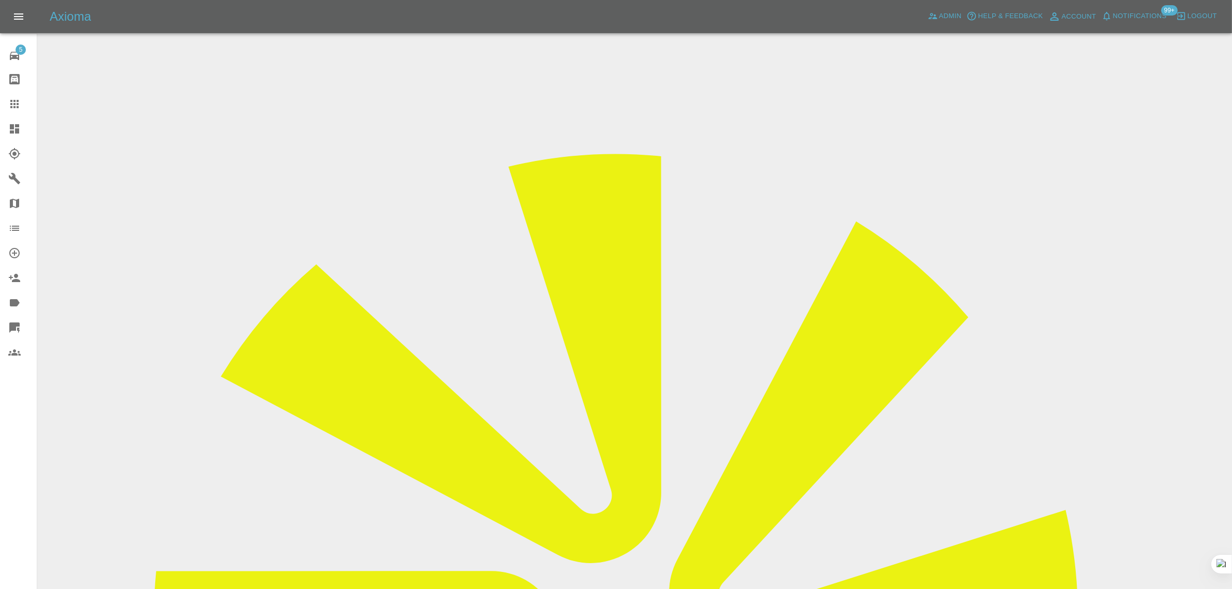
drag, startPoint x: 994, startPoint y: 155, endPoint x: 1061, endPoint y: 163, distance: 66.7
copy td "GC Smart Repairs"
click at [13, 103] on icon at bounding box center [14, 104] width 12 height 12
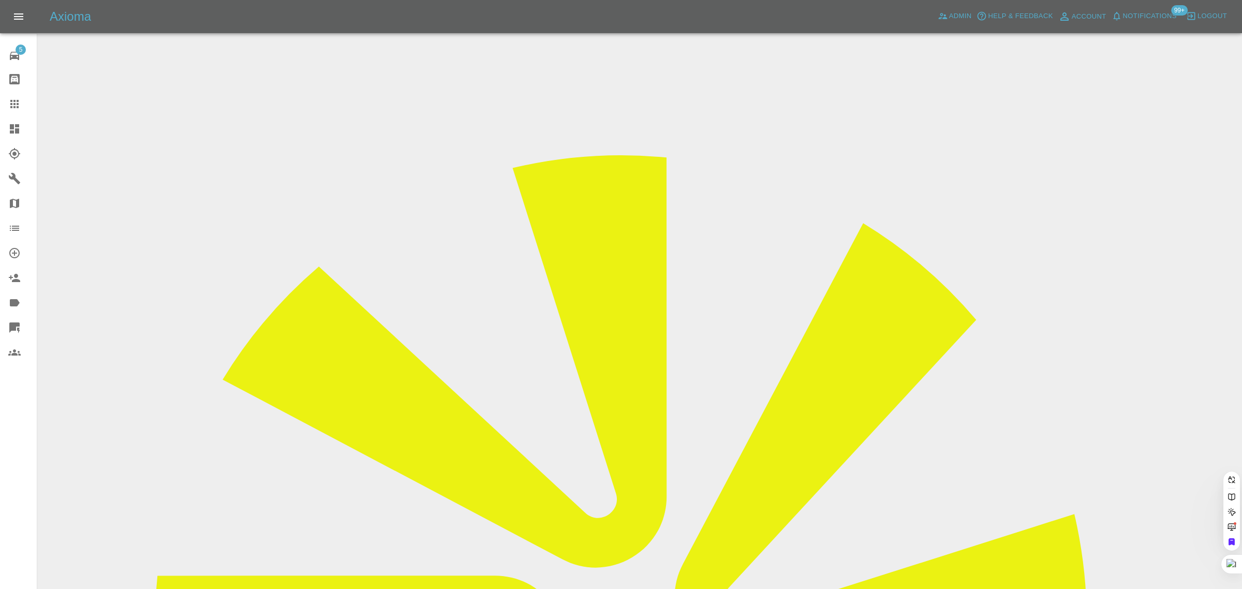
paste input "hilarycox100@hotmail.co.uk"
type input "hilarycox100@hotmail.co.uk"
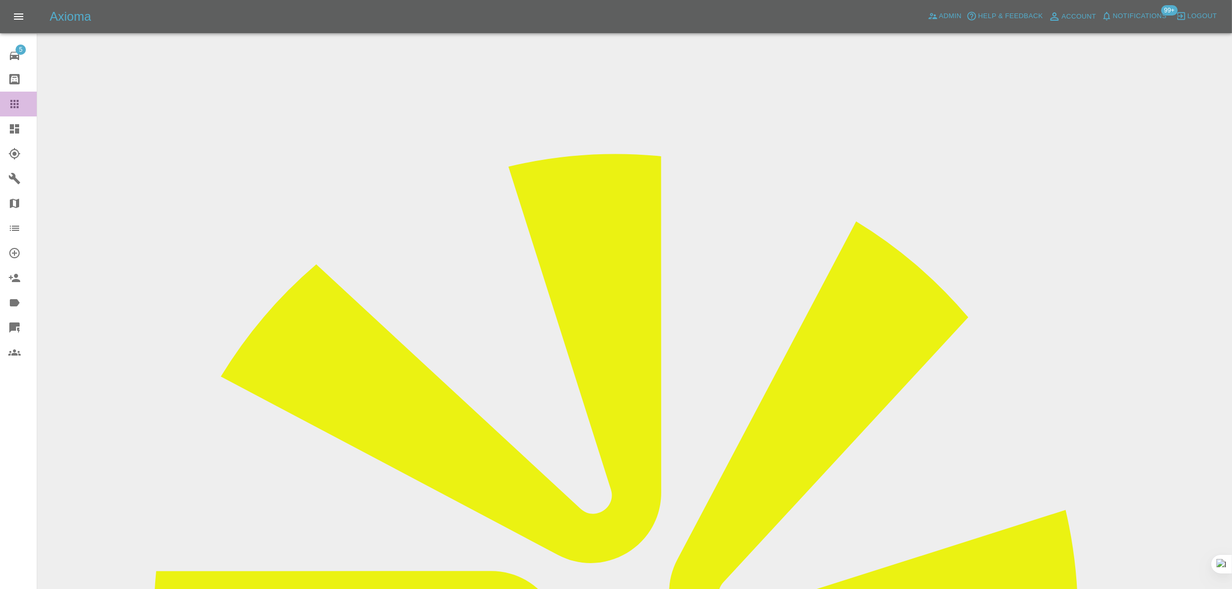
click at [5, 100] on link "Claims" at bounding box center [18, 104] width 37 height 25
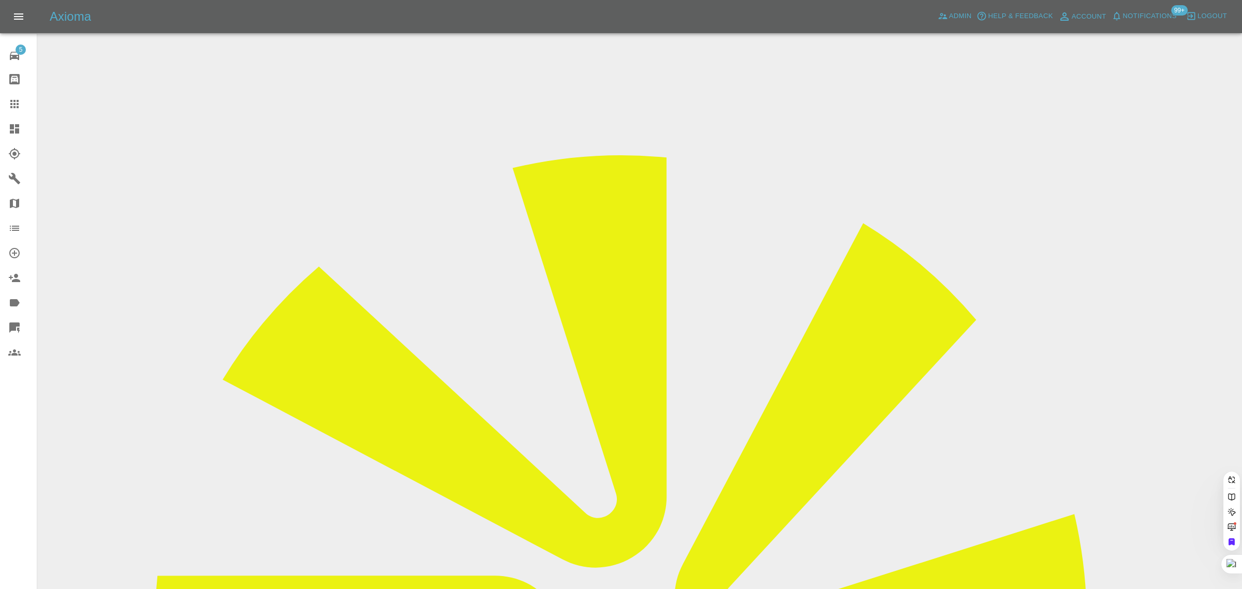
paste input "markrutland63@gmail.com"
type input "markrutland63@gmail.com"
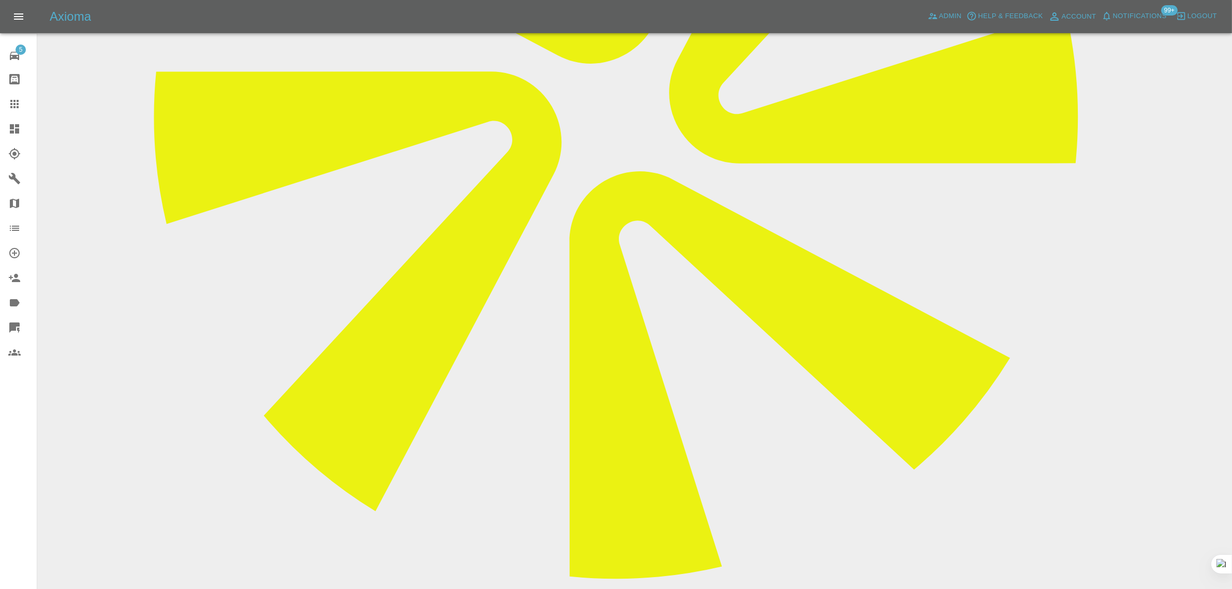
scroll to position [546, 0]
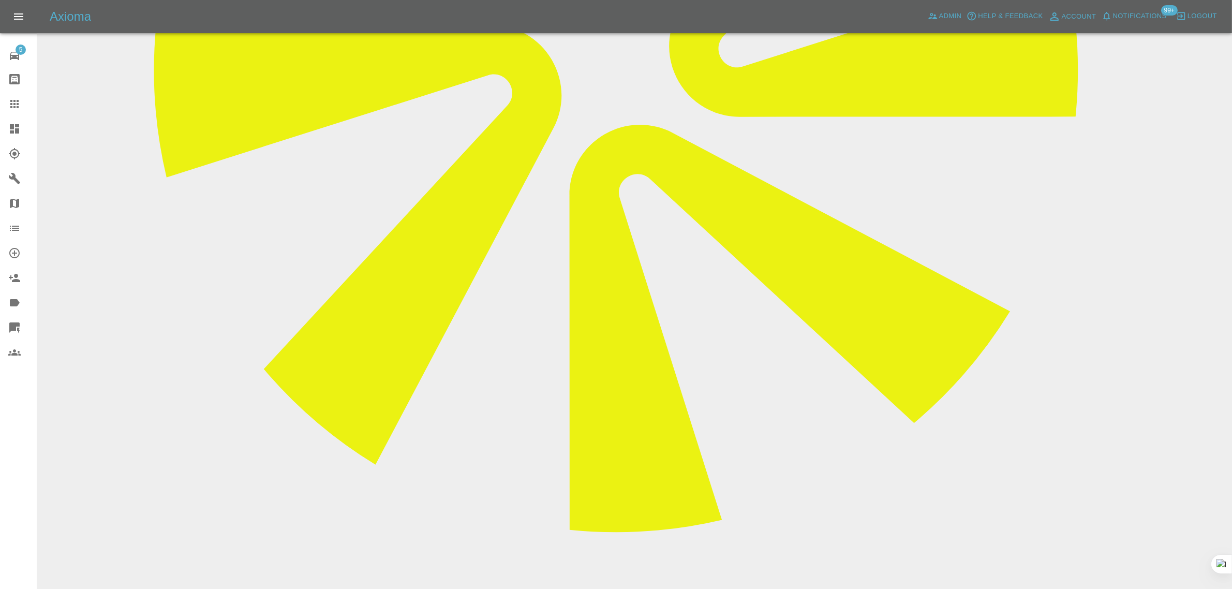
paste textarea "I will not be getting this car for three weeks it belongs to a work colleague w…"
type textarea "I will not be getting this car for three weeks it belongs to a work colleague w…"
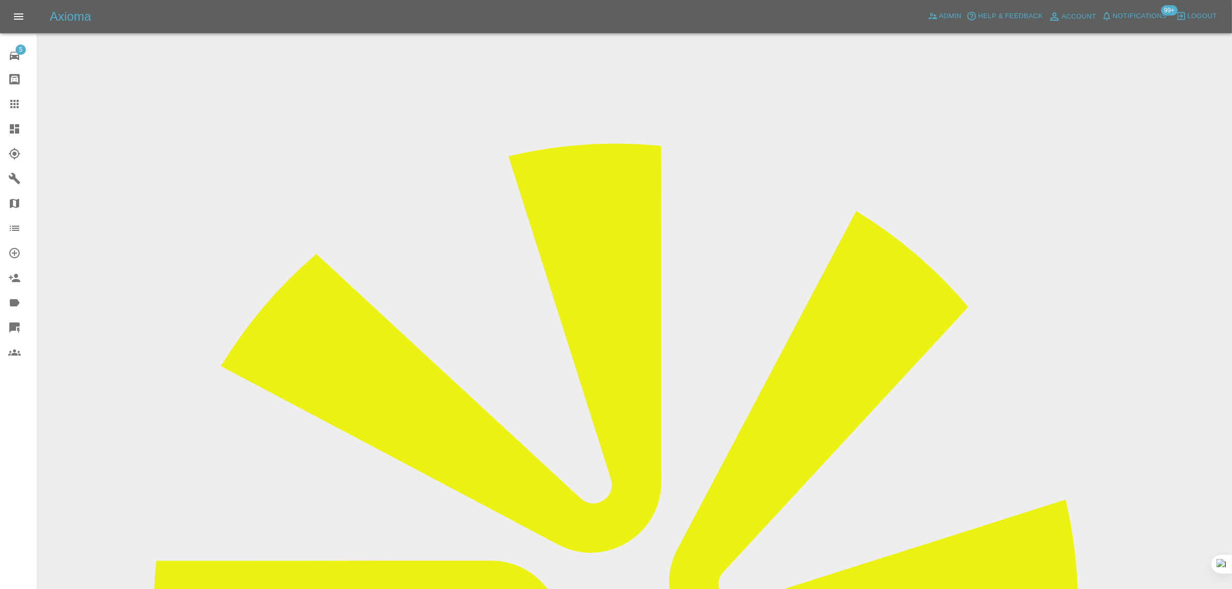
scroll to position [0, 0]
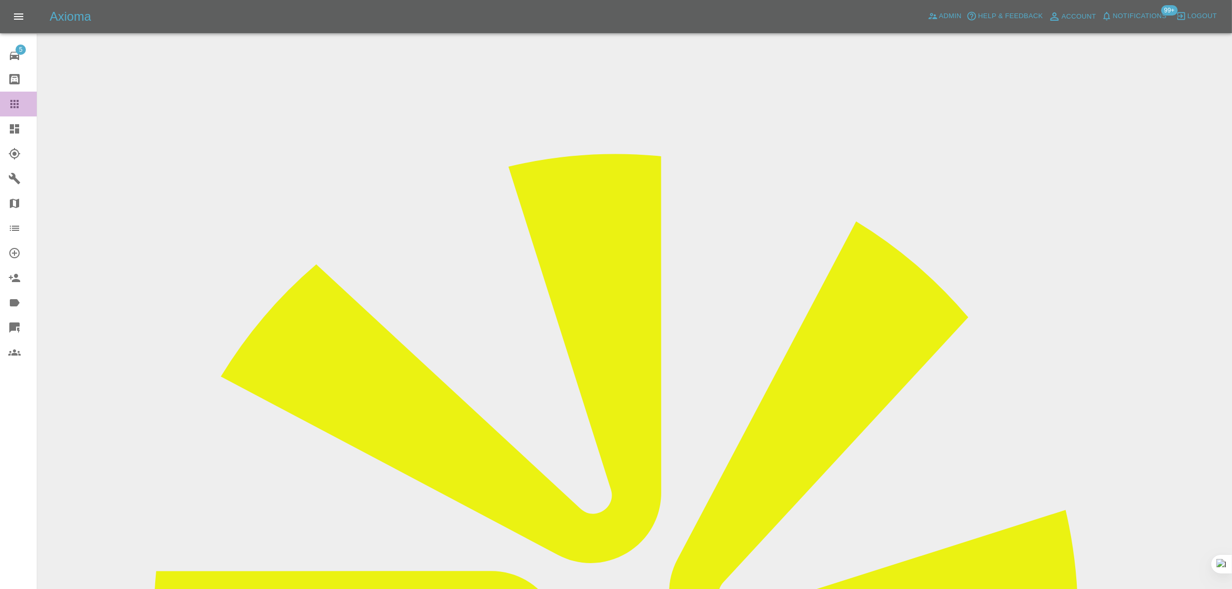
click at [1, 110] on link "Claims" at bounding box center [18, 104] width 37 height 25
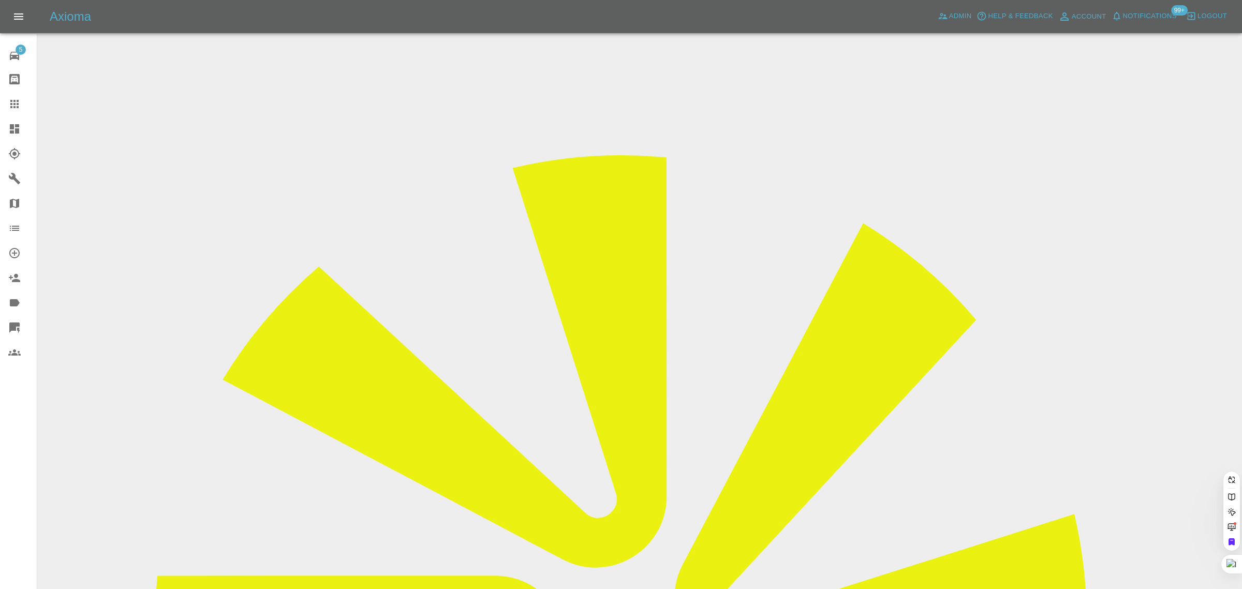
paste input "SB19 KXF"
type input "SB19 KXF"
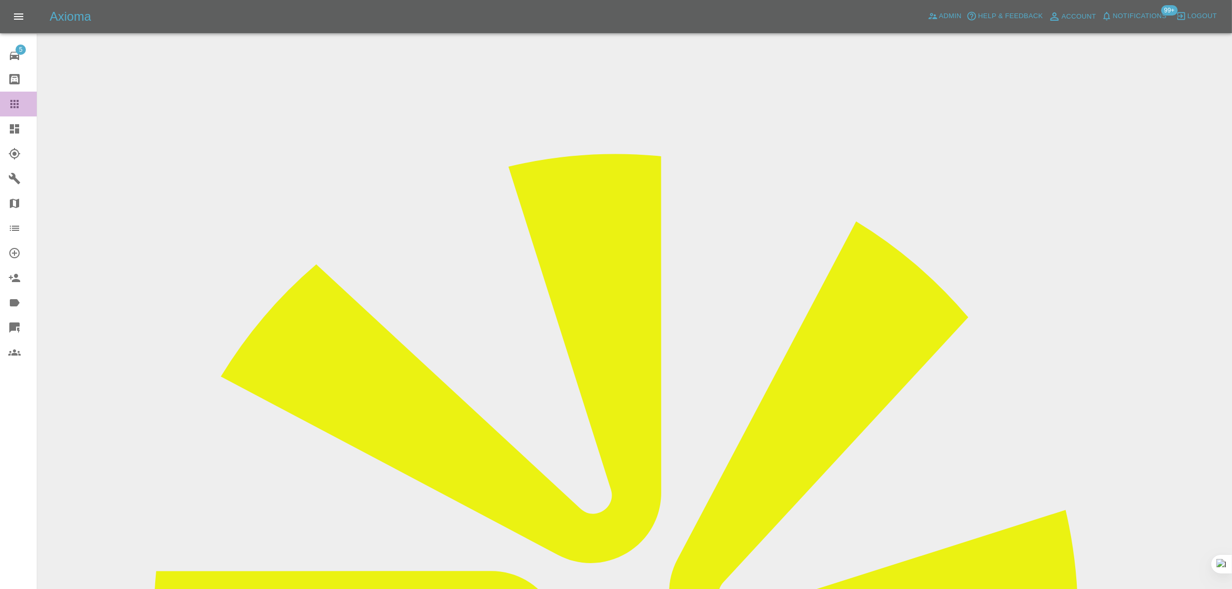
click at [8, 110] on icon at bounding box center [14, 104] width 12 height 12
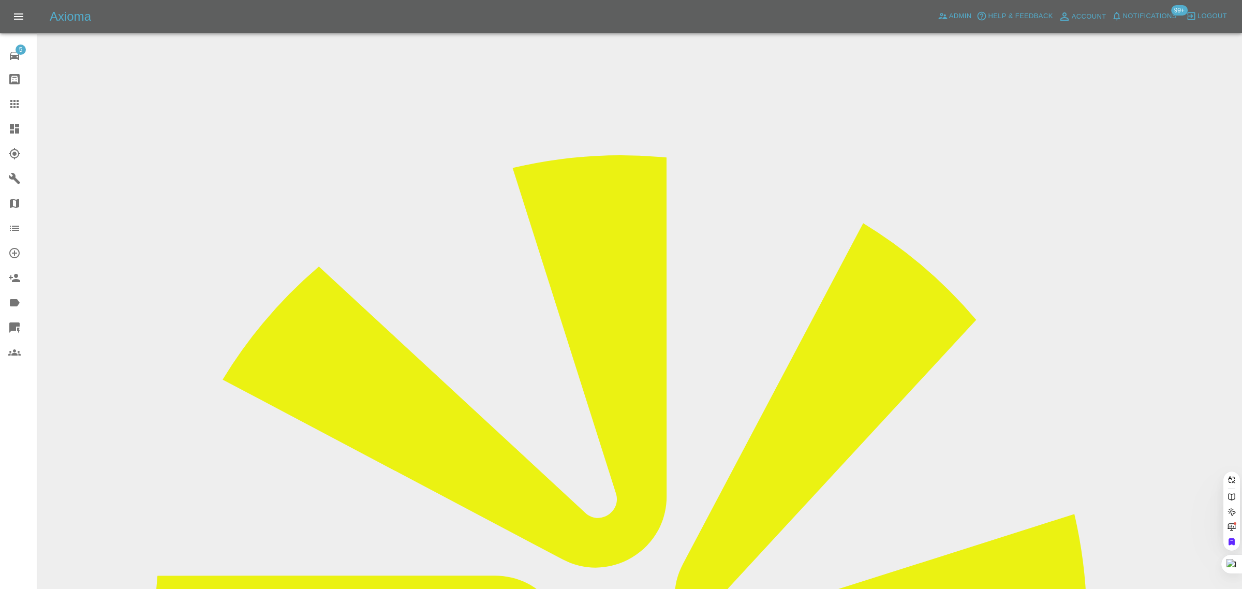
paste input "ca69sxz"
type input "ca69sxz"
paste input "melgrace@gmail.com"
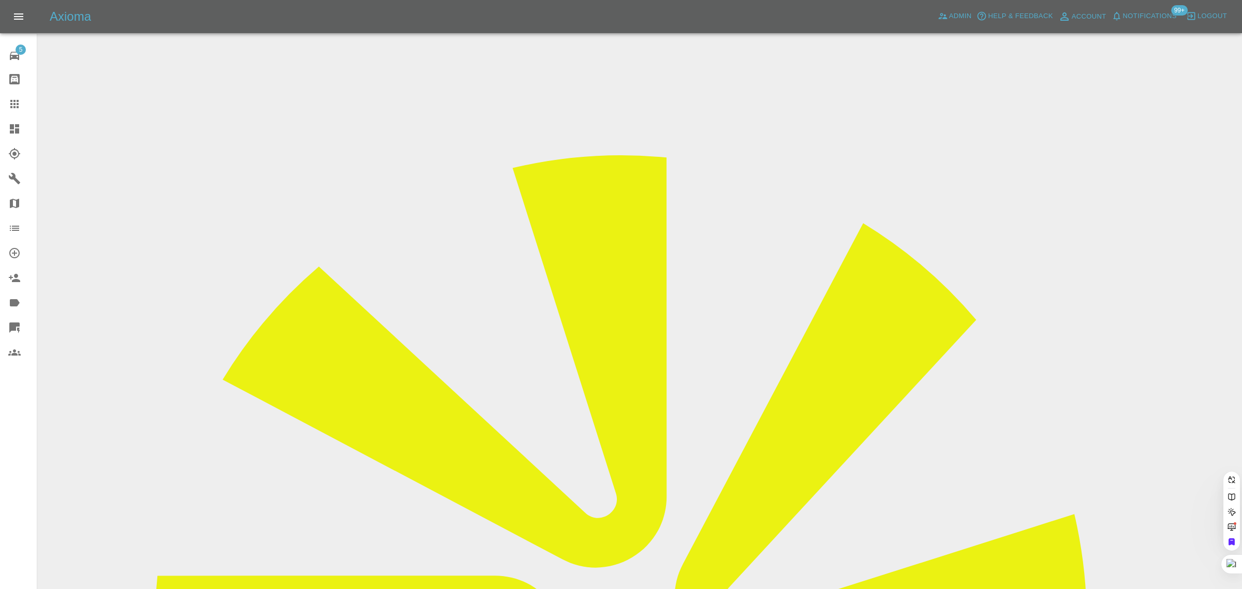
type input "melgrace@gmail.com"
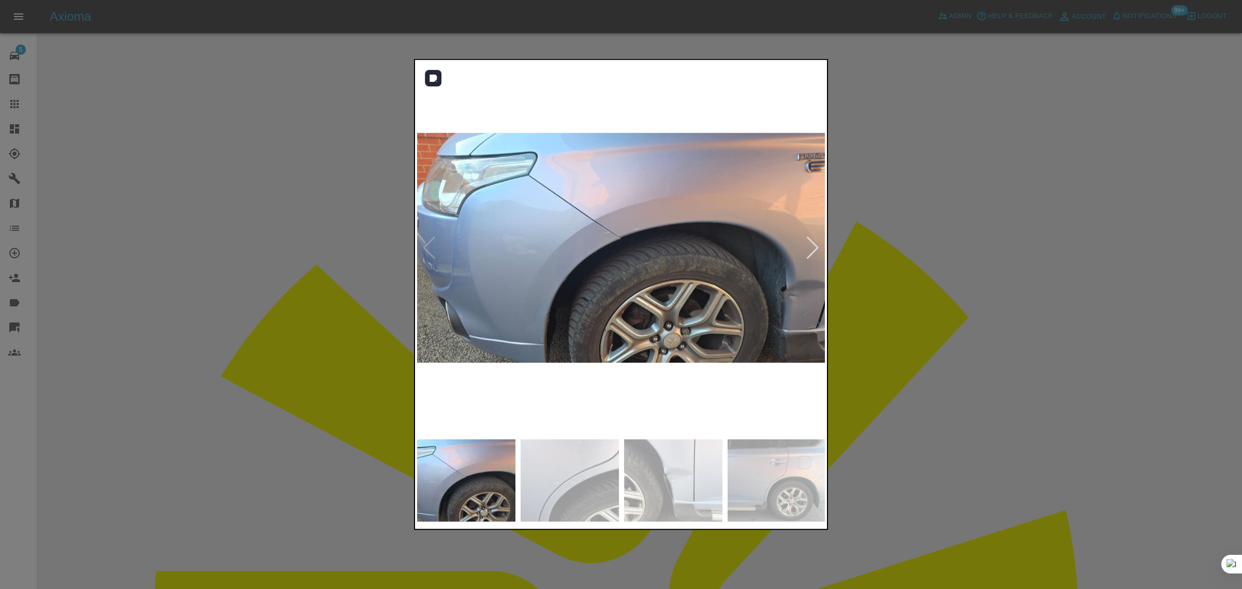
click at [813, 251] on div at bounding box center [813, 247] width 14 height 23
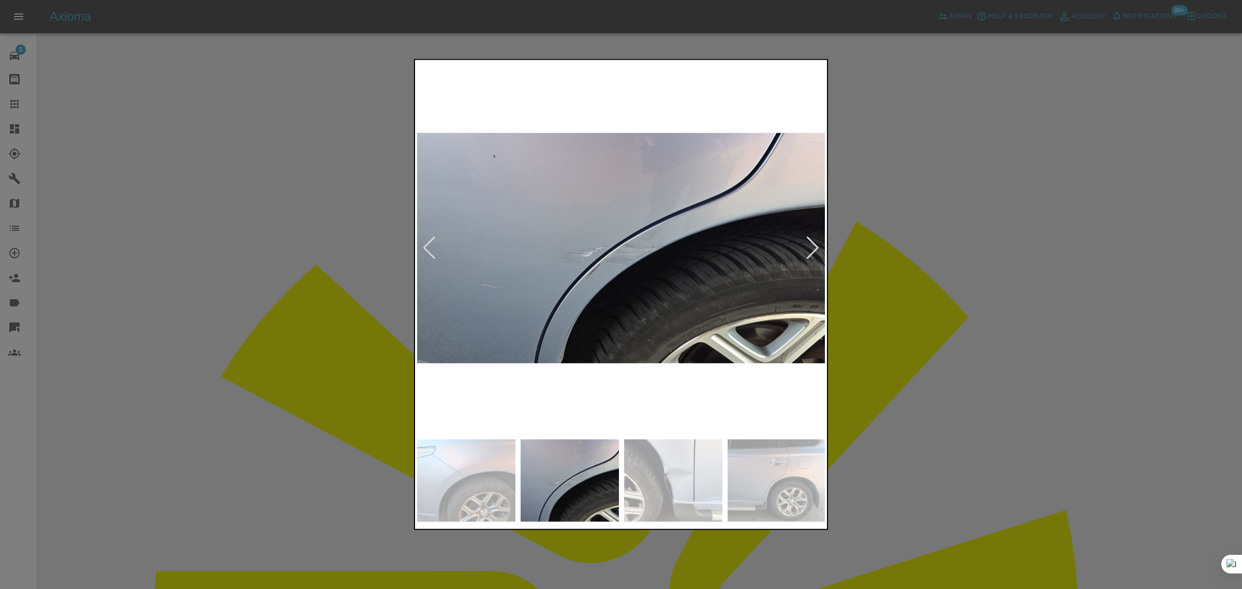
click at [813, 251] on div at bounding box center [813, 247] width 14 height 23
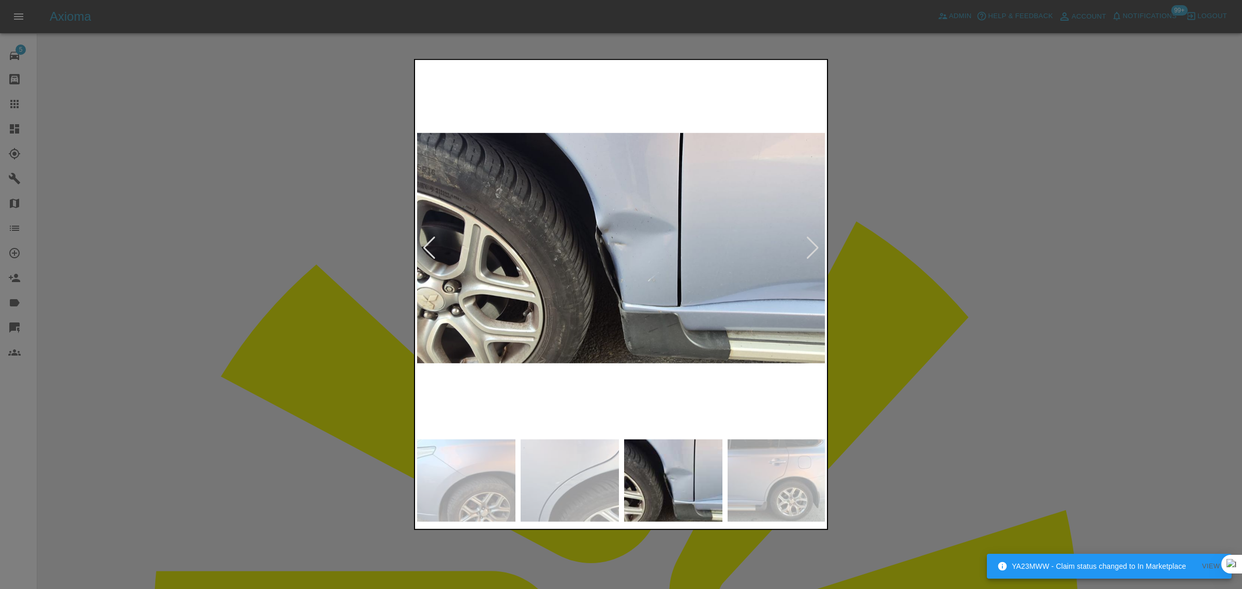
click at [813, 251] on div at bounding box center [813, 247] width 14 height 23
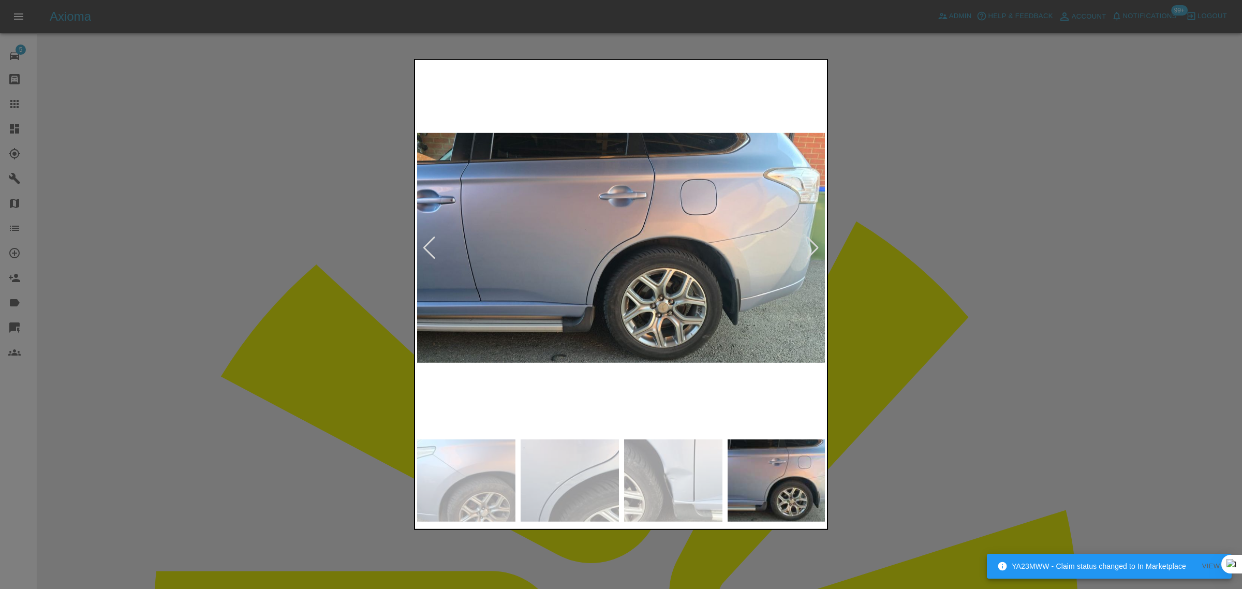
click at [813, 251] on div at bounding box center [813, 247] width 14 height 23
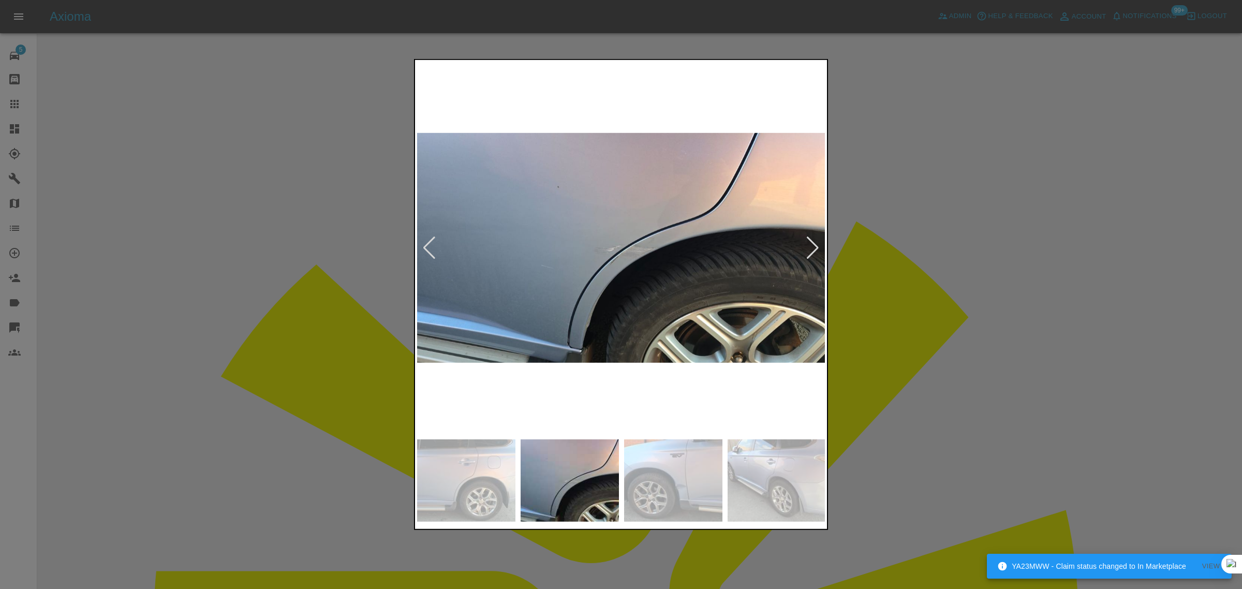
click at [813, 251] on div at bounding box center [813, 247] width 14 height 23
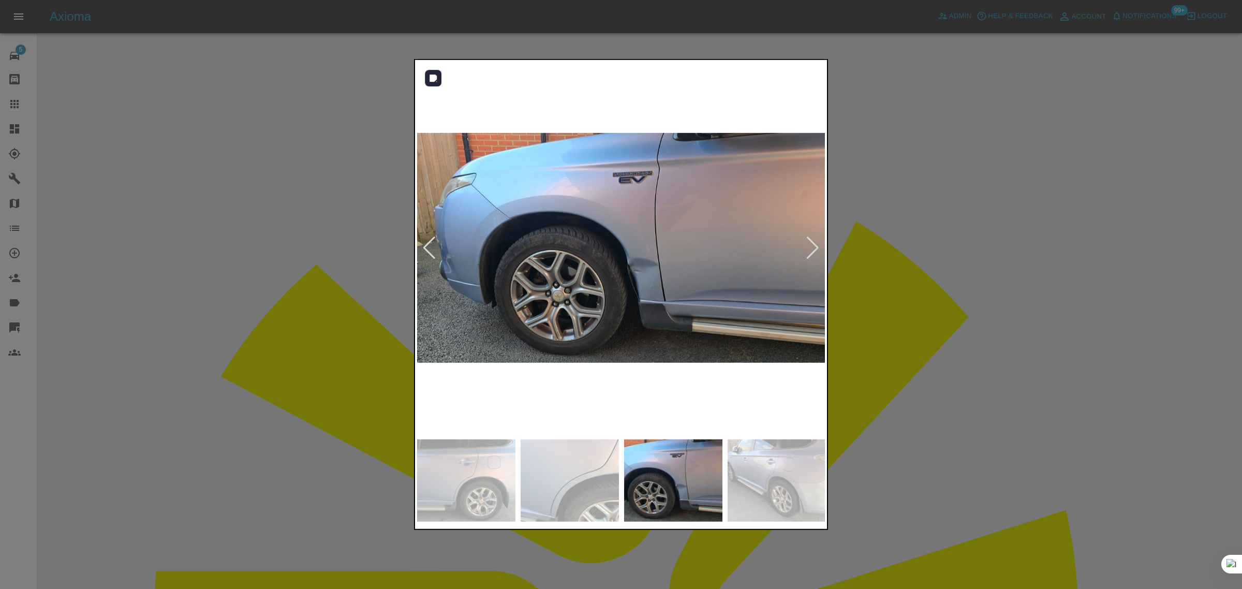
click at [426, 246] on div at bounding box center [429, 247] width 14 height 23
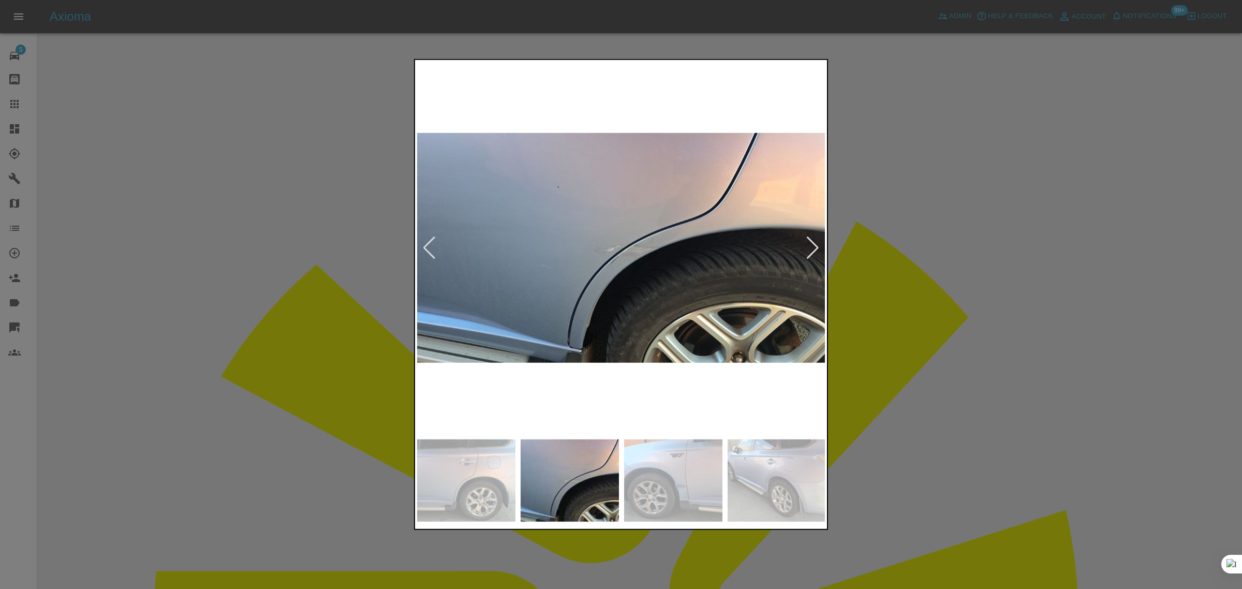
click at [426, 246] on div at bounding box center [429, 247] width 14 height 23
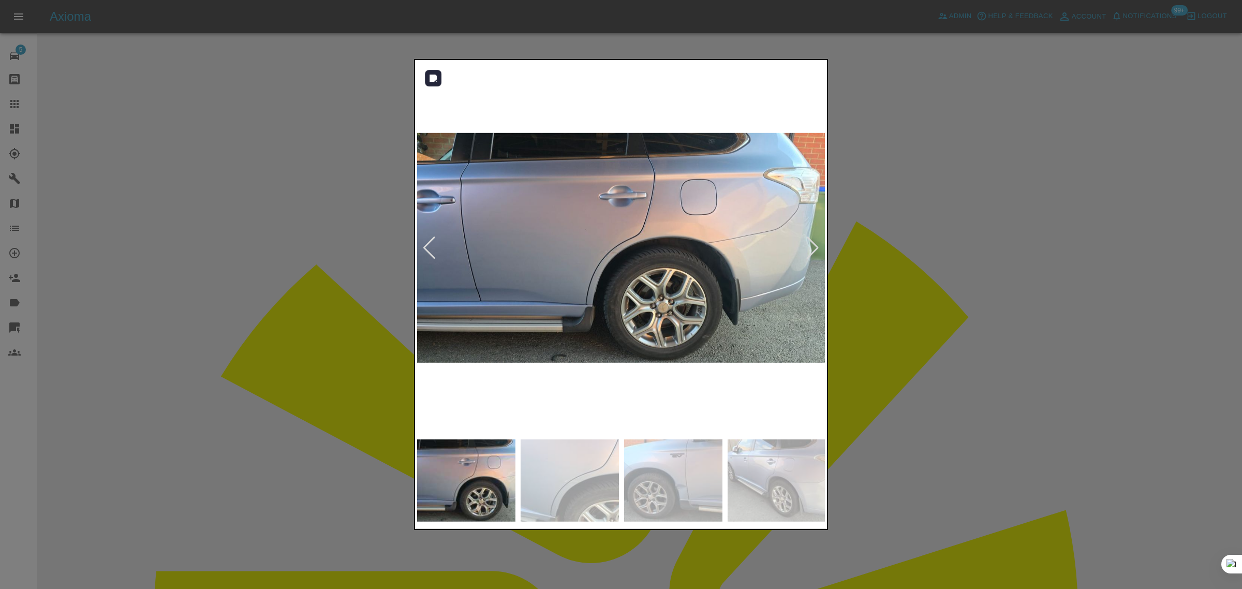
click at [810, 248] on div at bounding box center [813, 247] width 14 height 23
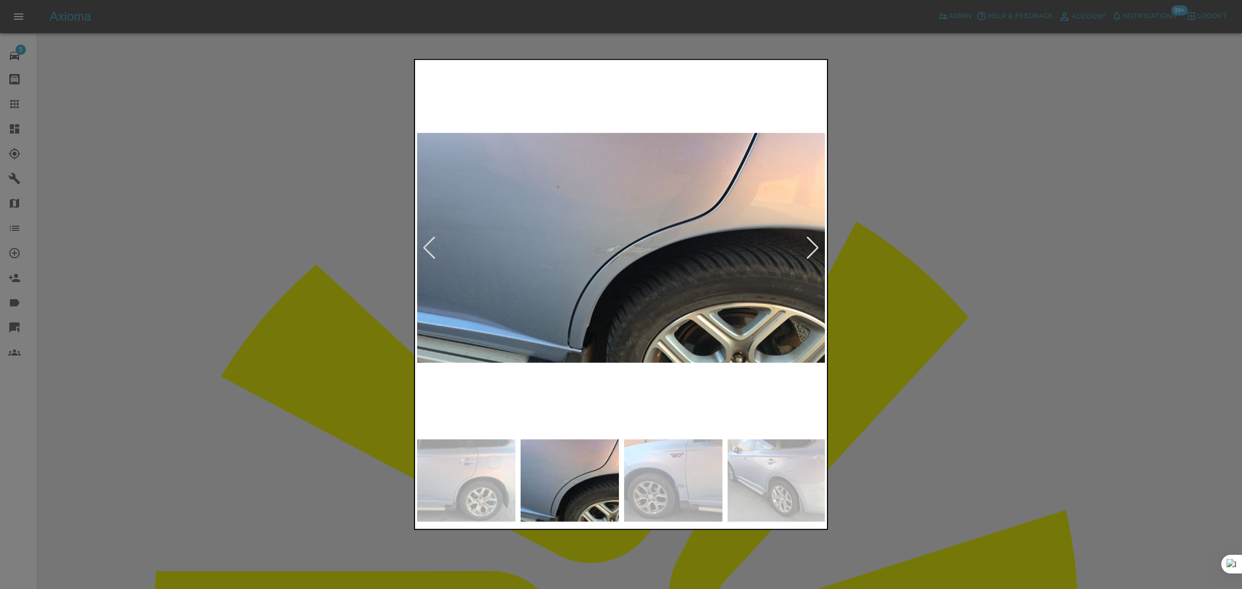
click at [810, 248] on div at bounding box center [813, 247] width 14 height 23
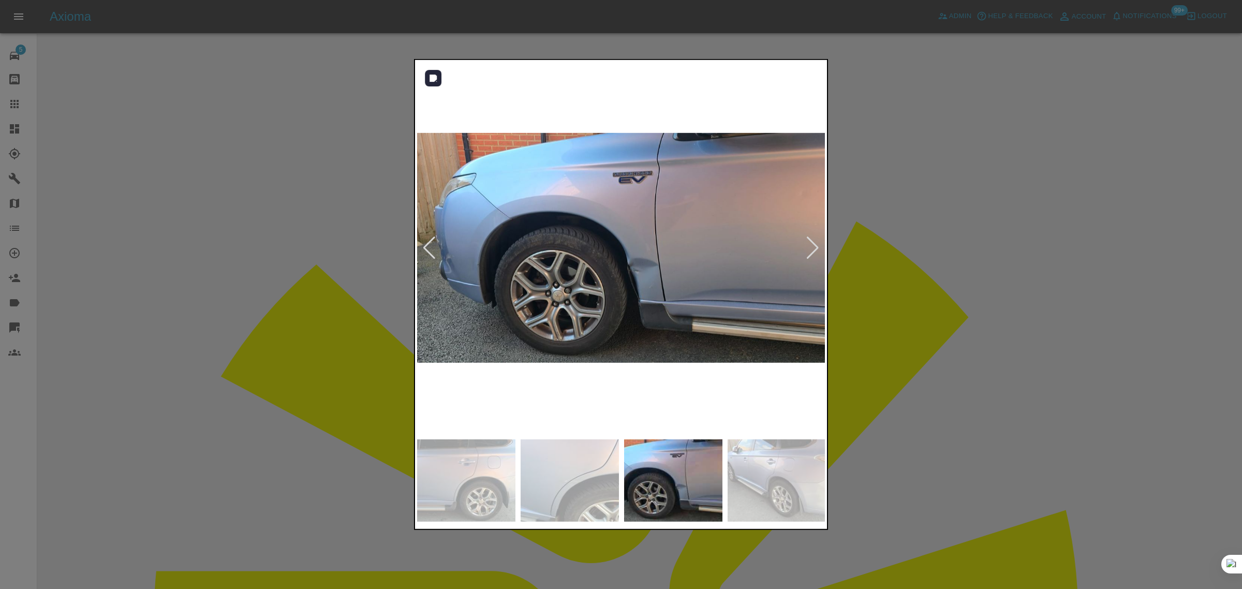
click at [612, 226] on img at bounding box center [621, 248] width 409 height 372
click at [906, 318] on div at bounding box center [621, 294] width 1242 height 589
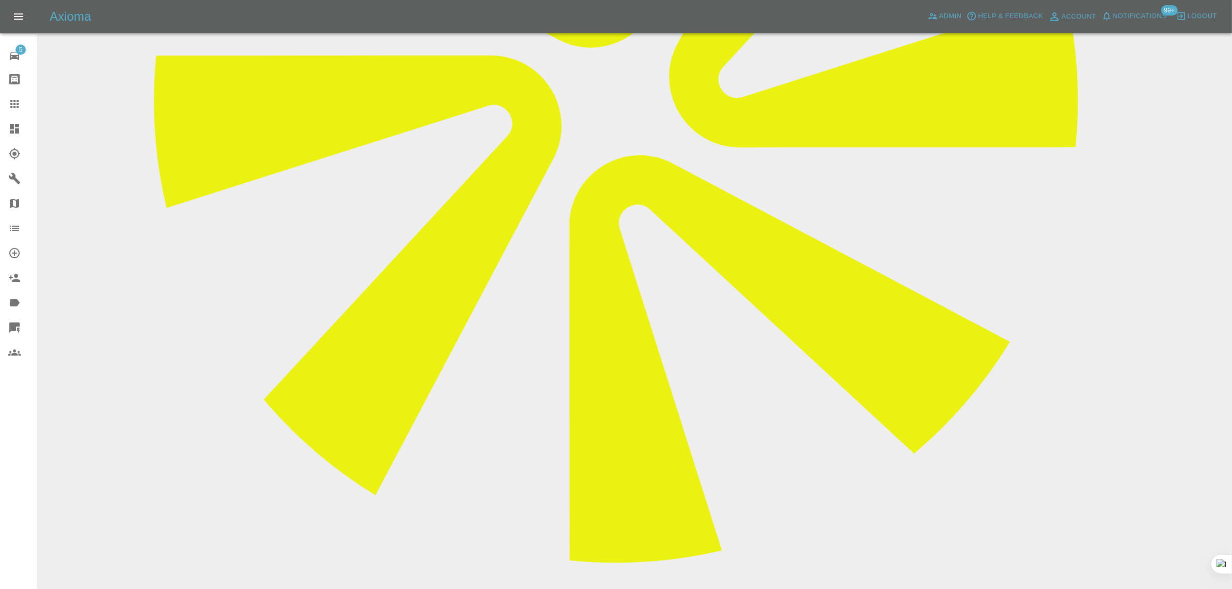
scroll to position [580, 0]
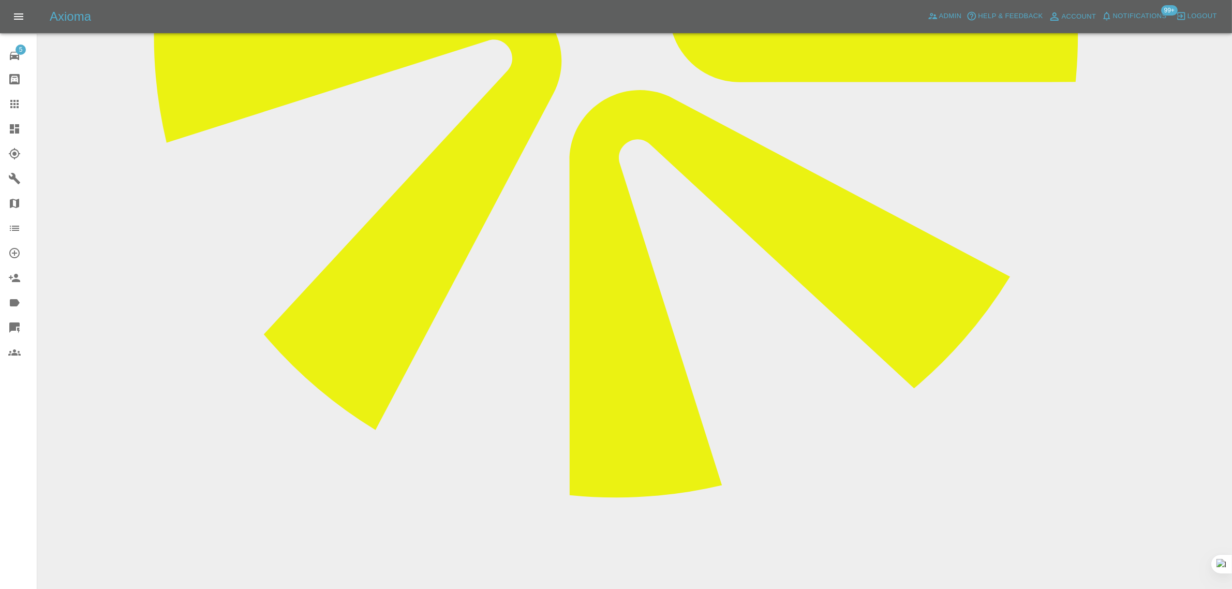
drag, startPoint x: 713, startPoint y: 428, endPoint x: 456, endPoint y: 430, distance: 257.1
drag, startPoint x: 522, startPoint y: 418, endPoint x: 640, endPoint y: 408, distance: 118.9
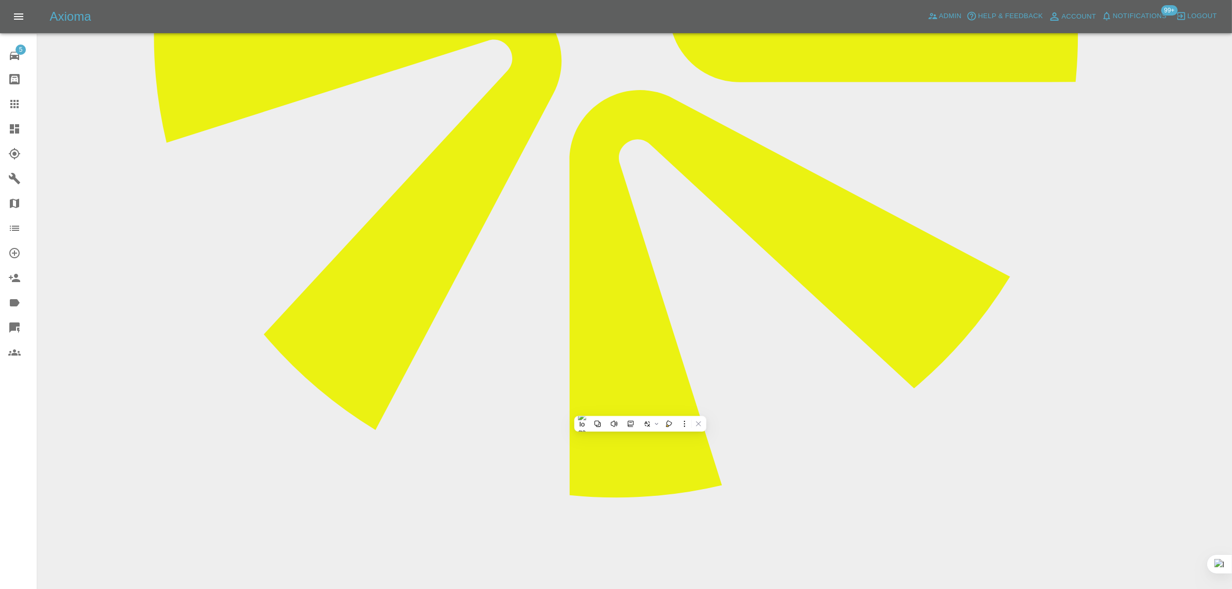
copy p "Repair Door + Quarter Panel"
click at [14, 112] on link "Claims" at bounding box center [18, 104] width 37 height 25
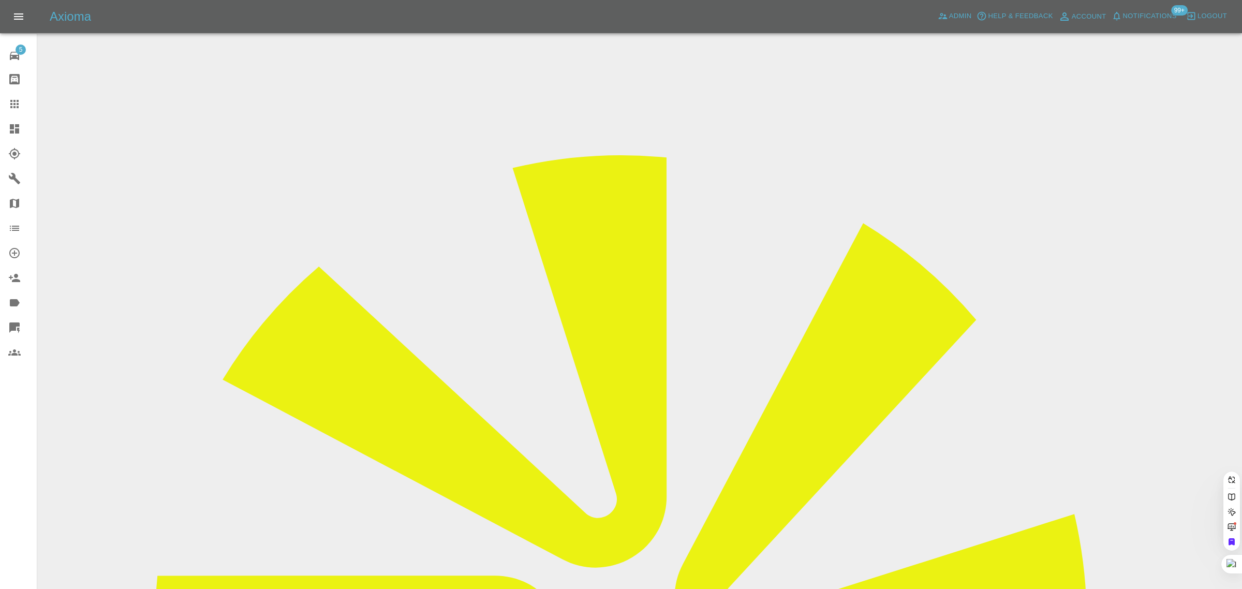
paste input "rhonahunt@hotmail.co.uk"
type input "rhonahunt@hotmail.co.u"
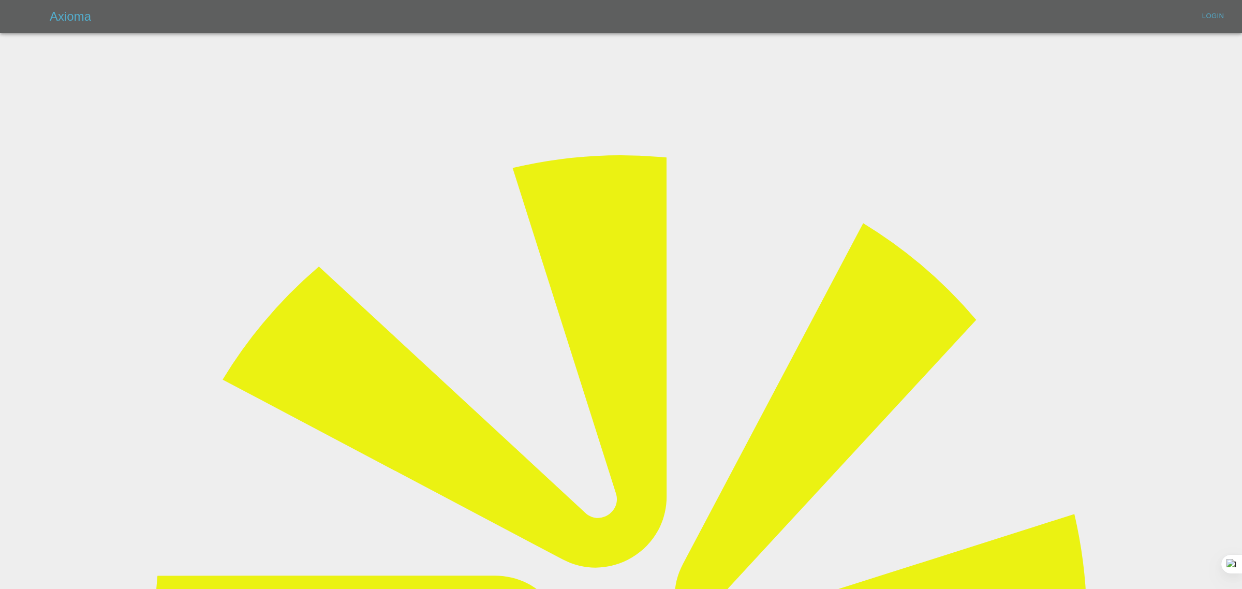
type input "bookkeeping@fifoaccounting.com"
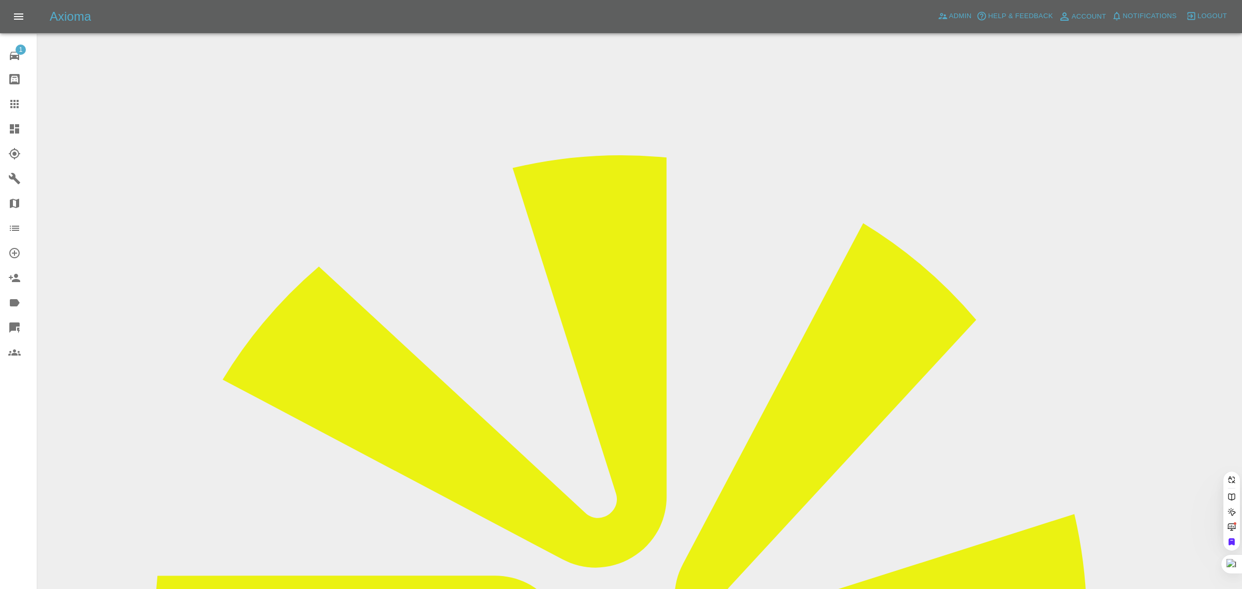
paste input "rhonahunt@hotmail.co.uk"
type input "rhonahunt@hotmail.co.u"
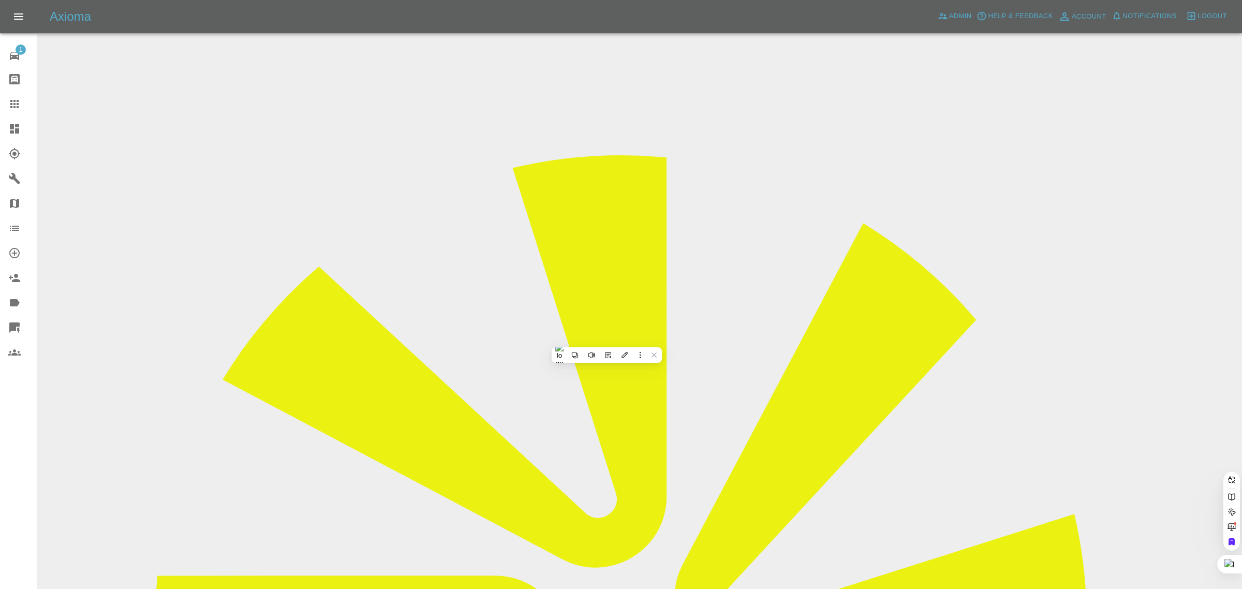
scroll to position [0, 8]
